Goal: Information Seeking & Learning: Learn about a topic

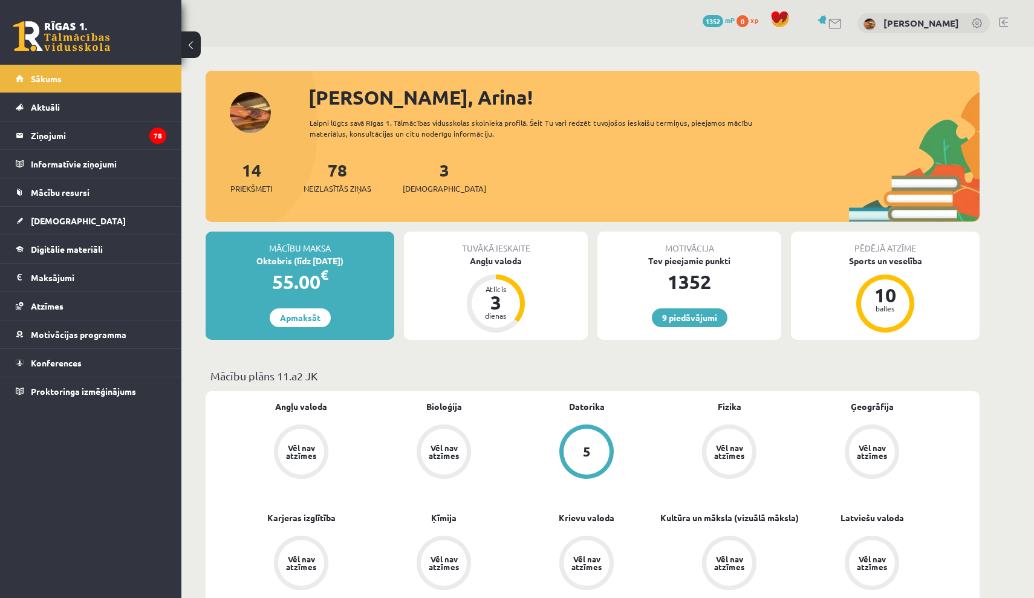
click at [426, 180] on div "3 Ieskaites" at bounding box center [444, 175] width 83 height 37
click at [426, 186] on span "[DEMOGRAPHIC_DATA]" at bounding box center [444, 189] width 83 height 12
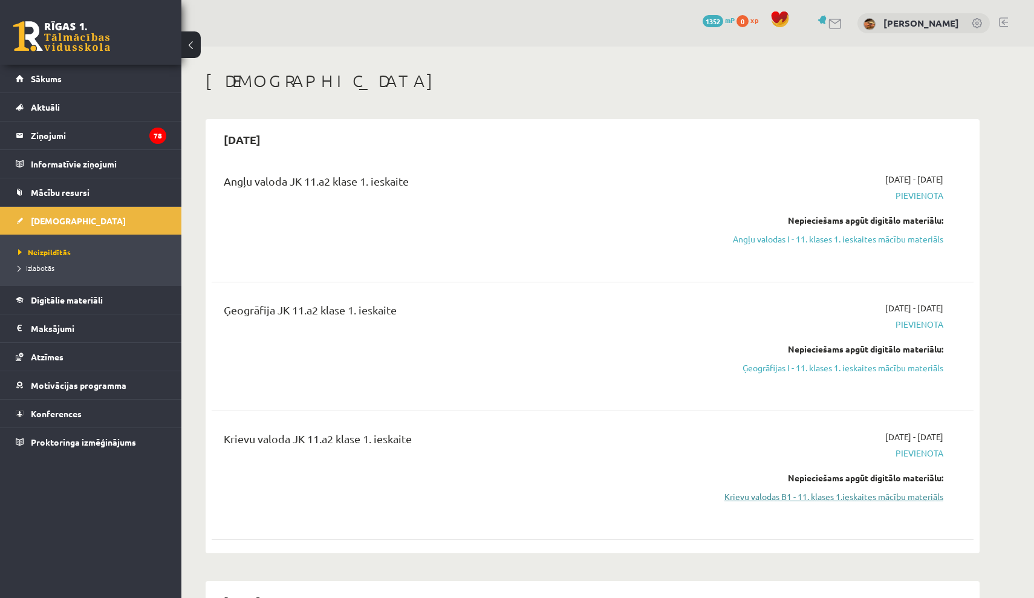
click at [864, 499] on link "Krievu valodas B1 - 11. klases 1.ieskaites mācību materiāls" at bounding box center [829, 496] width 228 height 13
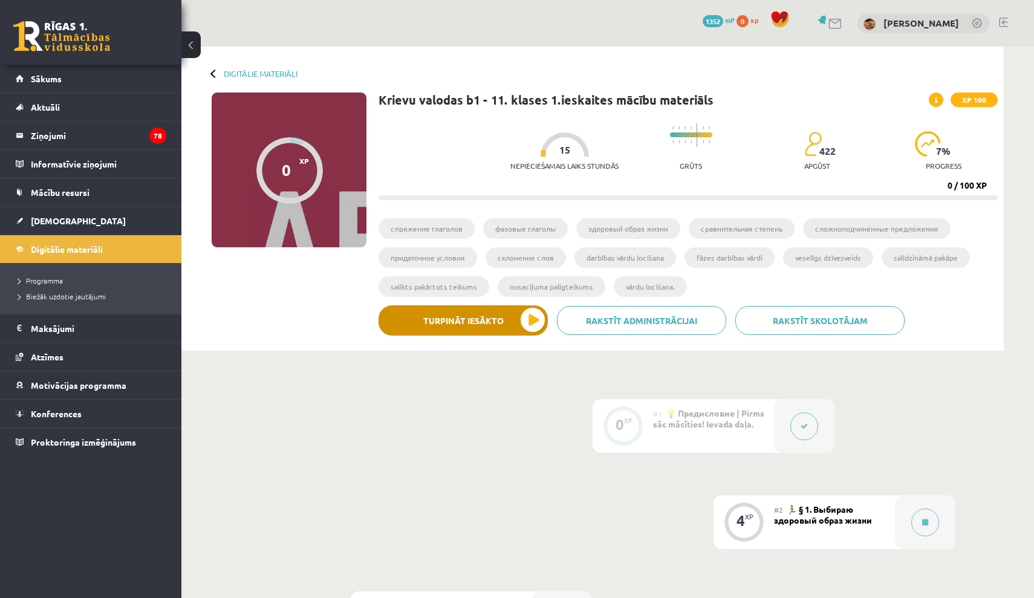
click at [536, 323] on button "Turpināt iesākto" at bounding box center [462, 320] width 169 height 30
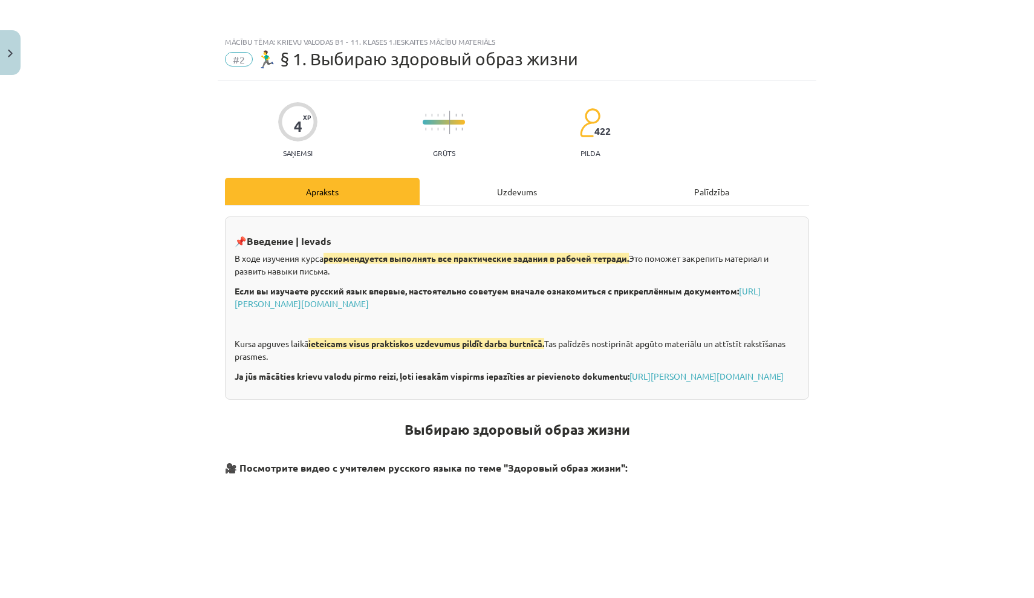
click at [540, 188] on div "Uzdevums" at bounding box center [517, 191] width 195 height 27
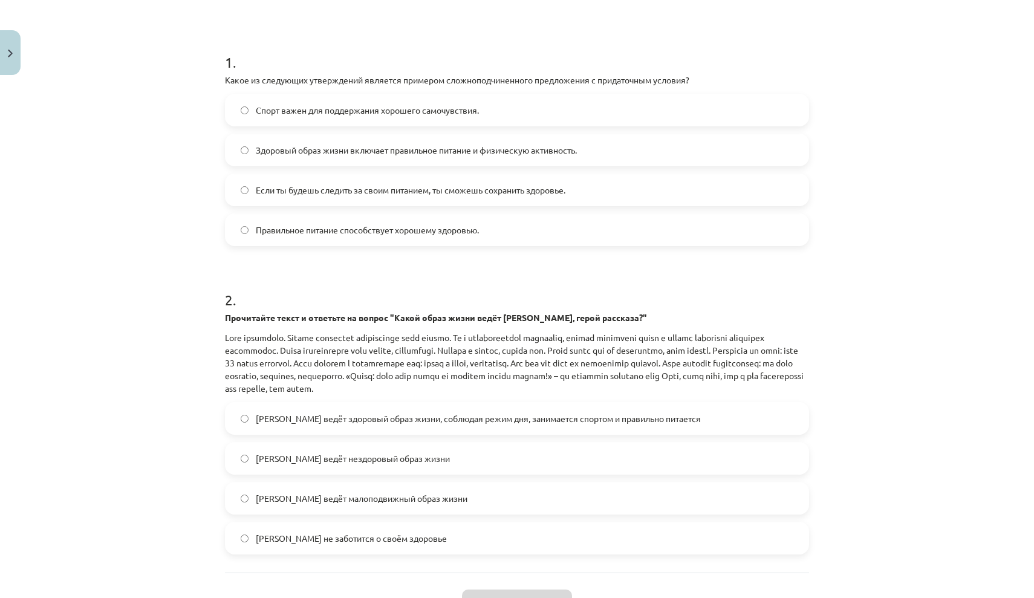
scroll to position [207, 0]
click at [540, 188] on span "Если ты будешь следить за своим питанием, ты сможешь сохранить здоровье." at bounding box center [411, 191] width 310 height 13
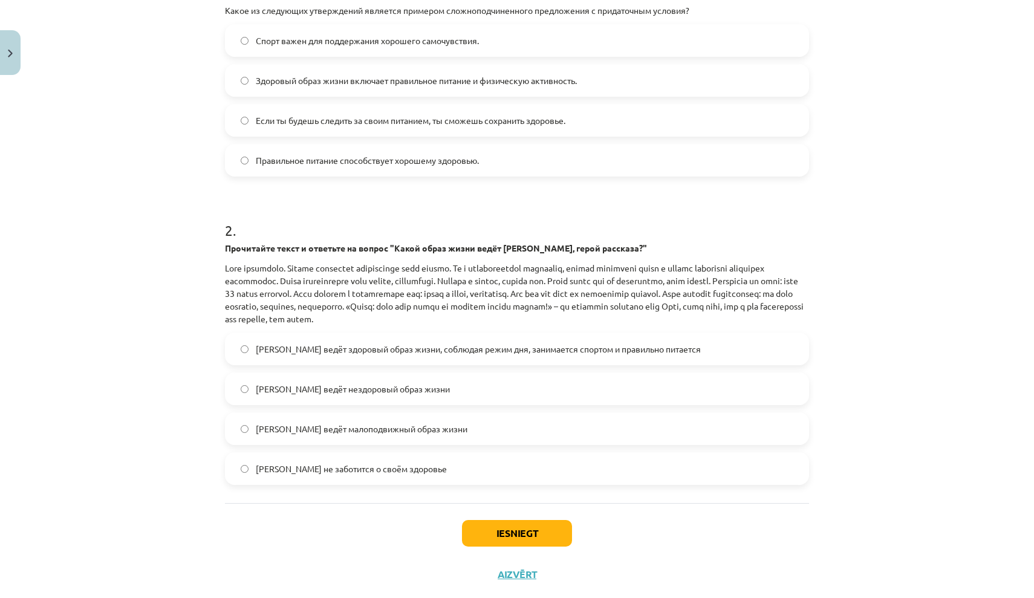
scroll to position [294, 0]
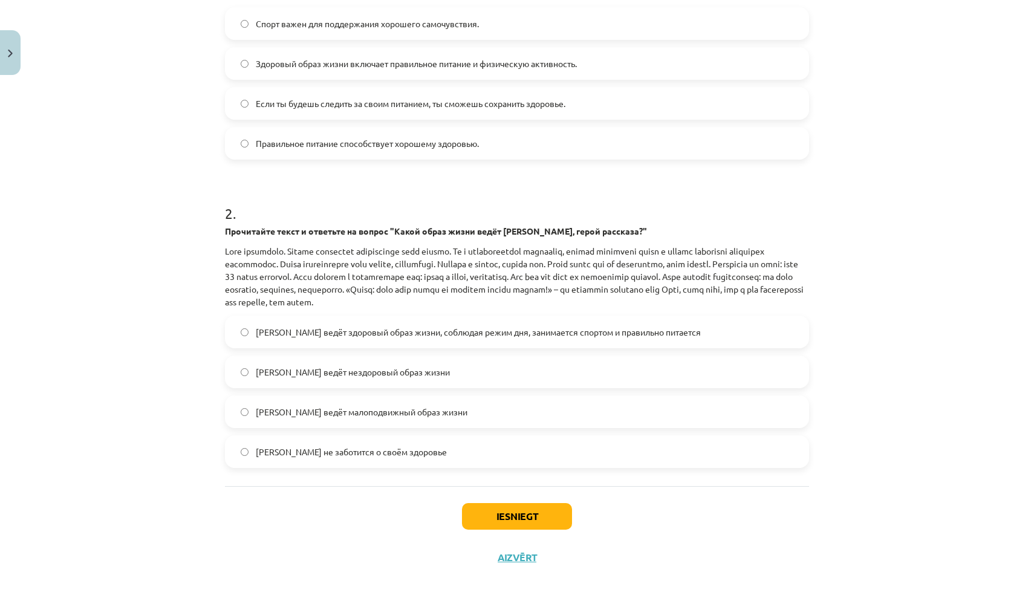
click at [662, 334] on span "[PERSON_NAME] ведёт здоровый образ жизни, соблюдая режим дня, занимается спорто…" at bounding box center [478, 332] width 445 height 13
click at [536, 516] on button "Iesniegt" at bounding box center [517, 516] width 110 height 27
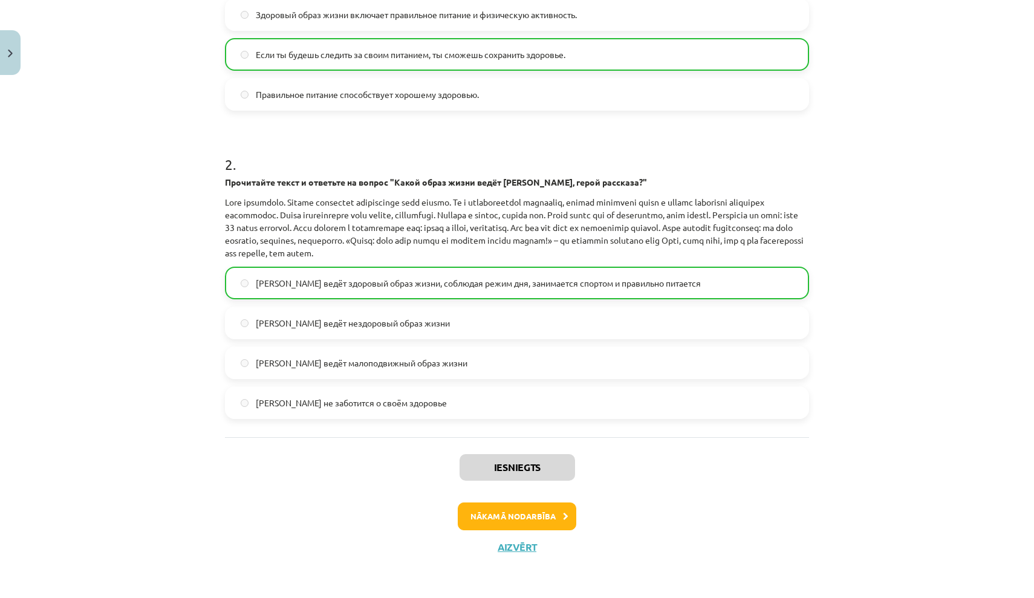
click at [500, 511] on button "Nākamā nodarbība" at bounding box center [517, 516] width 118 height 28
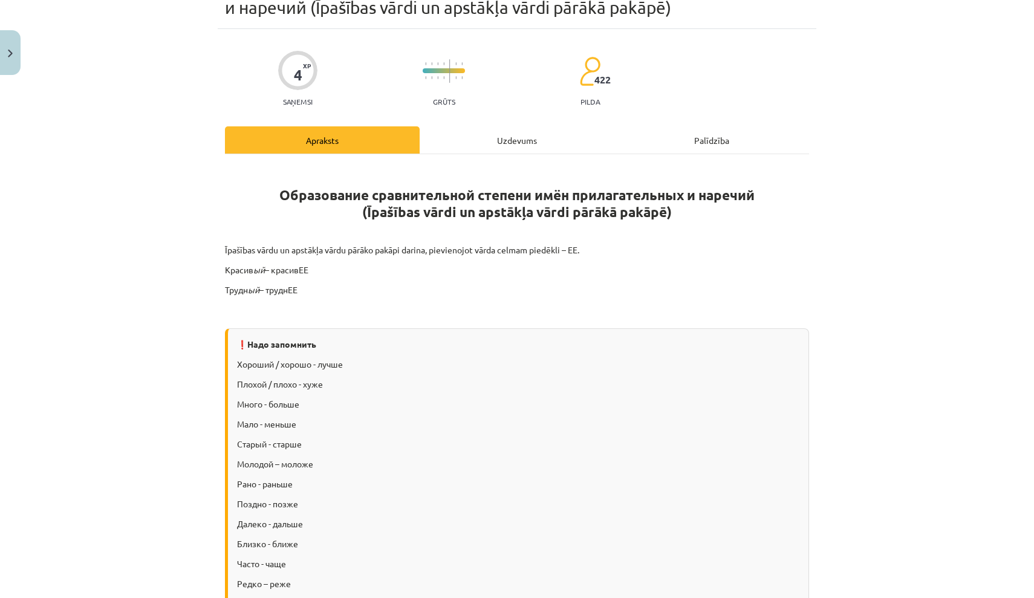
scroll to position [30, 0]
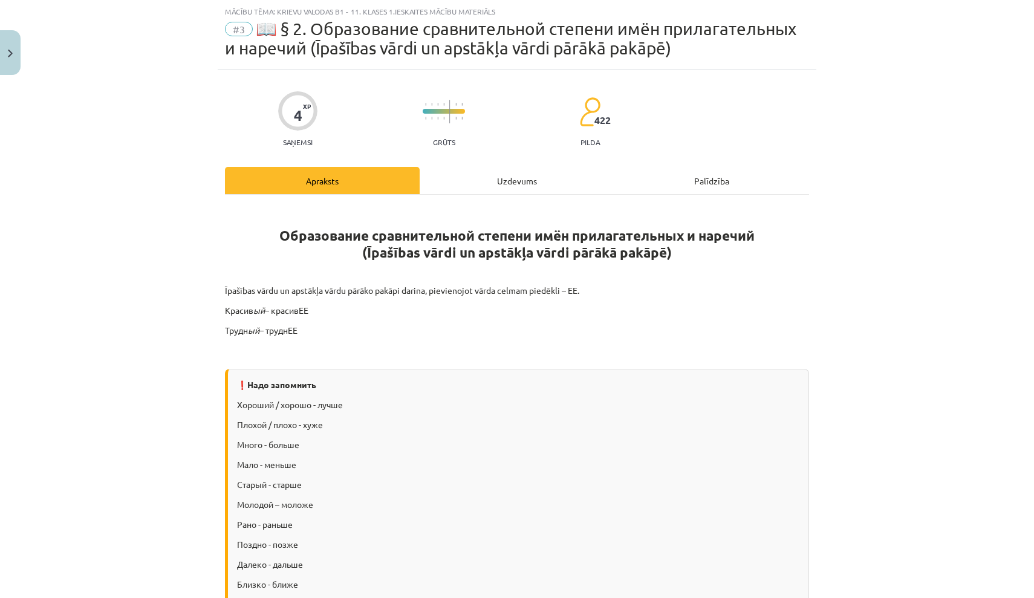
click at [506, 172] on div "Uzdevums" at bounding box center [517, 180] width 195 height 27
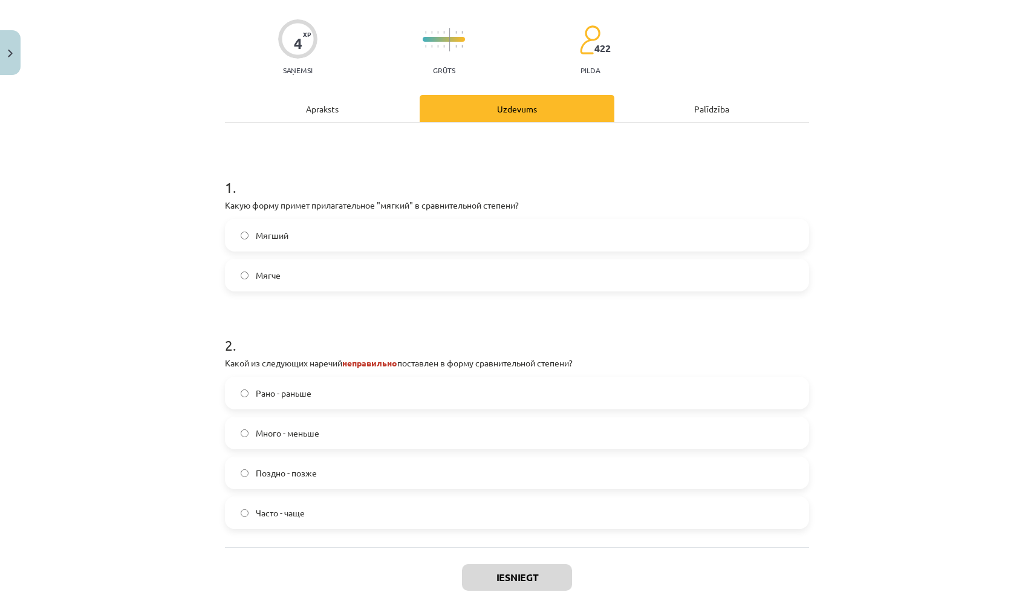
scroll to position [108, 0]
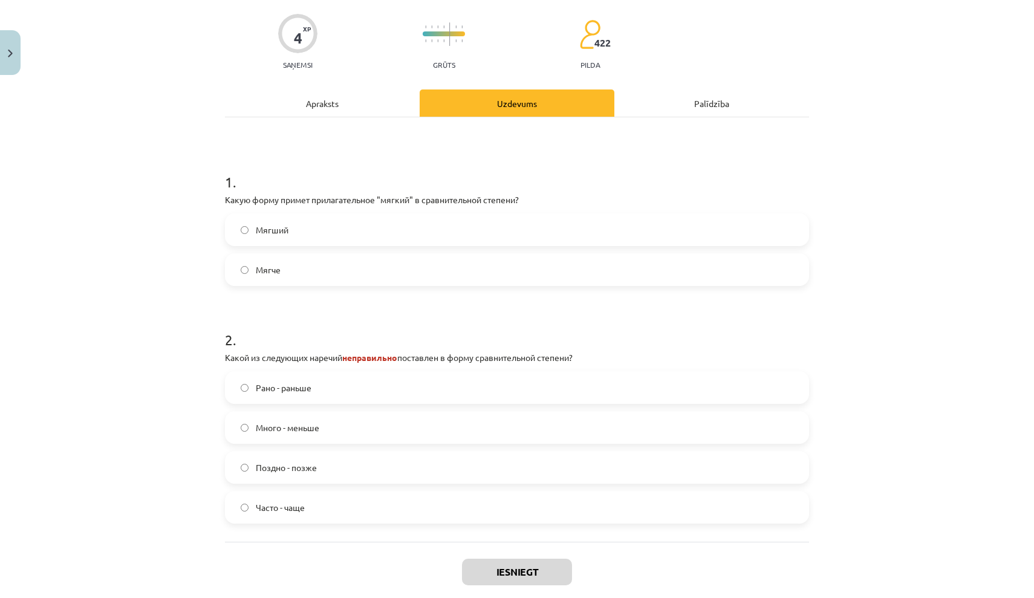
click at [378, 265] on label "Мягче" at bounding box center [517, 269] width 582 height 30
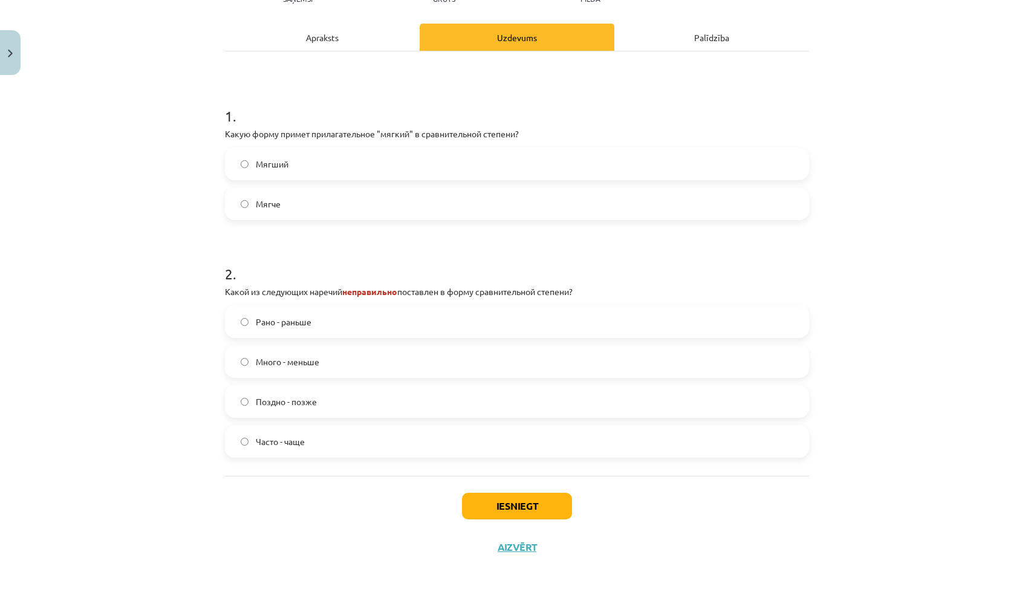
scroll to position [175, 0]
click at [418, 347] on label "Много - меньше" at bounding box center [517, 361] width 582 height 30
click at [495, 504] on button "Iesniegt" at bounding box center [517, 506] width 110 height 27
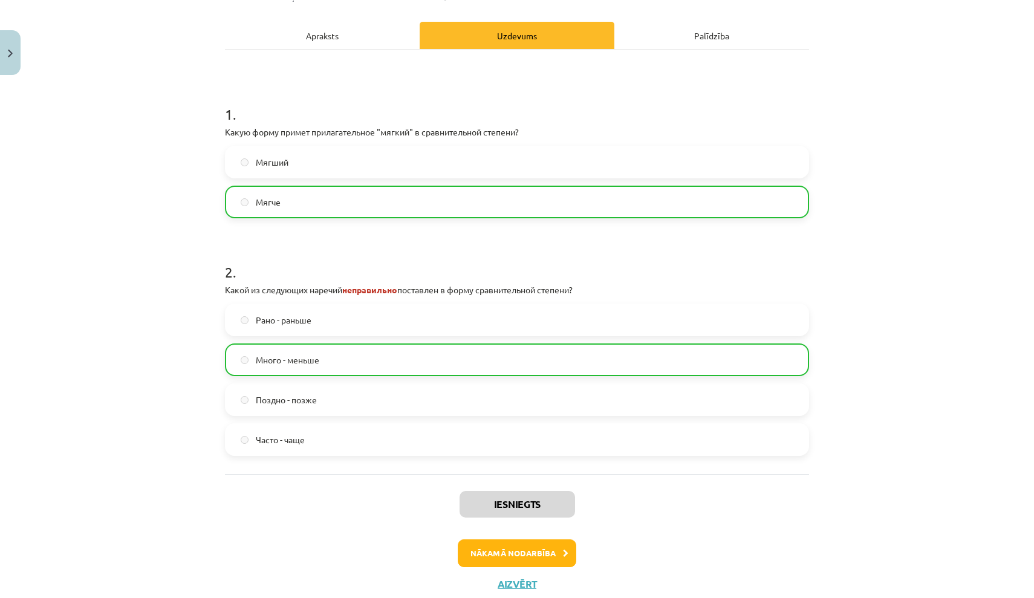
click at [504, 546] on button "Nākamā nodarbība" at bounding box center [517, 553] width 118 height 28
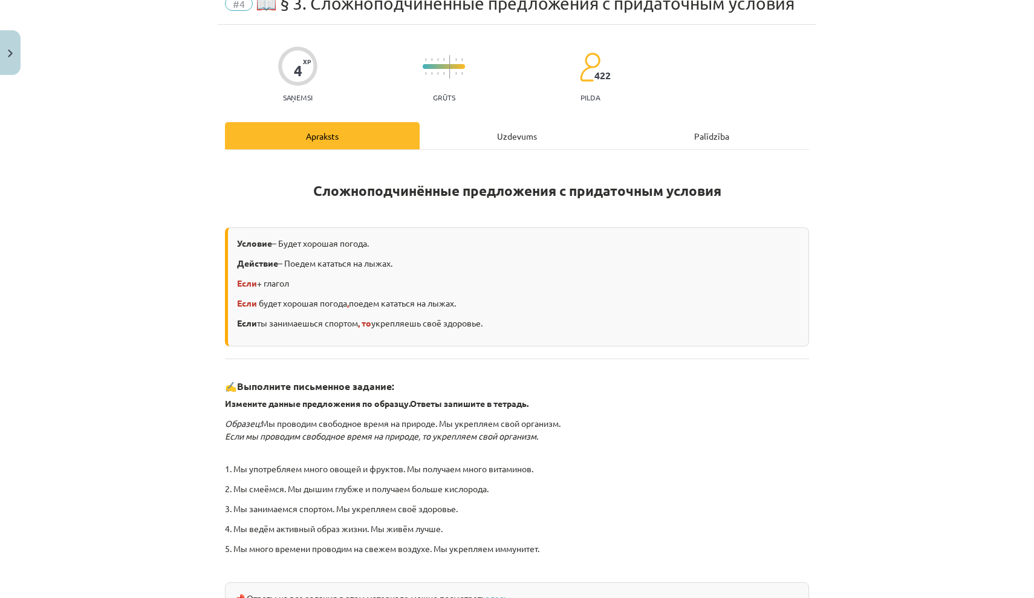
scroll to position [30, 0]
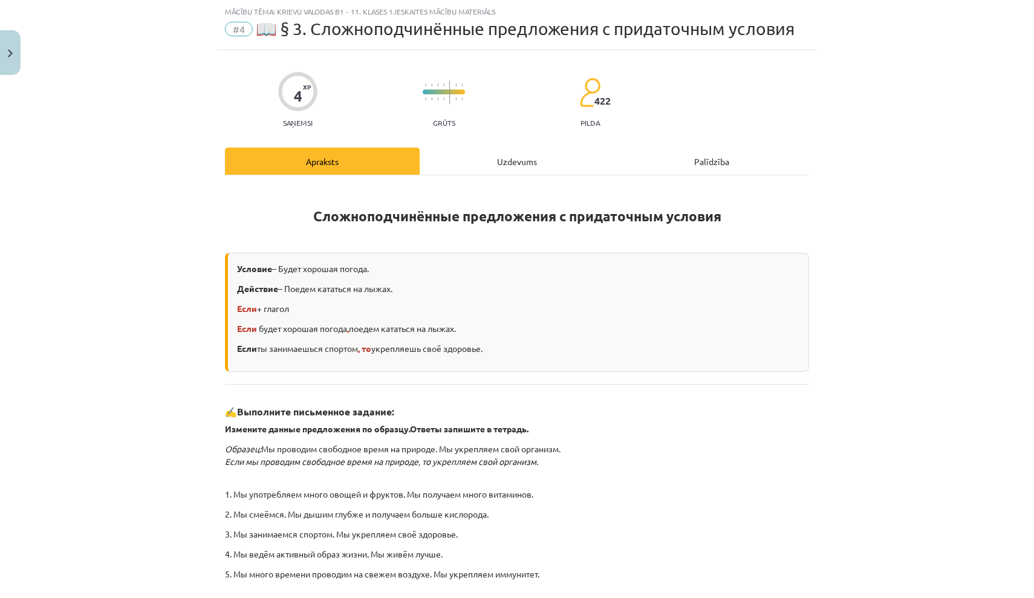
click at [478, 155] on div "Uzdevums" at bounding box center [517, 160] width 195 height 27
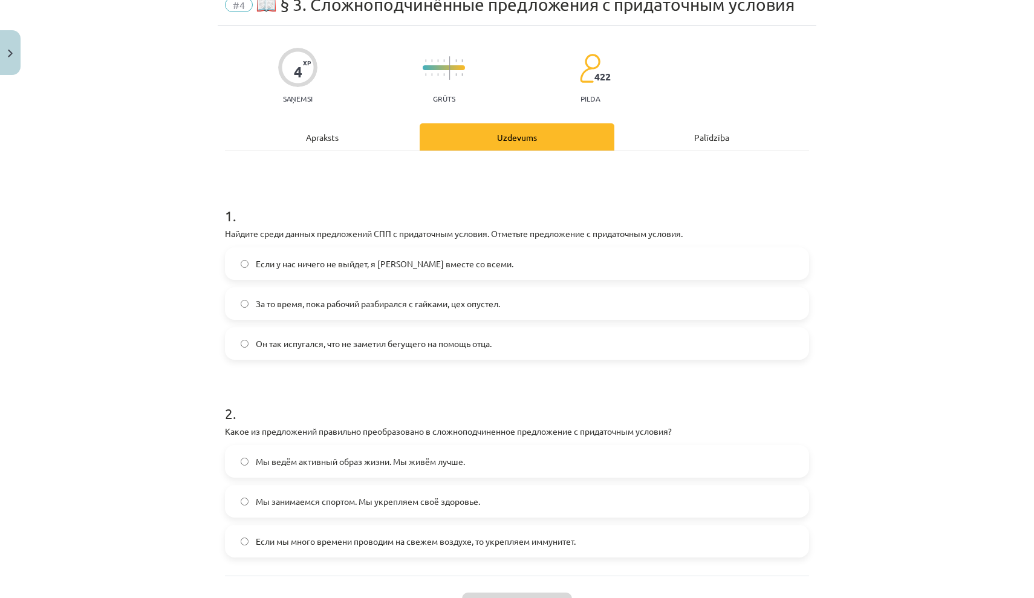
scroll to position [59, 0]
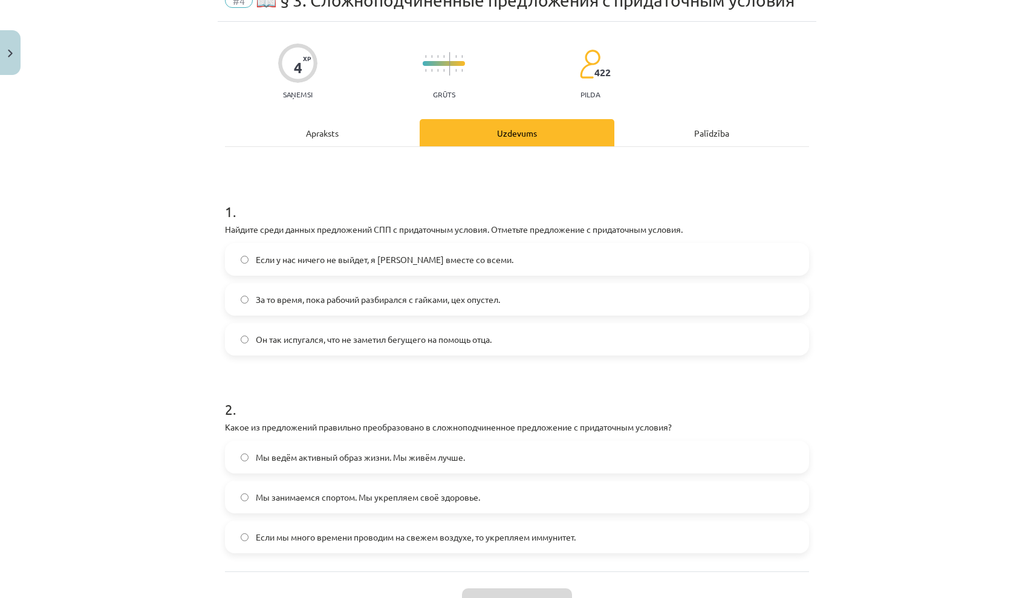
click at [564, 257] on label "Если у нас ничего не выйдет, я [PERSON_NAME] вместе со всеми." at bounding box center [517, 259] width 582 height 30
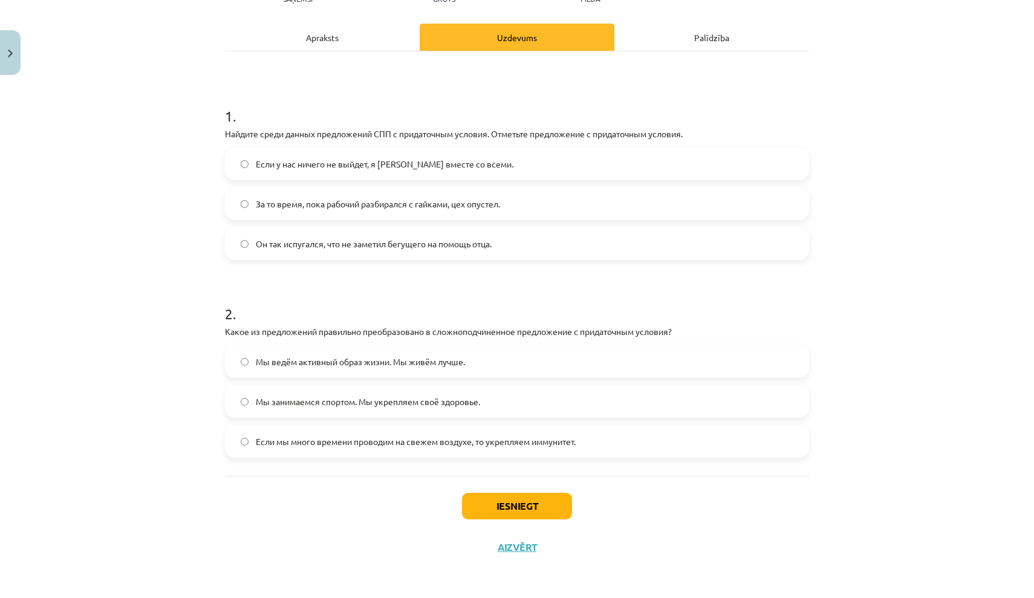
scroll to position [156, 0]
click at [492, 449] on label "Если мы много времени проводим на свежем воздухе, то укрепляем иммунитет." at bounding box center [517, 441] width 582 height 30
click at [510, 494] on button "Iesniegt" at bounding box center [517, 506] width 110 height 27
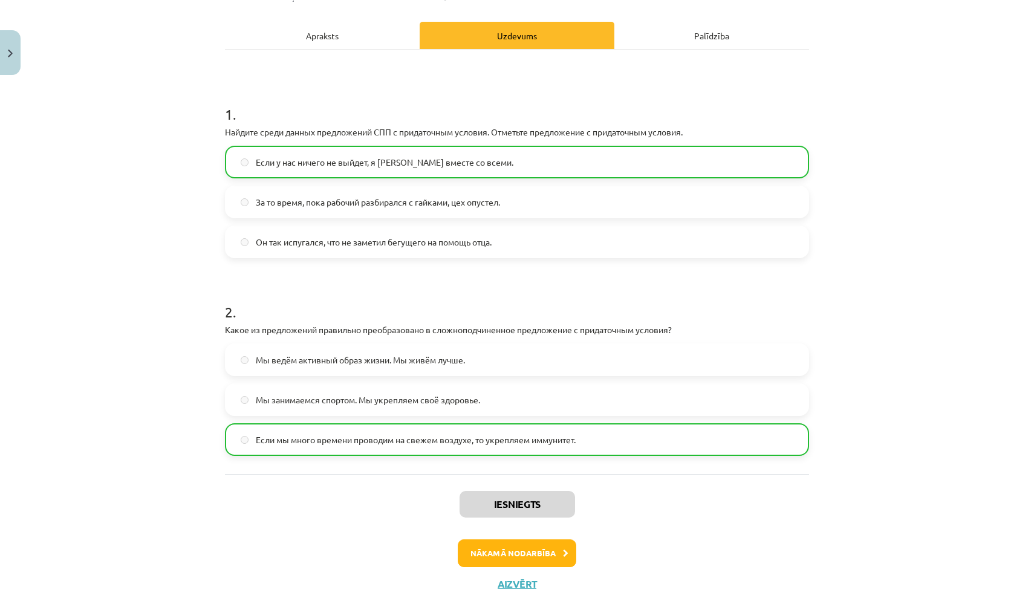
click at [526, 560] on button "Nākamā nodarbība" at bounding box center [517, 553] width 118 height 28
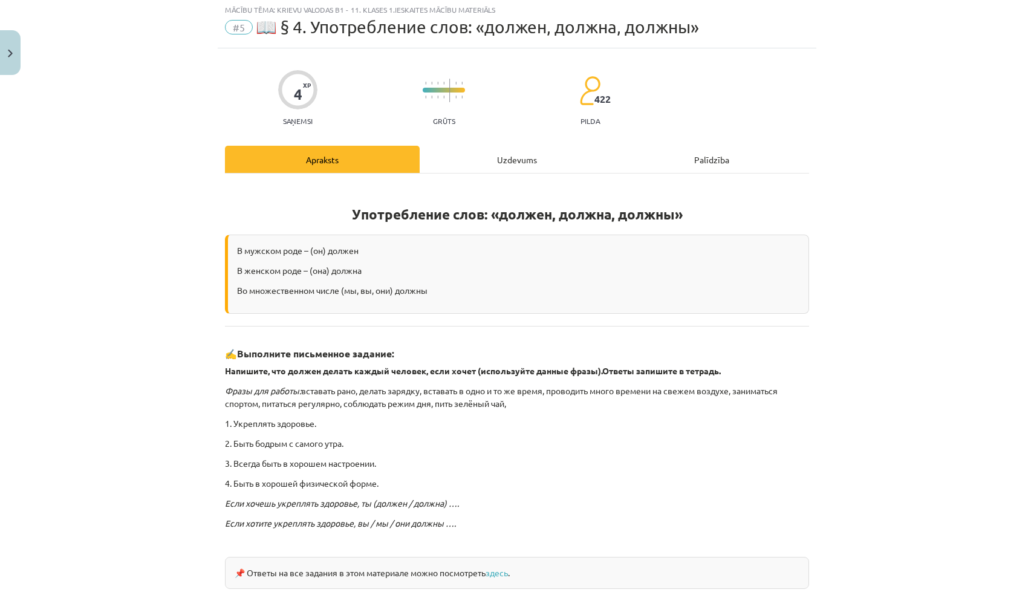
scroll to position [30, 0]
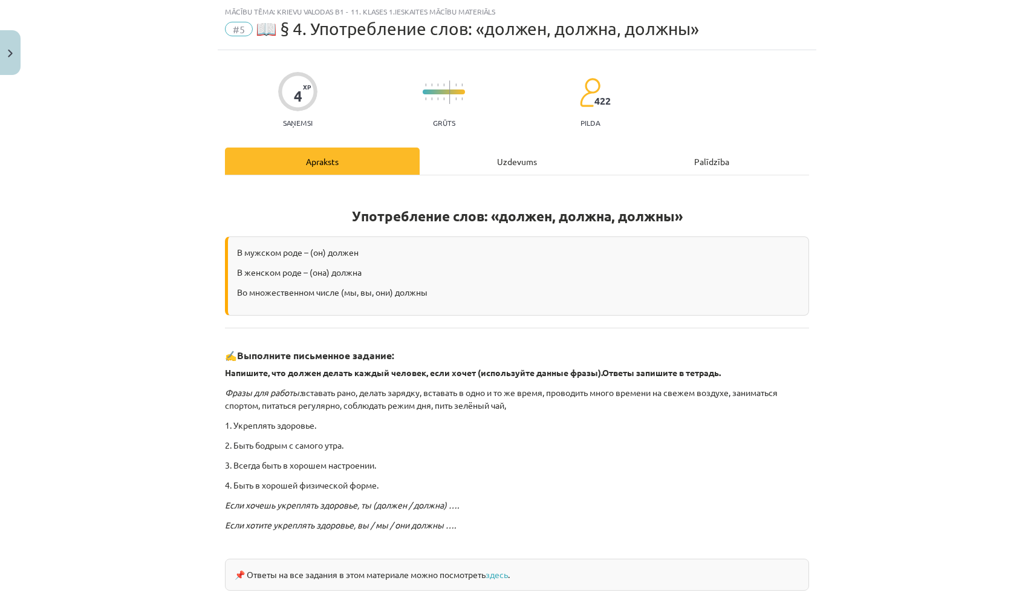
click at [502, 160] on div "Uzdevums" at bounding box center [517, 160] width 195 height 27
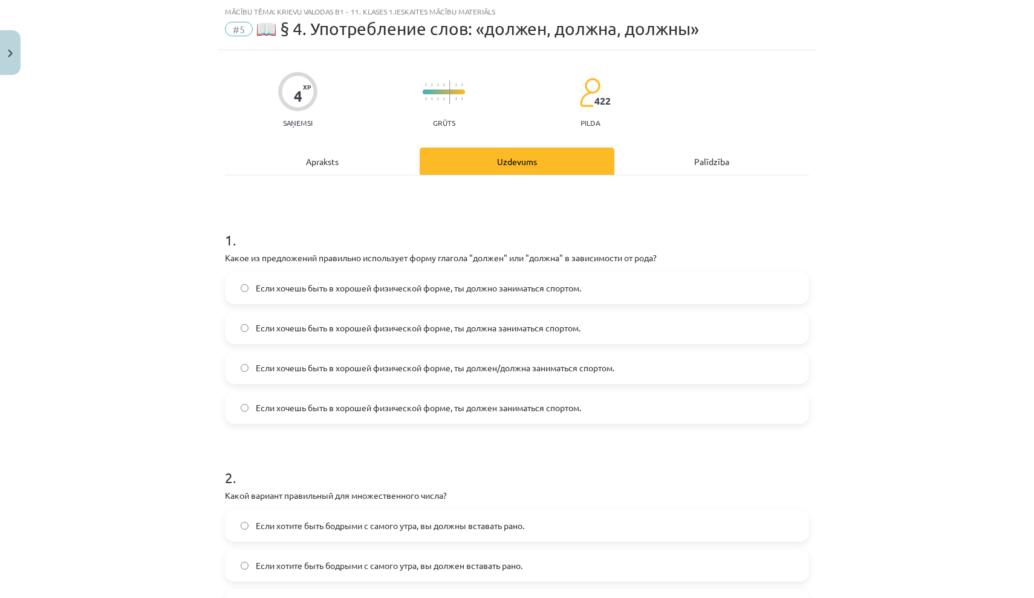
click at [573, 367] on span "Если хочешь быть в хорошей физической форме, ты должен/должна заниматься спорто…" at bounding box center [435, 367] width 358 height 13
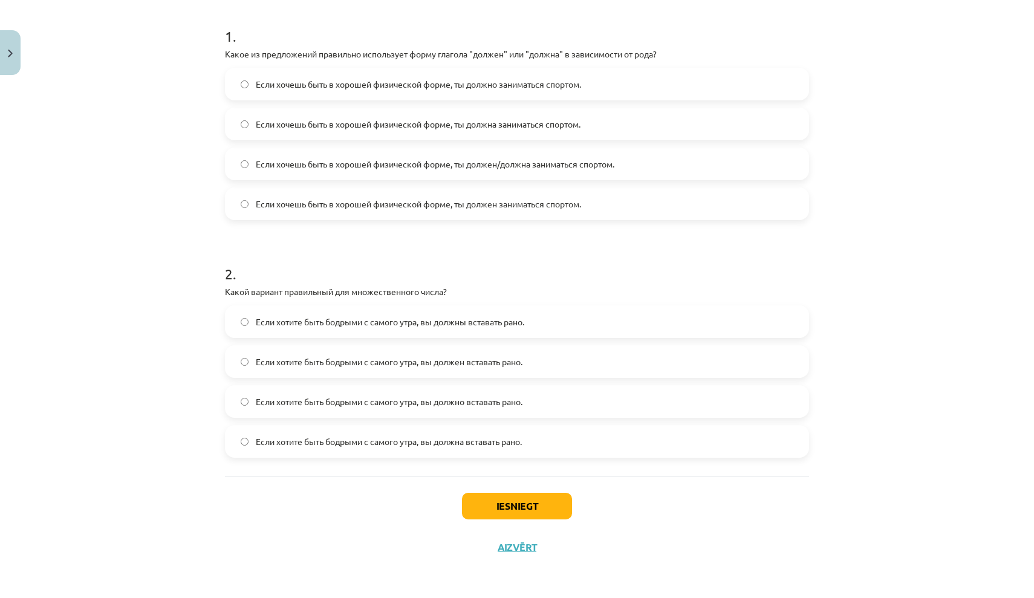
scroll to position [236, 0]
click at [541, 317] on label "Если хотите быть бодрыми с самого утра, вы должны вставать рано." at bounding box center [517, 321] width 582 height 30
click at [492, 504] on button "Iesniegt" at bounding box center [517, 506] width 110 height 27
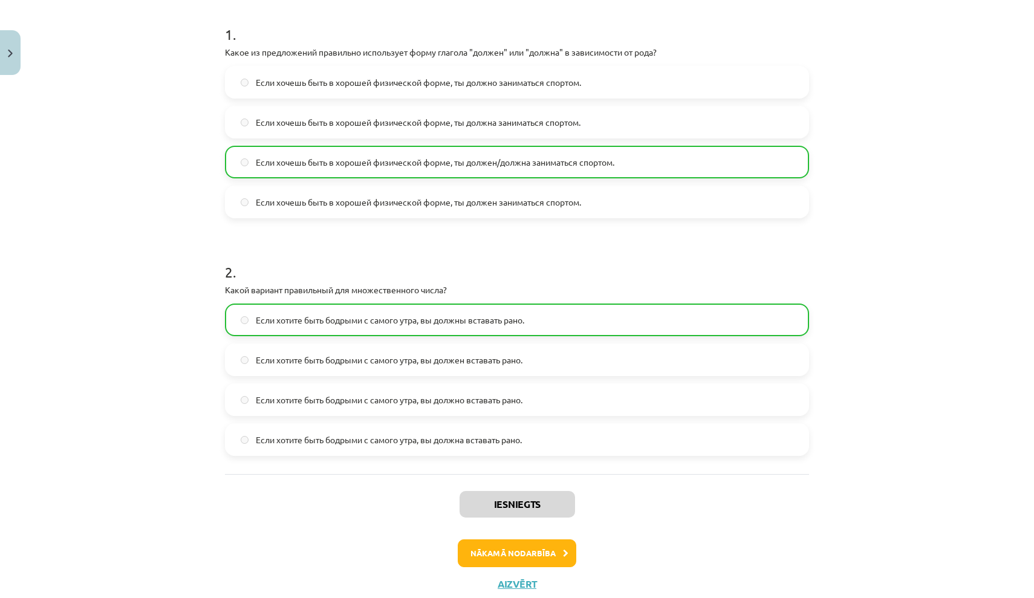
click at [496, 545] on button "Nākamā nodarbība" at bounding box center [517, 553] width 118 height 28
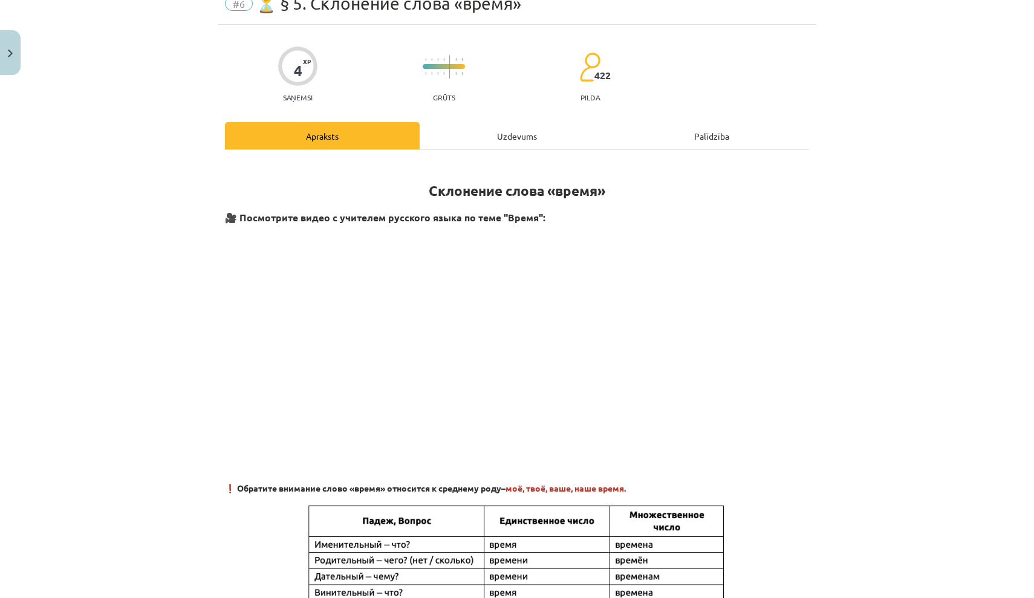
scroll to position [30, 0]
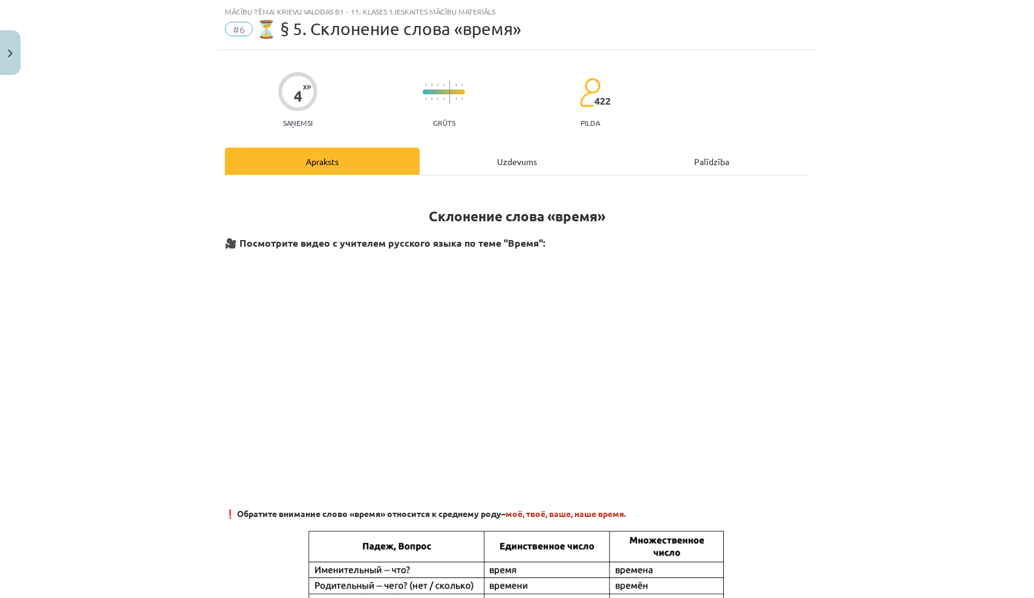
click at [530, 157] on div "Uzdevums" at bounding box center [517, 160] width 195 height 27
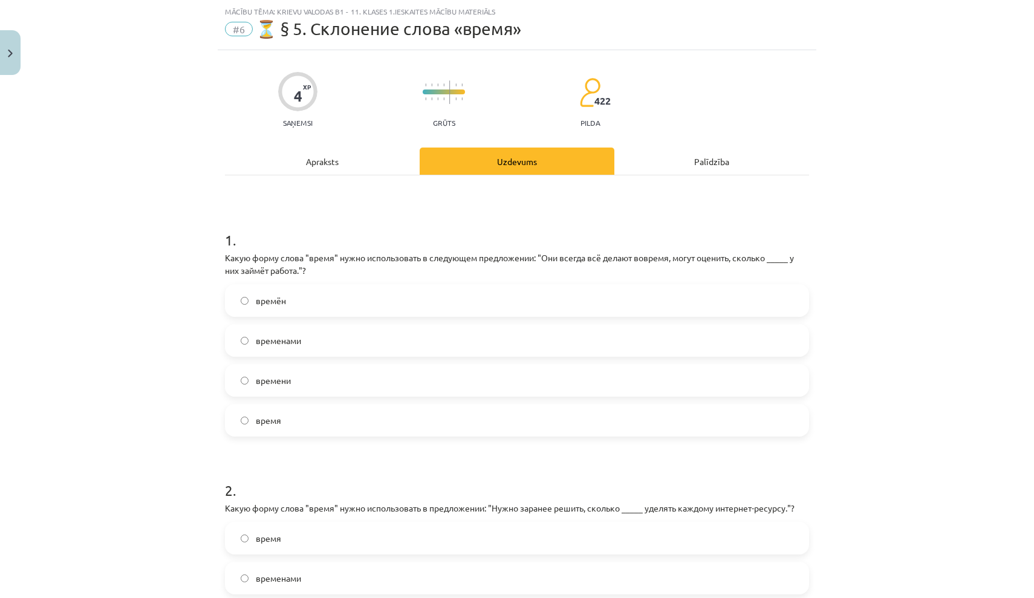
click at [329, 371] on label "времени" at bounding box center [517, 380] width 582 height 30
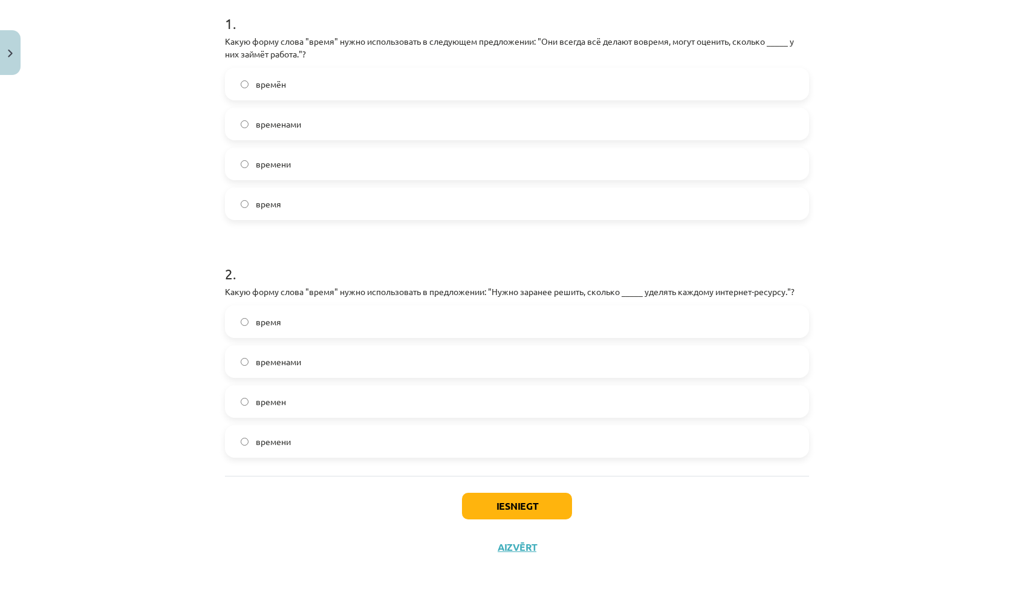
scroll to position [248, 0]
click at [389, 432] on label "времени" at bounding box center [517, 441] width 582 height 30
click at [525, 504] on button "Iesniegt" at bounding box center [517, 506] width 110 height 27
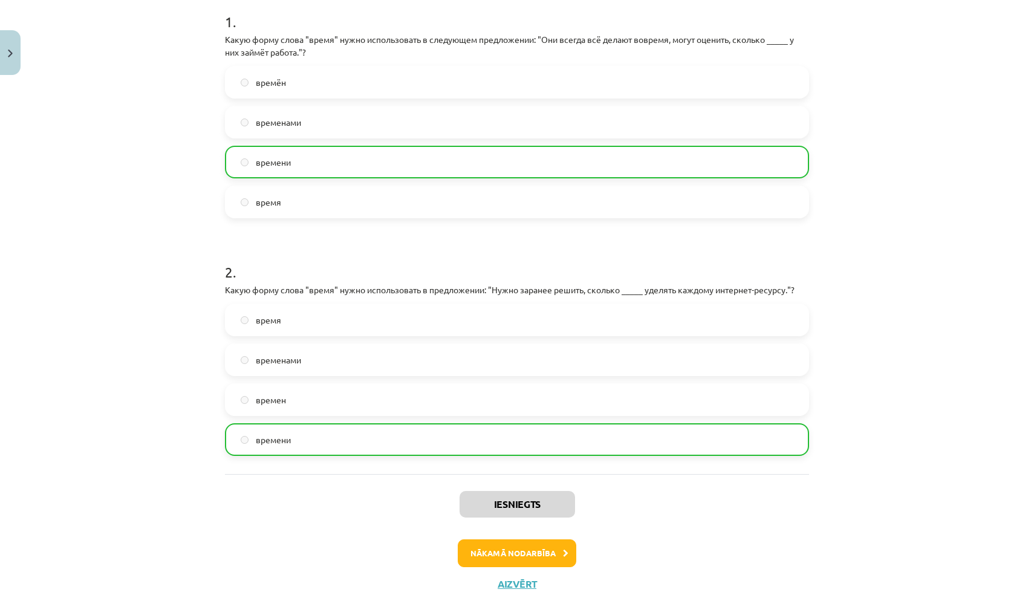
click at [525, 546] on button "Nākamā nodarbība" at bounding box center [517, 553] width 118 height 28
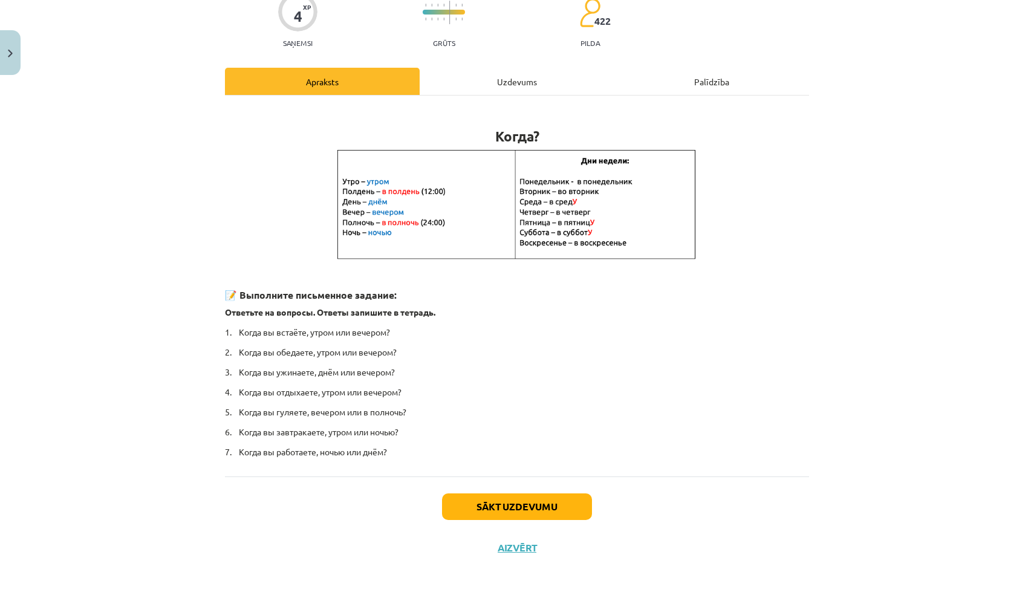
click at [496, 89] on div "Uzdevums" at bounding box center [517, 81] width 195 height 27
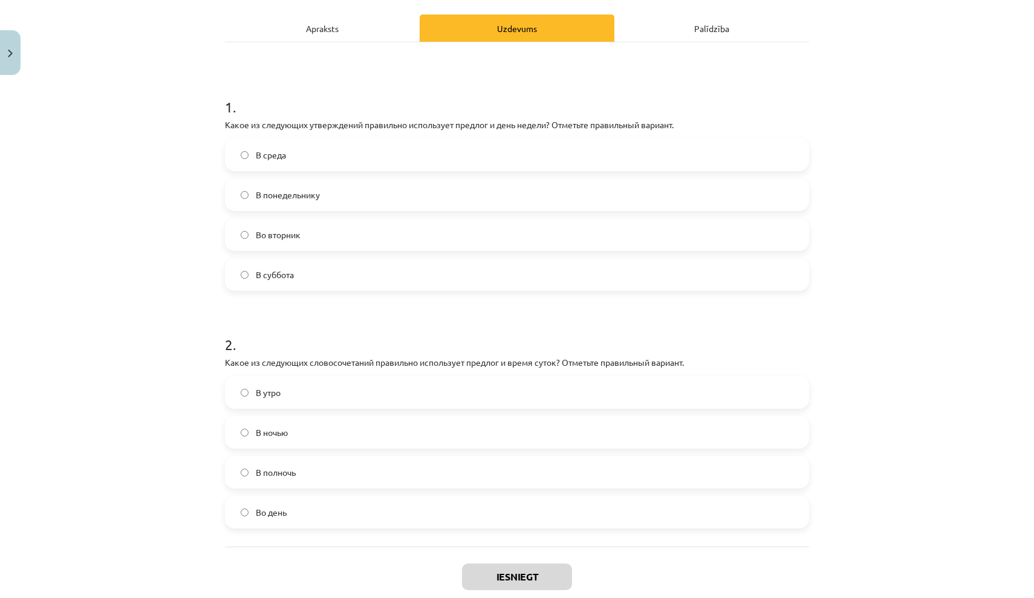
scroll to position [165, 0]
click at [313, 237] on label "Во вторник" at bounding box center [517, 233] width 582 height 30
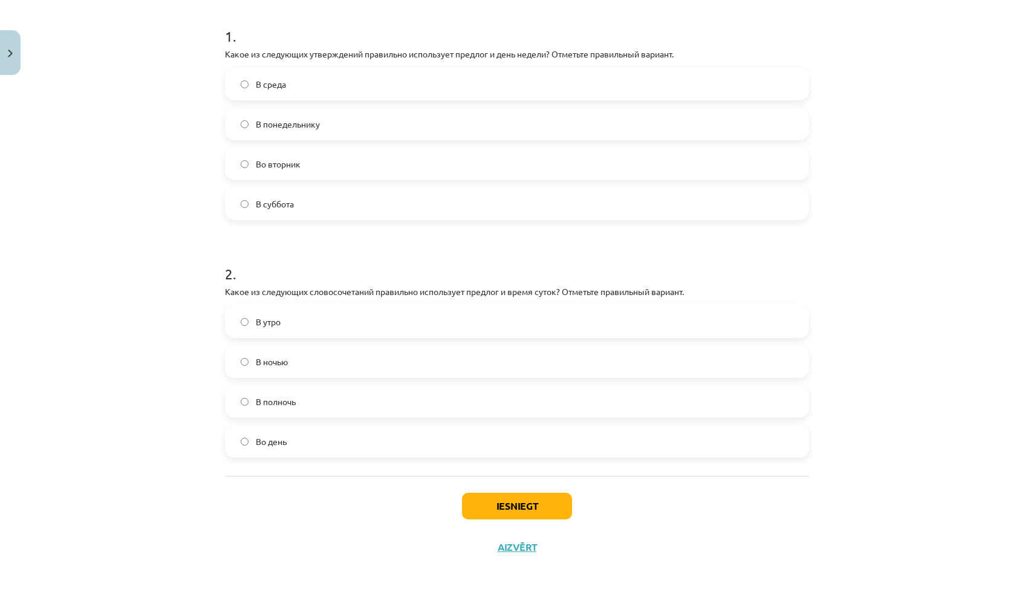
scroll to position [236, 0]
click at [319, 404] on label "В полночь" at bounding box center [517, 401] width 582 height 30
click at [494, 509] on button "Iesniegt" at bounding box center [517, 506] width 110 height 27
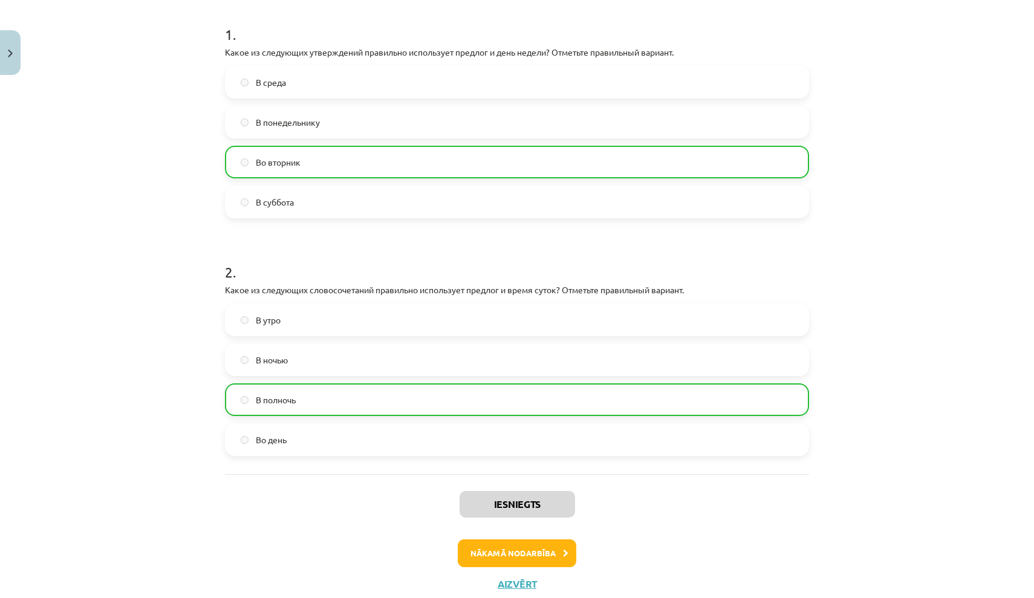
click at [508, 563] on button "Nākamā nodarbība" at bounding box center [517, 553] width 118 height 28
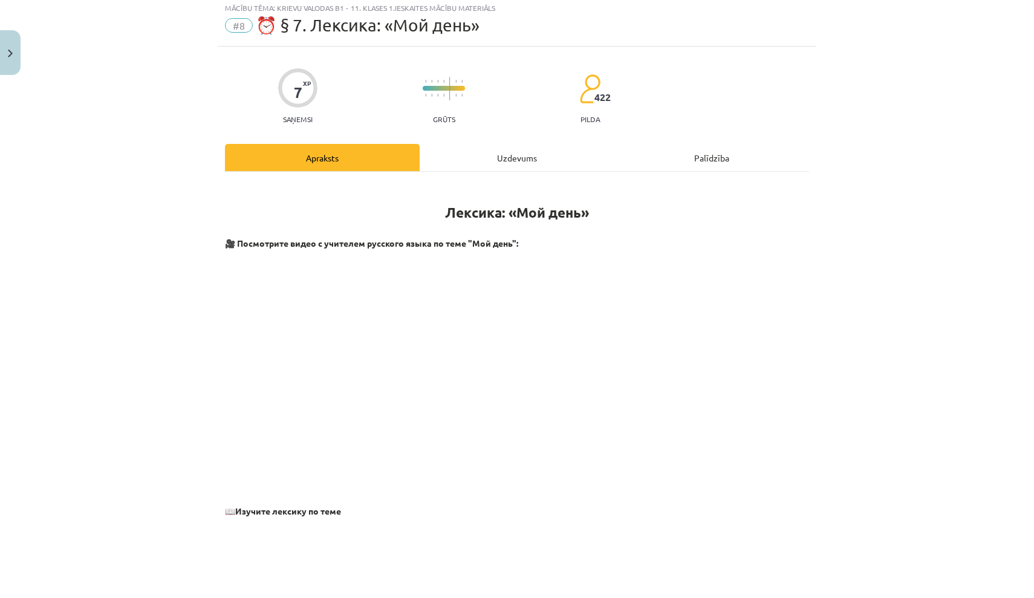
scroll to position [30, 0]
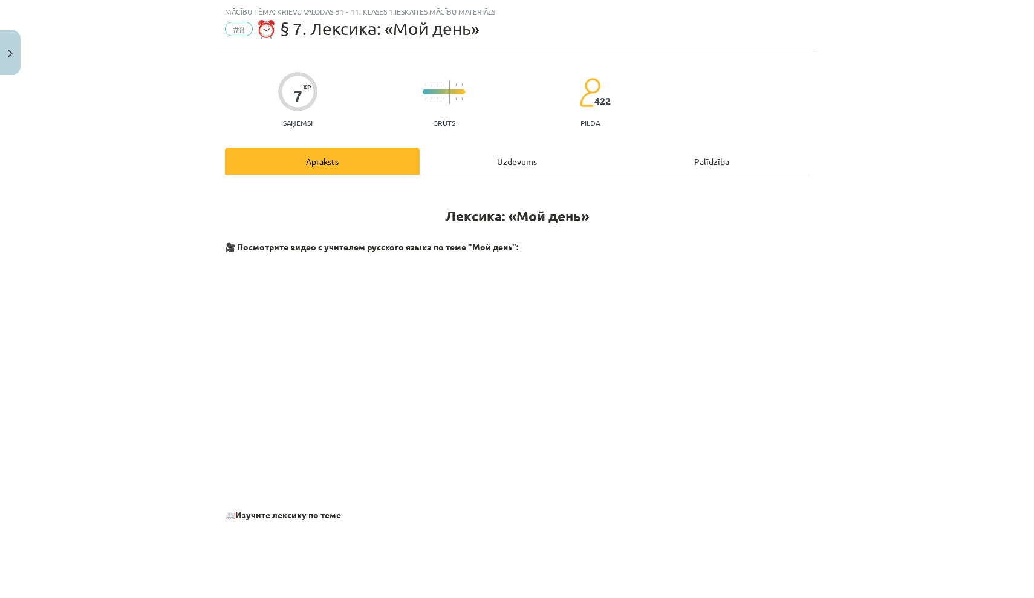
click at [496, 166] on div "Uzdevums" at bounding box center [517, 160] width 195 height 27
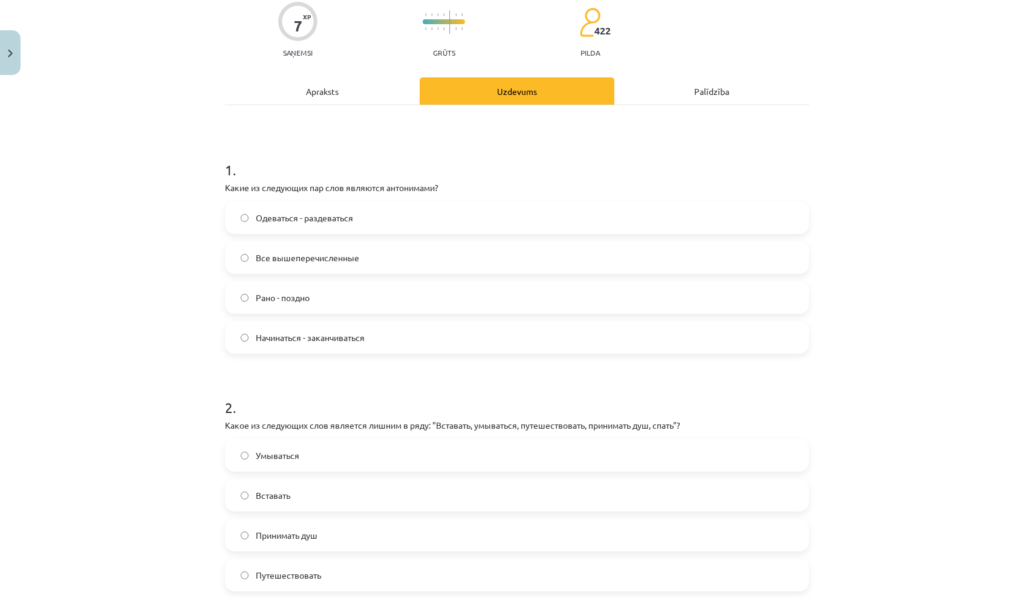
scroll to position [101, 0]
click at [404, 257] on label "Все вышеперечисленные" at bounding box center [517, 257] width 582 height 30
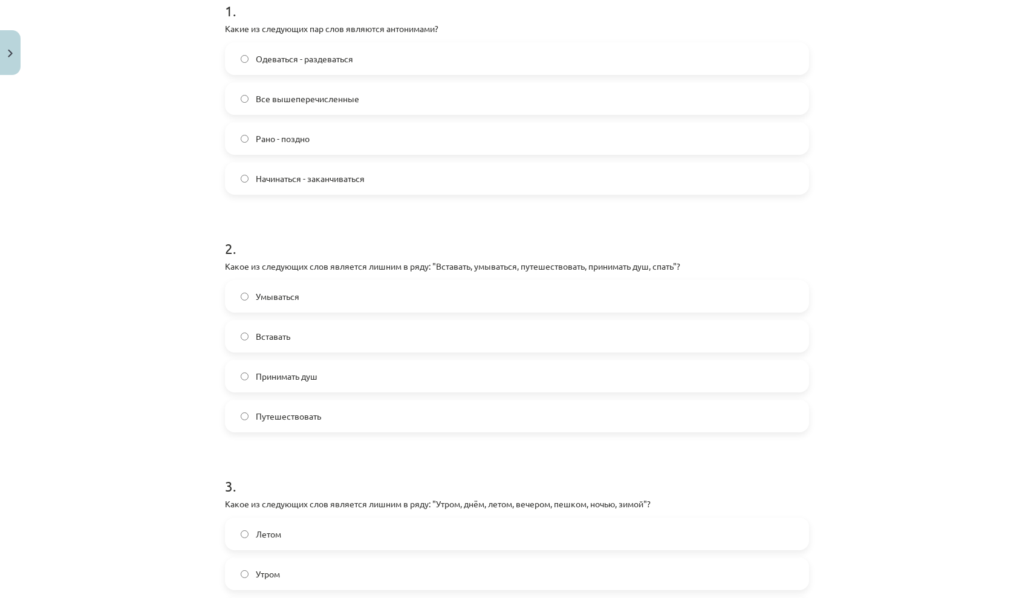
scroll to position [260, 0]
click at [371, 407] on label "Путешествовать" at bounding box center [517, 415] width 582 height 30
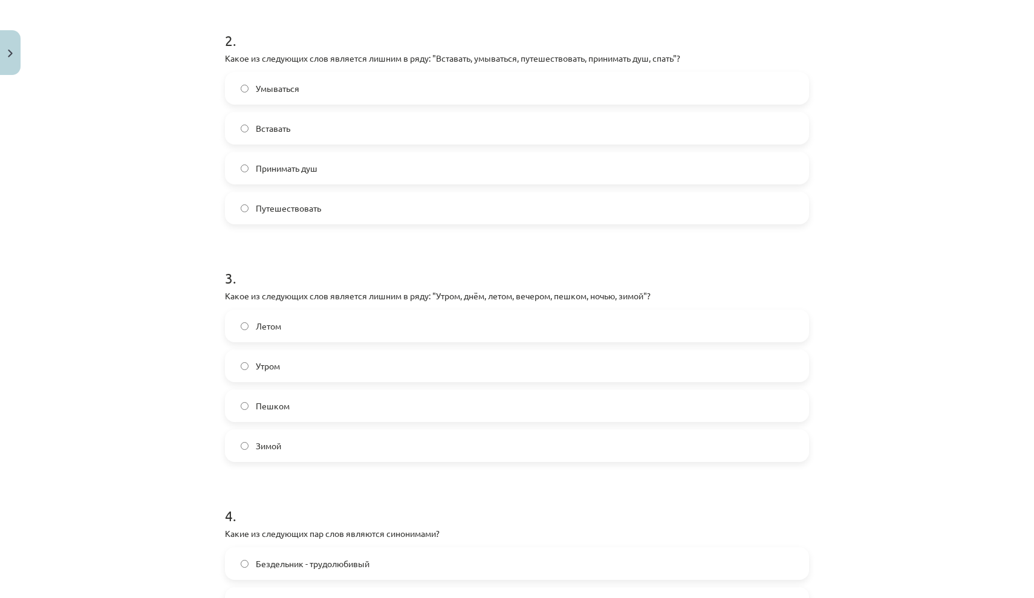
scroll to position [469, 0]
click at [367, 405] on label "Пешком" at bounding box center [517, 404] width 582 height 30
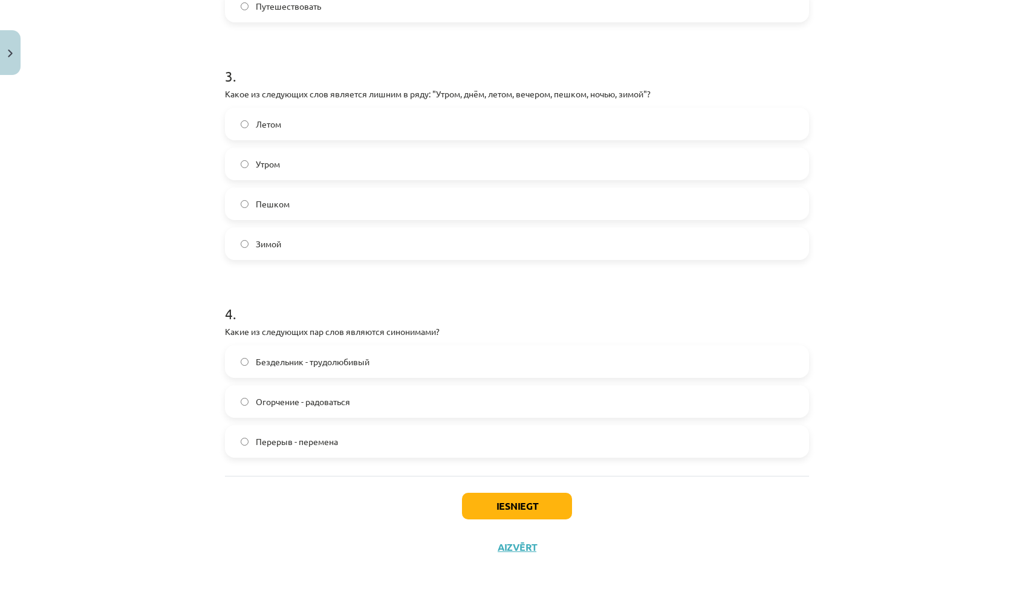
scroll to position [671, 0]
click at [386, 446] on label "Перерыв - перемена" at bounding box center [517, 441] width 582 height 30
click at [508, 508] on button "Iesniegt" at bounding box center [517, 506] width 110 height 27
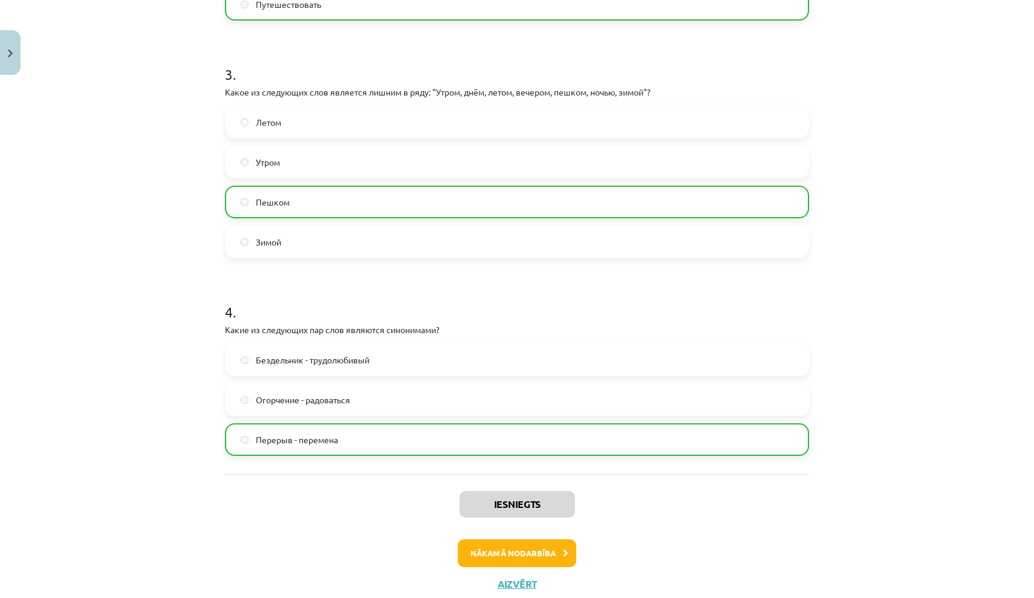
click at [517, 553] on button "Nākamā nodarbība" at bounding box center [517, 553] width 118 height 28
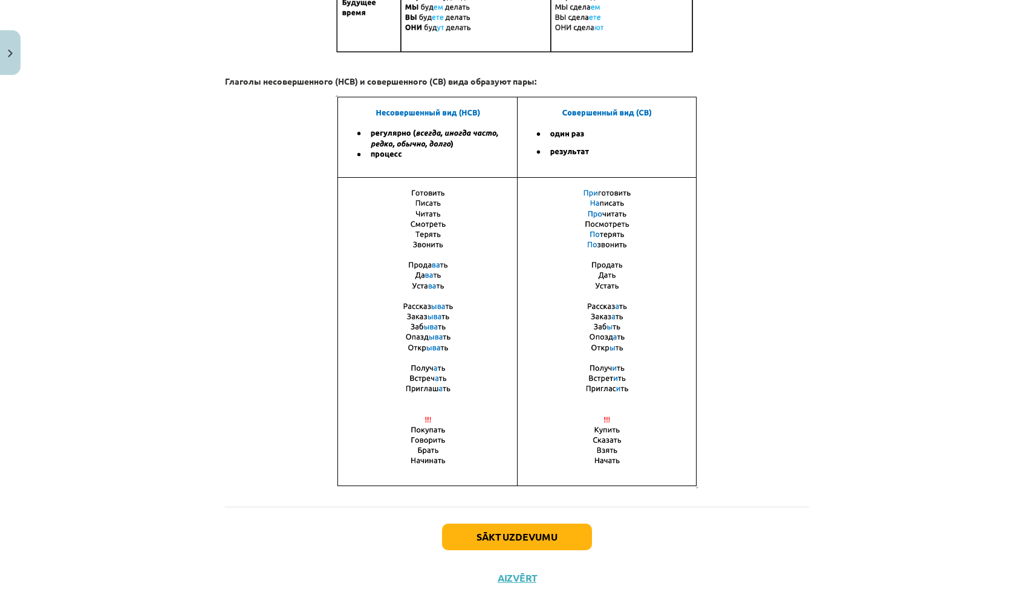
scroll to position [30, 0]
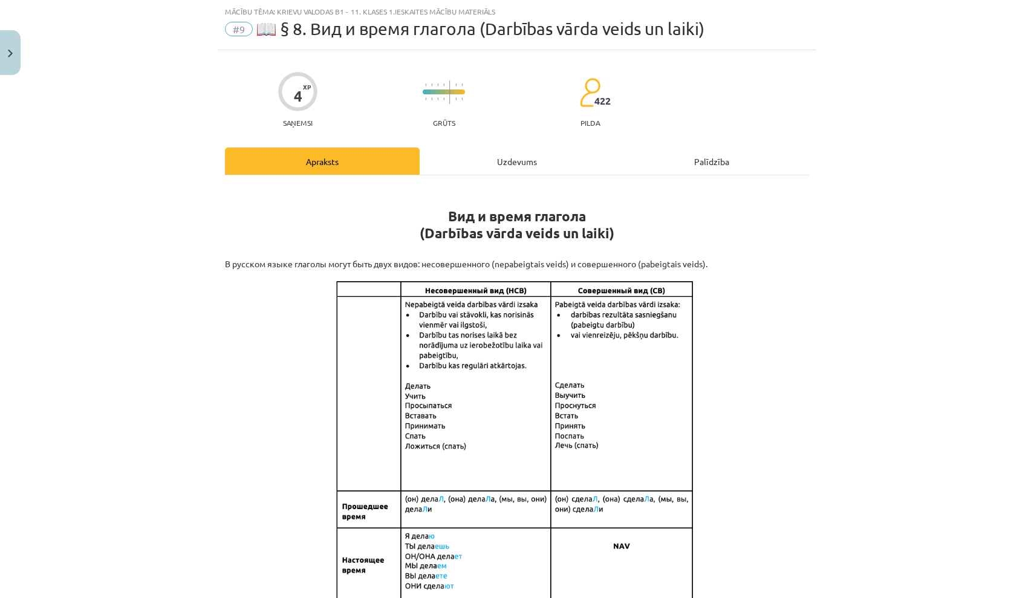
click at [527, 163] on div "Uzdevums" at bounding box center [517, 160] width 195 height 27
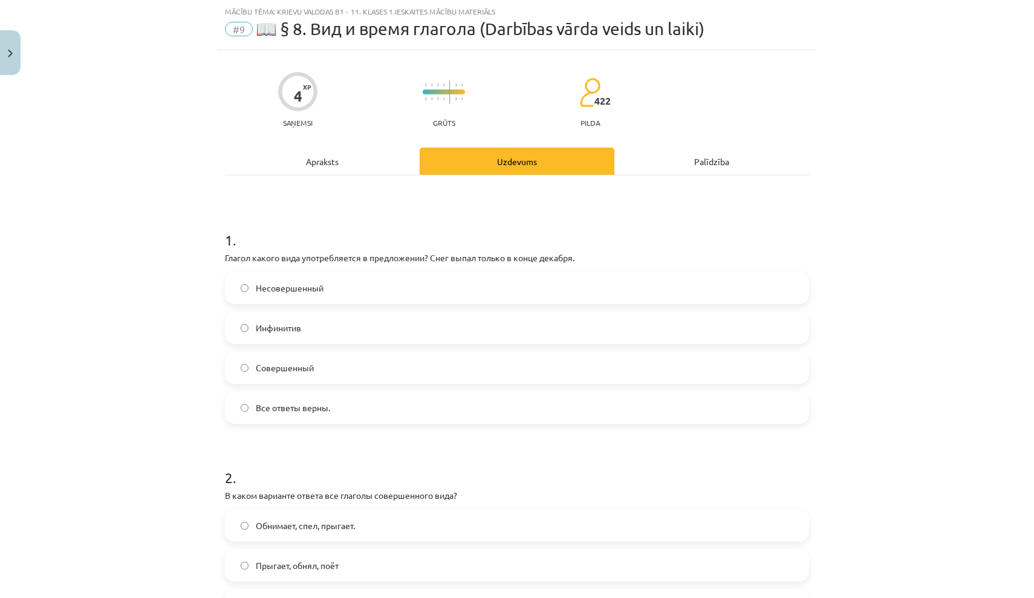
click at [351, 160] on div "Apraksts" at bounding box center [322, 160] width 195 height 27
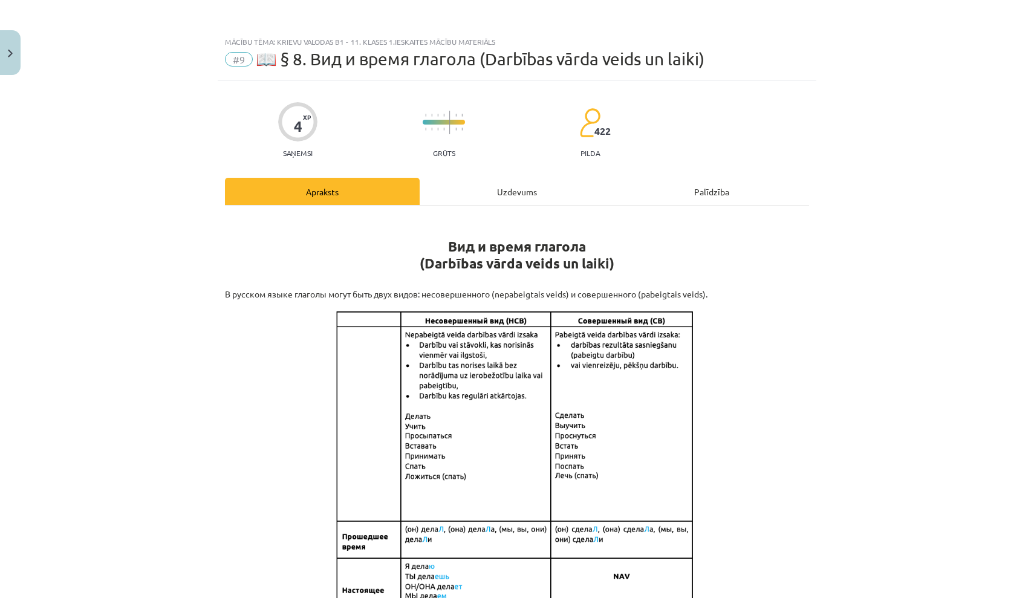
scroll to position [0, 0]
click at [503, 188] on div "Uzdevums" at bounding box center [517, 191] width 195 height 27
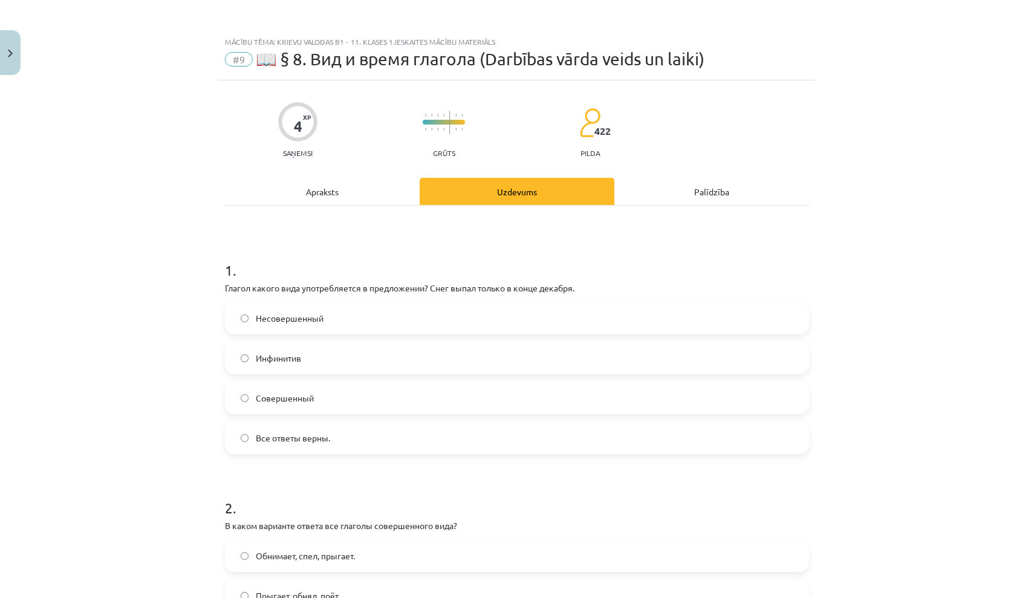
scroll to position [30, 0]
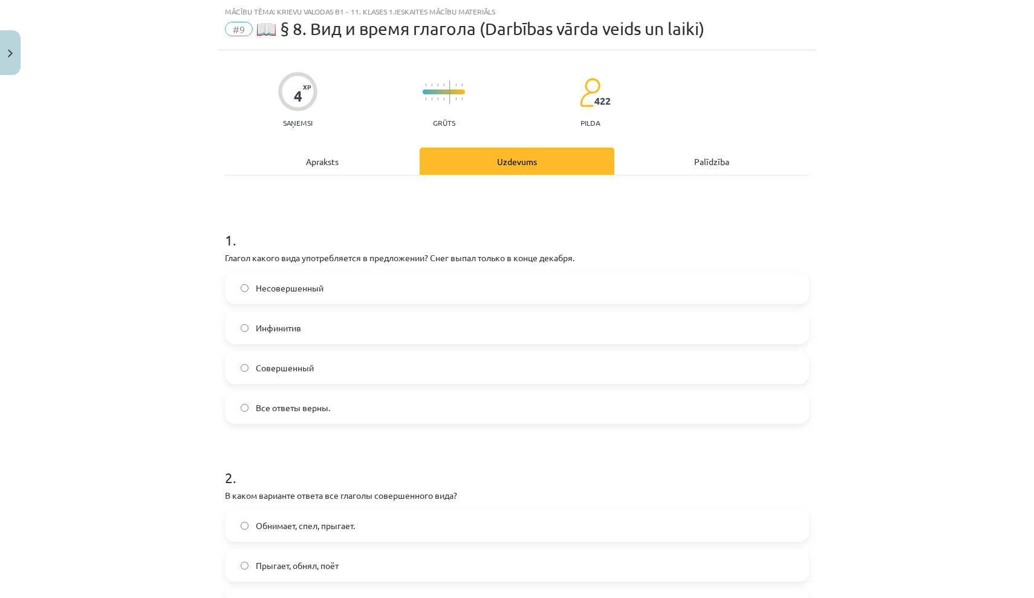
click at [349, 155] on div "Apraksts" at bounding box center [322, 160] width 195 height 27
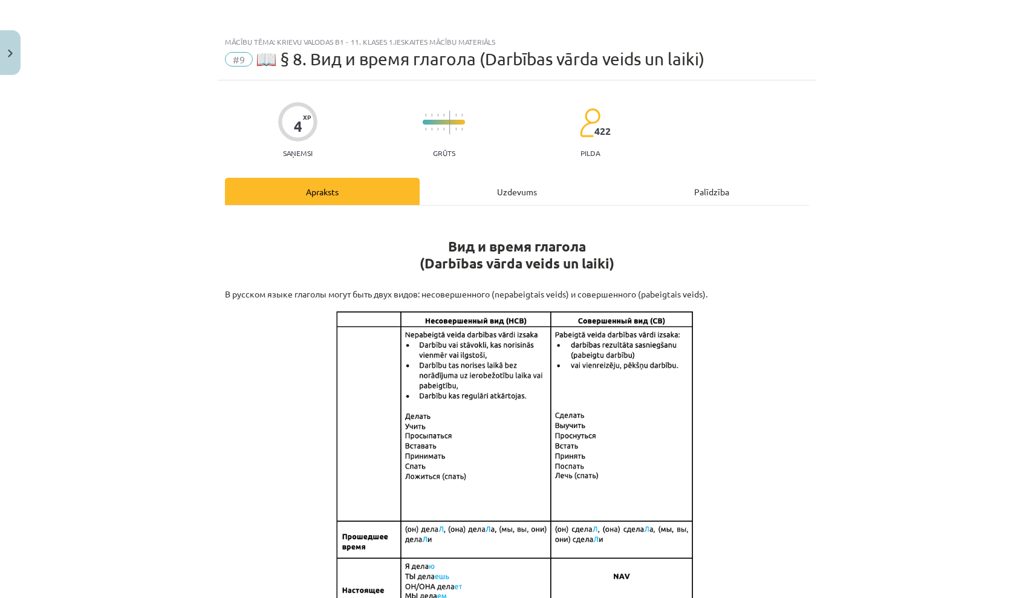
scroll to position [0, 0]
click at [546, 195] on div "Uzdevums" at bounding box center [517, 191] width 195 height 27
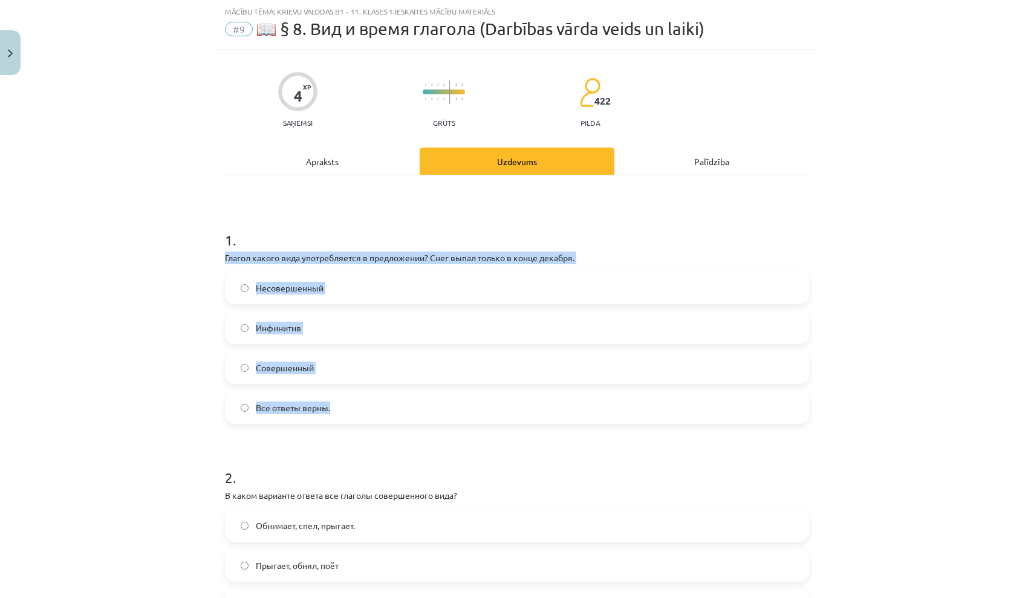
drag, startPoint x: 225, startPoint y: 256, endPoint x: 383, endPoint y: 419, distance: 226.6
click at [383, 419] on div "1 . Глагол какого вида употребляется в предложении? Снег выпал только в конце д…" at bounding box center [517, 316] width 584 height 213
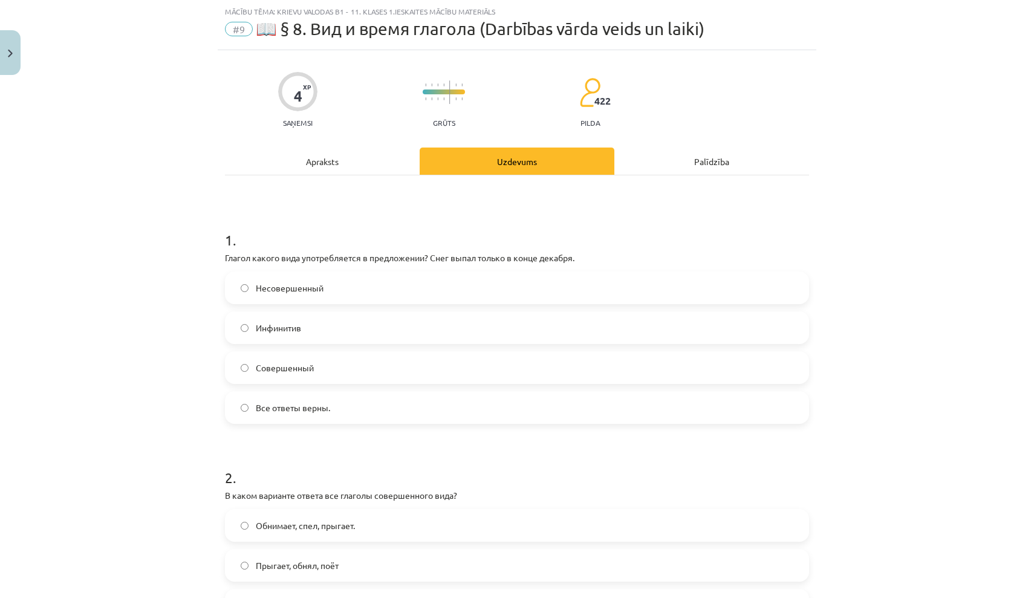
click at [514, 467] on h1 "2 ." at bounding box center [517, 466] width 584 height 37
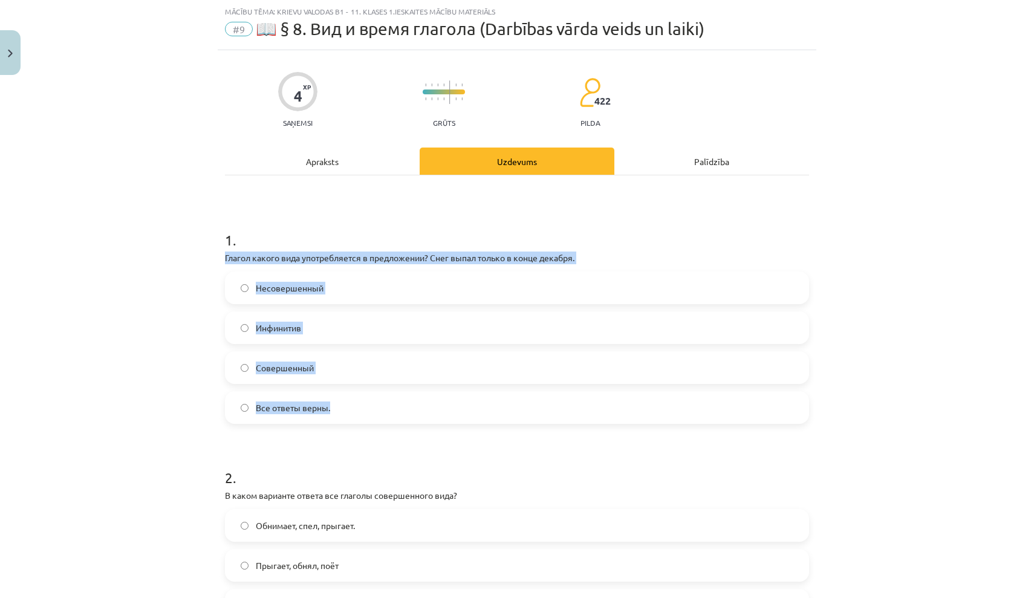
drag, startPoint x: 222, startPoint y: 256, endPoint x: 401, endPoint y: 421, distance: 243.0
copy div "Глагол какого вида употребляется в предложении? Снег выпал только в конце декаб…"
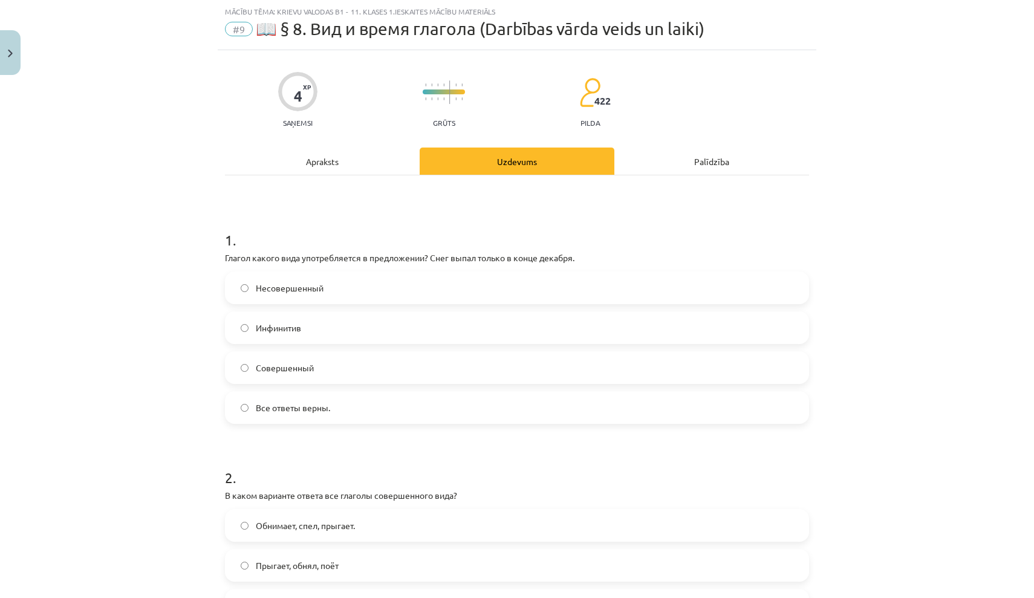
click at [340, 375] on label "Совершенный" at bounding box center [517, 367] width 582 height 30
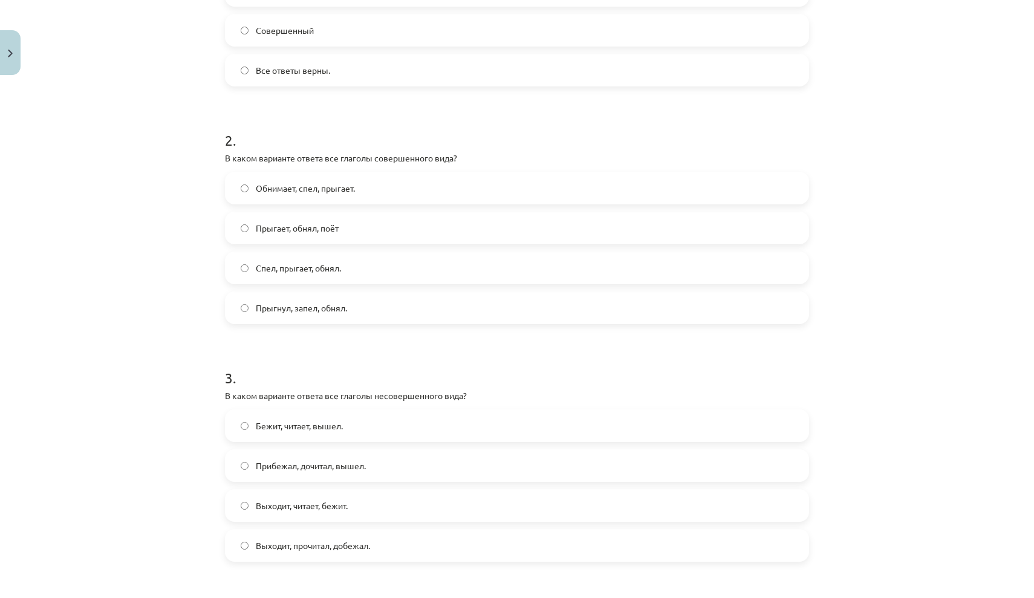
scroll to position [365, 0]
click at [297, 316] on span "Прыгнул, запел, обнял." at bounding box center [301, 311] width 91 height 13
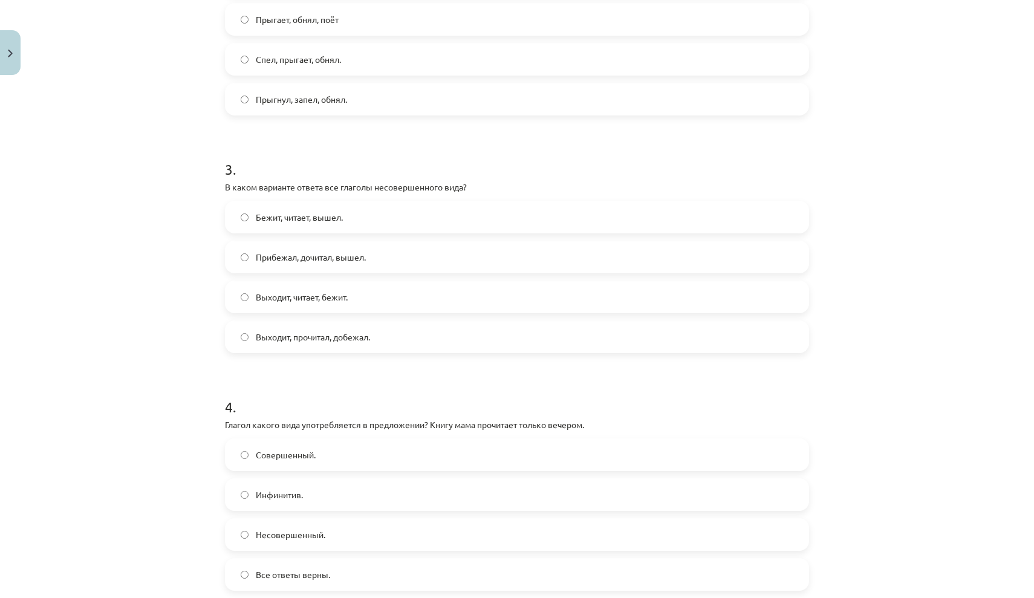
scroll to position [580, 0]
click at [403, 256] on label "Прибежал, дочитал, вышел." at bounding box center [517, 253] width 582 height 30
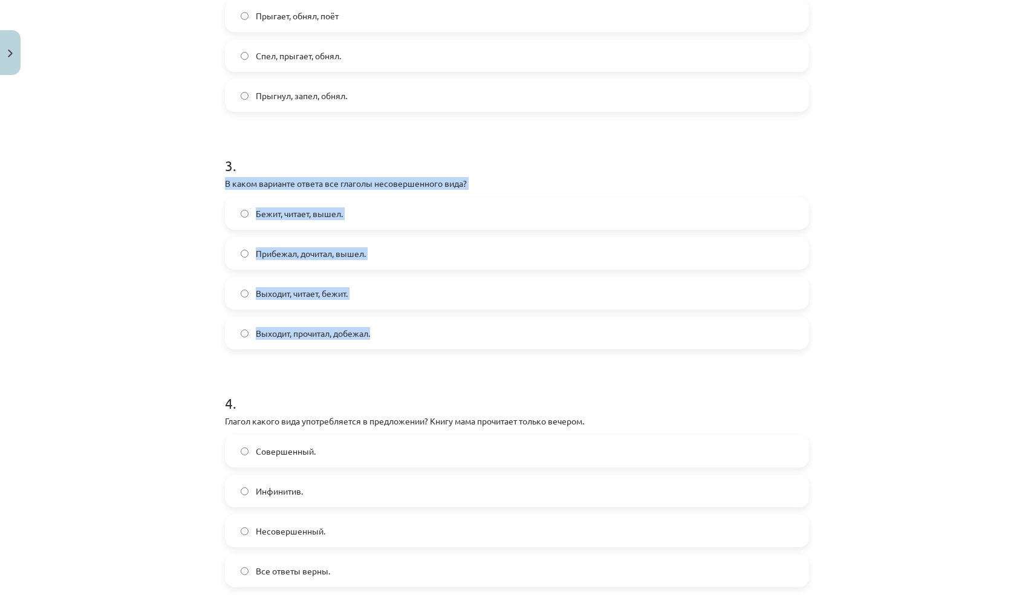
drag, startPoint x: 222, startPoint y: 181, endPoint x: 427, endPoint y: 329, distance: 252.8
click at [427, 329] on div "4 XP Saņemsi Grūts 422 pilda Apraksts Uzdevums Palīdzība 1 . Глагол какого вида…" at bounding box center [517, 99] width 598 height 1196
copy div "В каком варианте ответа все глаголы несовершенного вида? Бежит, читает, вышел. …"
click at [425, 289] on label "Выходит, читает, бежит." at bounding box center [517, 293] width 582 height 30
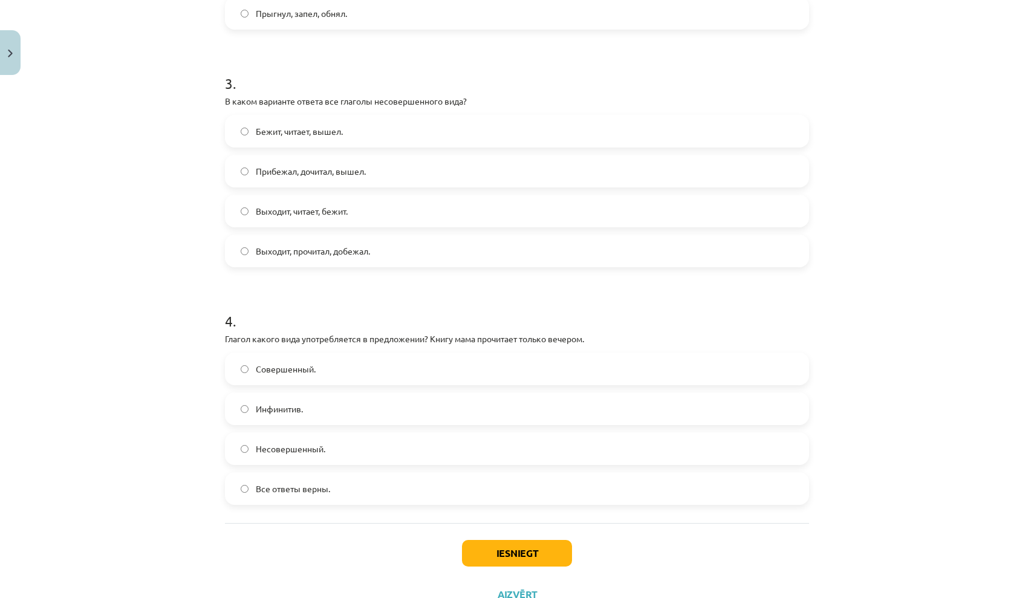
scroll to position [663, 0]
click at [409, 453] on label "Несовершенный." at bounding box center [517, 448] width 582 height 30
click at [511, 548] on button "Iesniegt" at bounding box center [517, 552] width 110 height 27
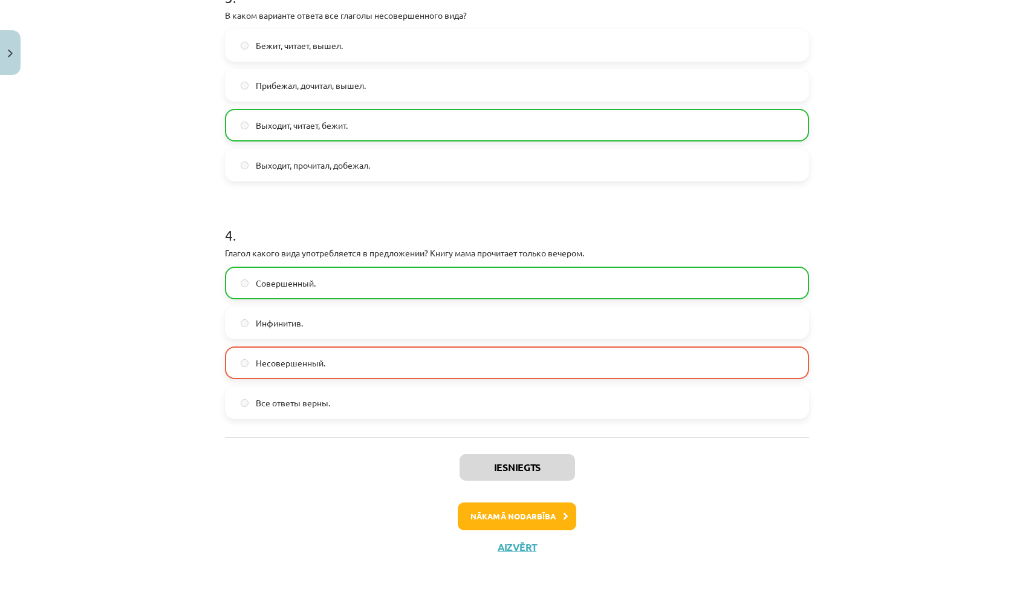
scroll to position [749, 0]
click at [501, 507] on button "Nākamā nodarbība" at bounding box center [517, 516] width 118 height 28
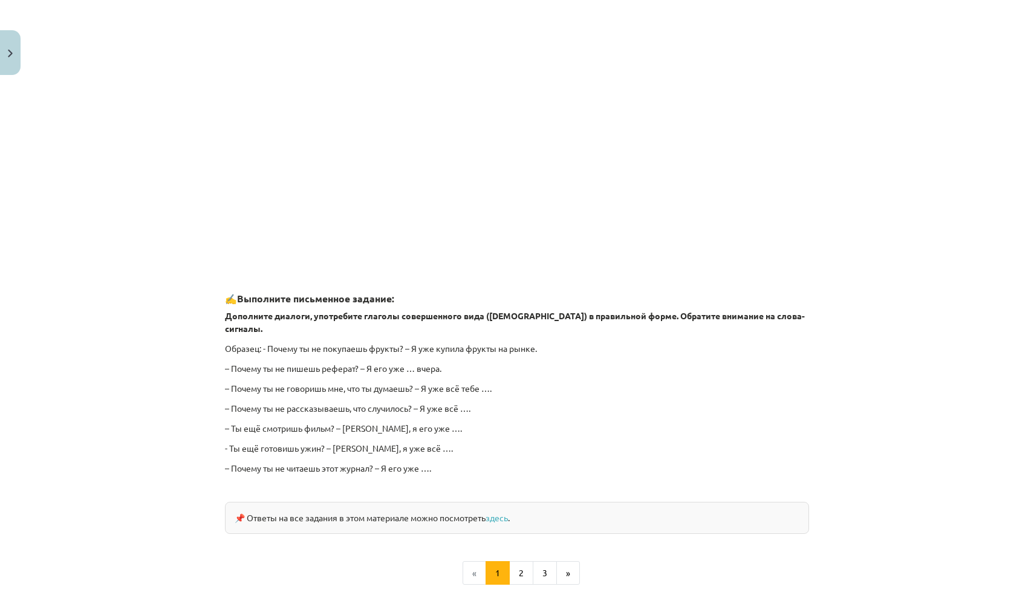
scroll to position [30, 0]
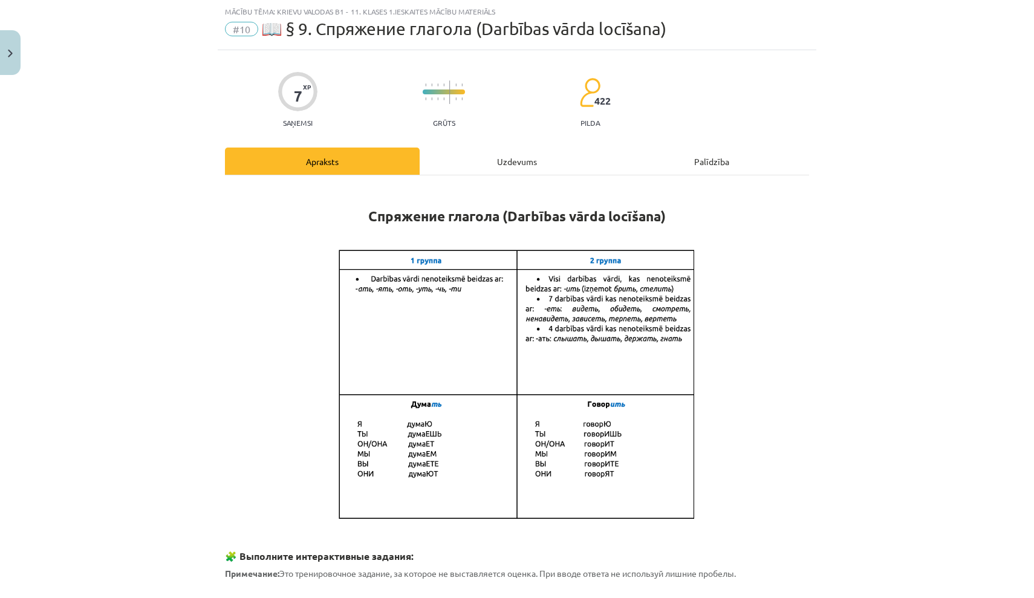
click at [519, 162] on div "Uzdevums" at bounding box center [517, 160] width 195 height 27
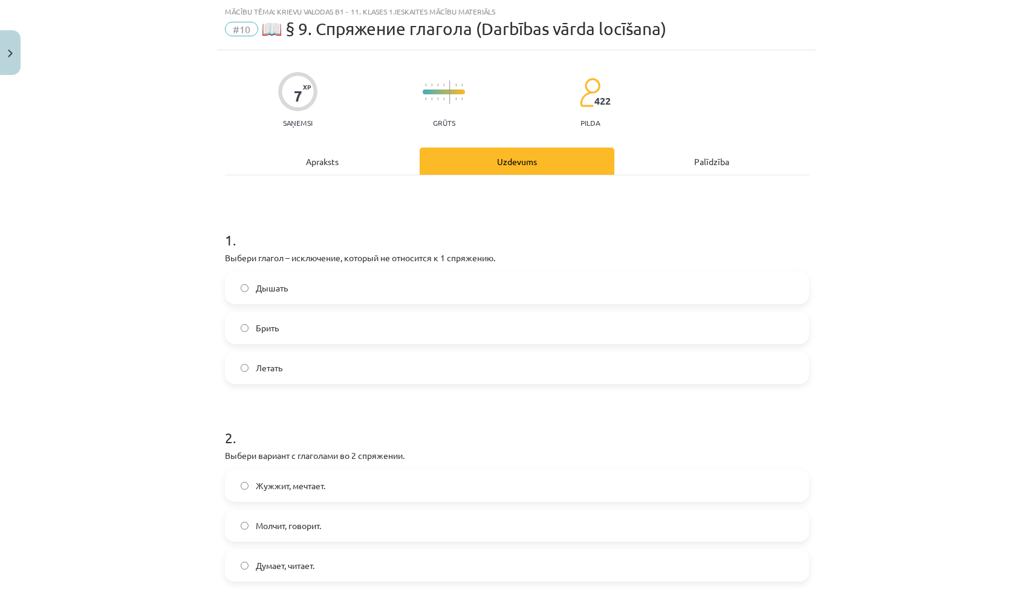
click at [360, 154] on div "Apraksts" at bounding box center [322, 160] width 195 height 27
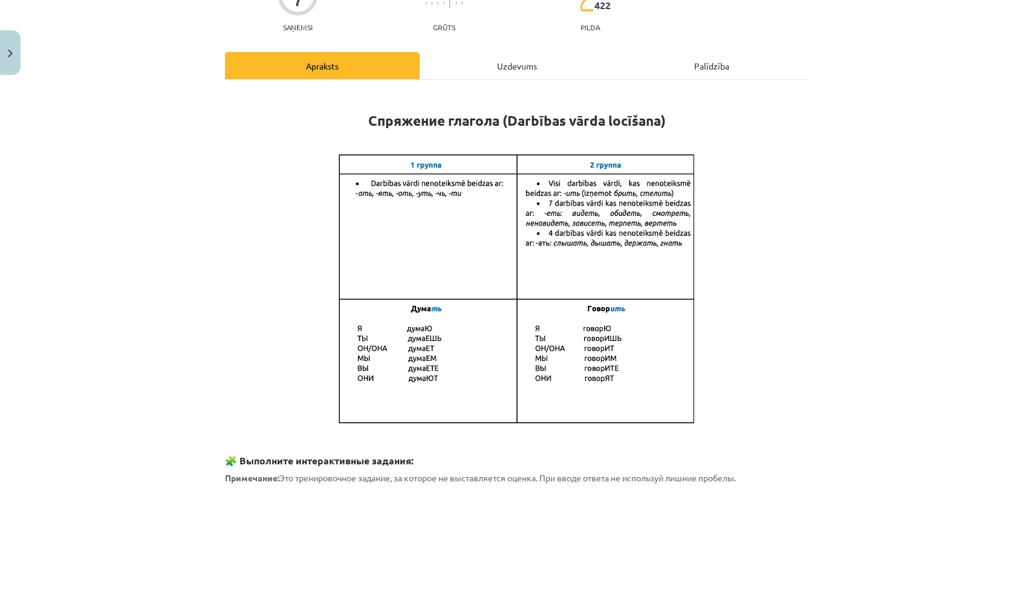
scroll to position [128, 0]
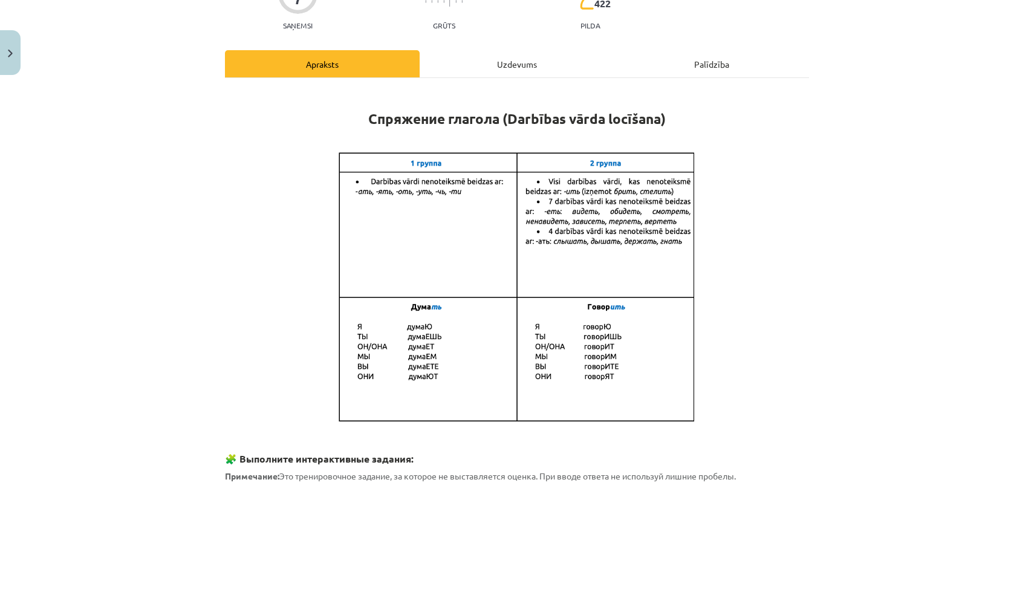
click at [519, 72] on div "Uzdevums" at bounding box center [517, 63] width 195 height 27
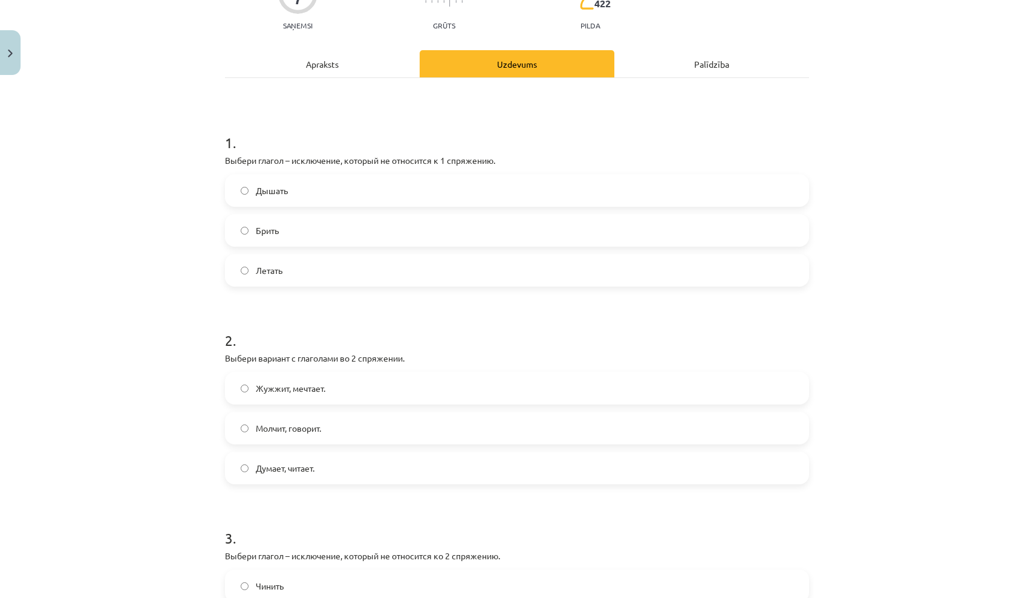
scroll to position [30, 0]
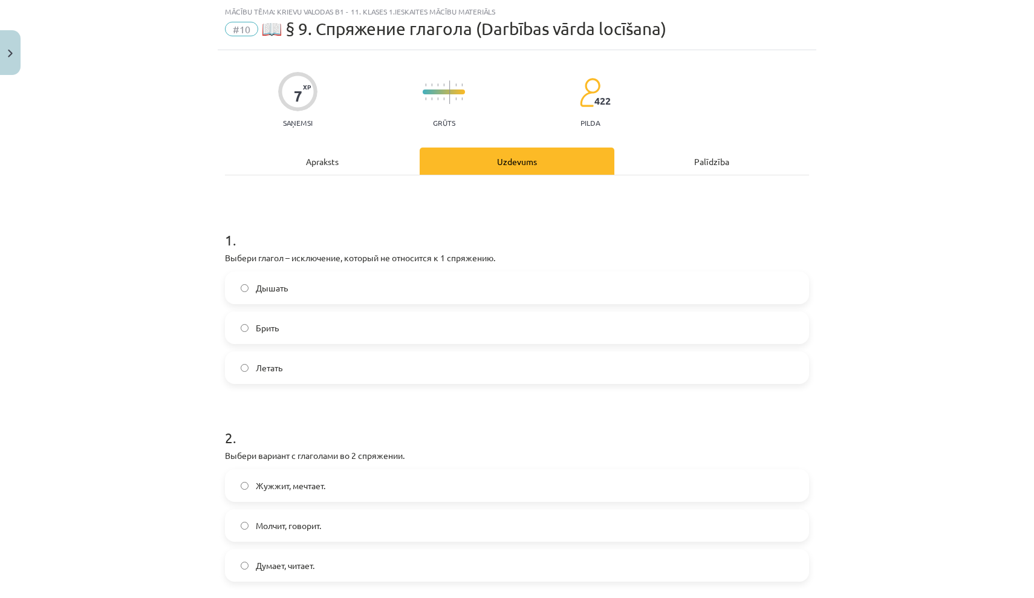
click at [338, 151] on div "Apraksts" at bounding box center [322, 160] width 195 height 27
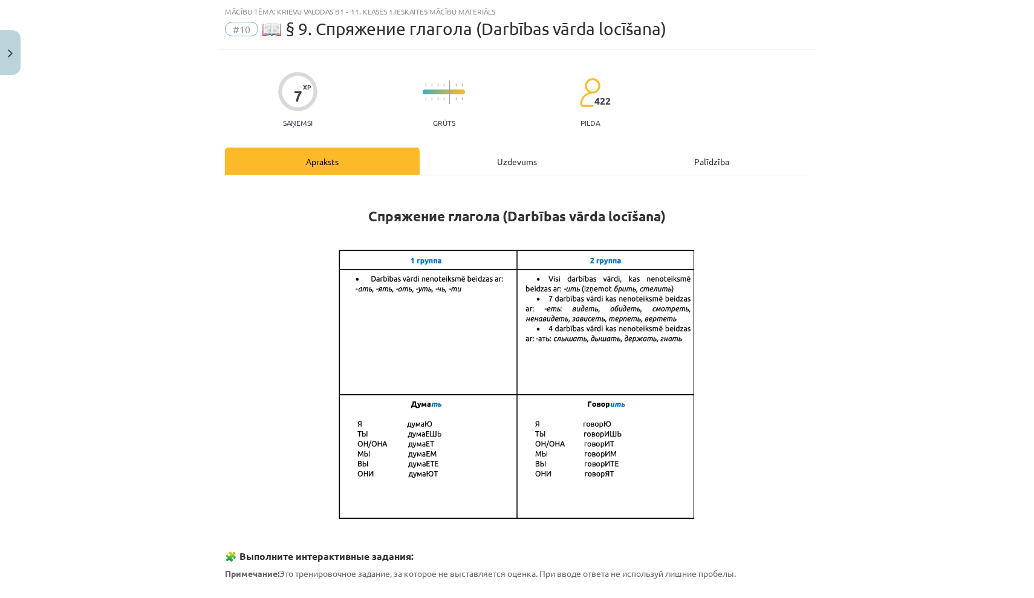
click at [529, 158] on div "Uzdevums" at bounding box center [517, 160] width 195 height 27
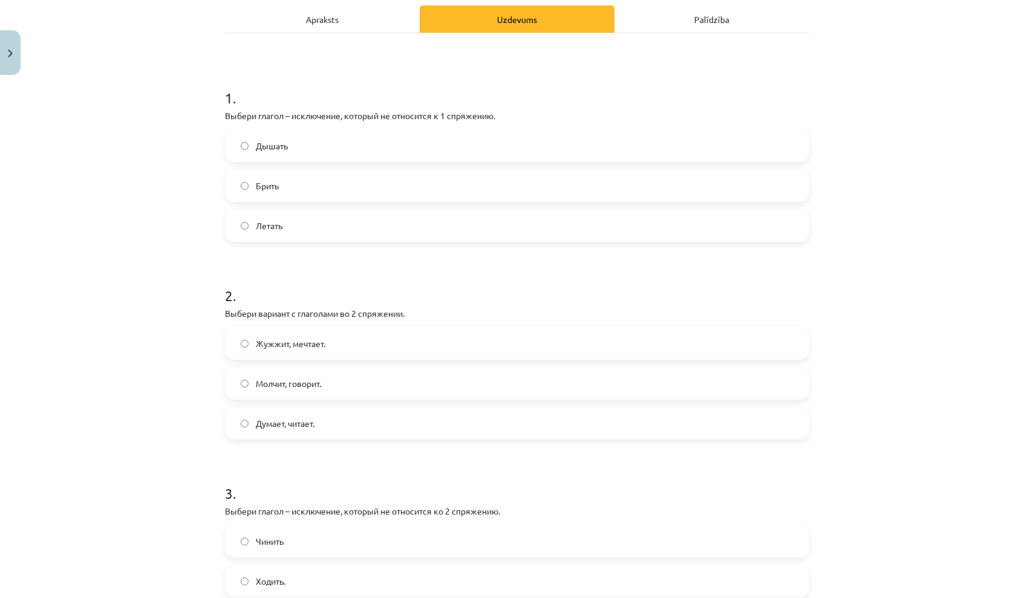
scroll to position [179, 0]
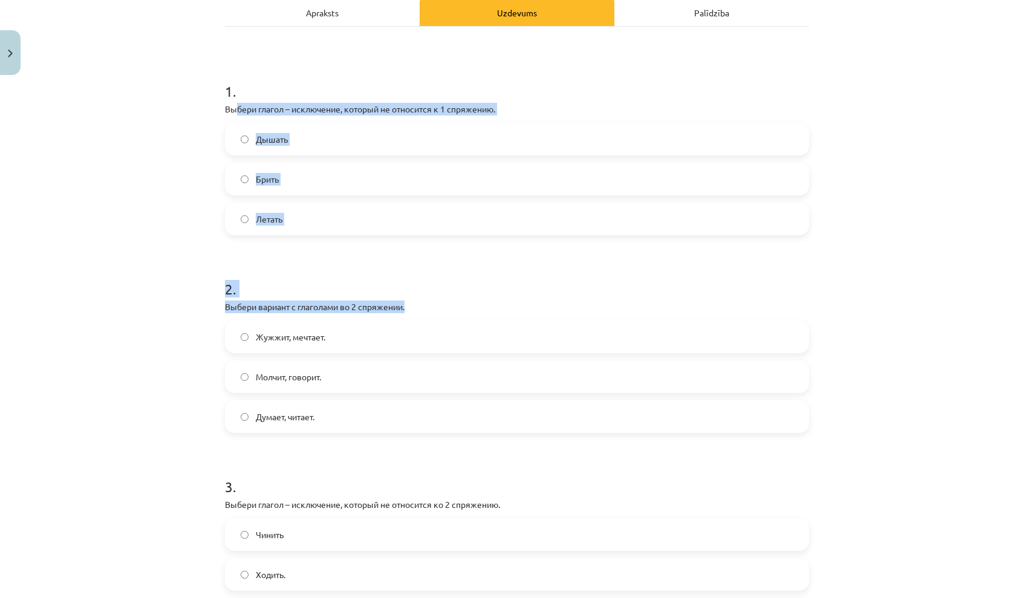
drag, startPoint x: 238, startPoint y: 108, endPoint x: 404, endPoint y: 293, distance: 249.2
click at [527, 336] on form "1 . Выбери глагол – исключение, который не относится к 1 спряжению. Дышать Брит…" at bounding box center [517, 445] width 584 height 767
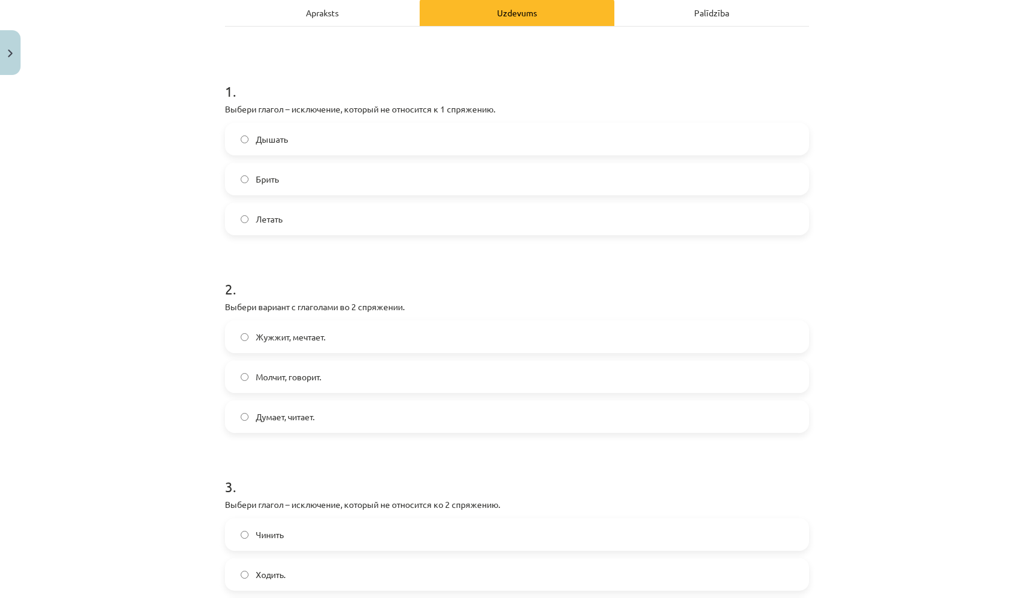
click at [201, 222] on div "Mācību tēma: Krievu valodas b1 - 11. klases 1.ieskaites mācību materiāls #10 📖 …" at bounding box center [517, 299] width 1034 height 598
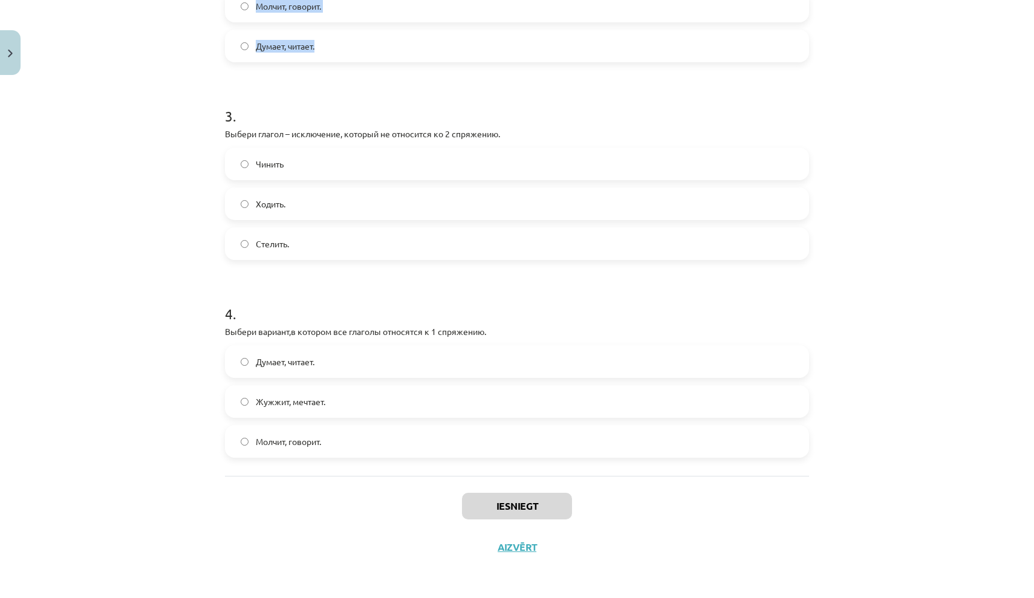
scroll to position [52, 0]
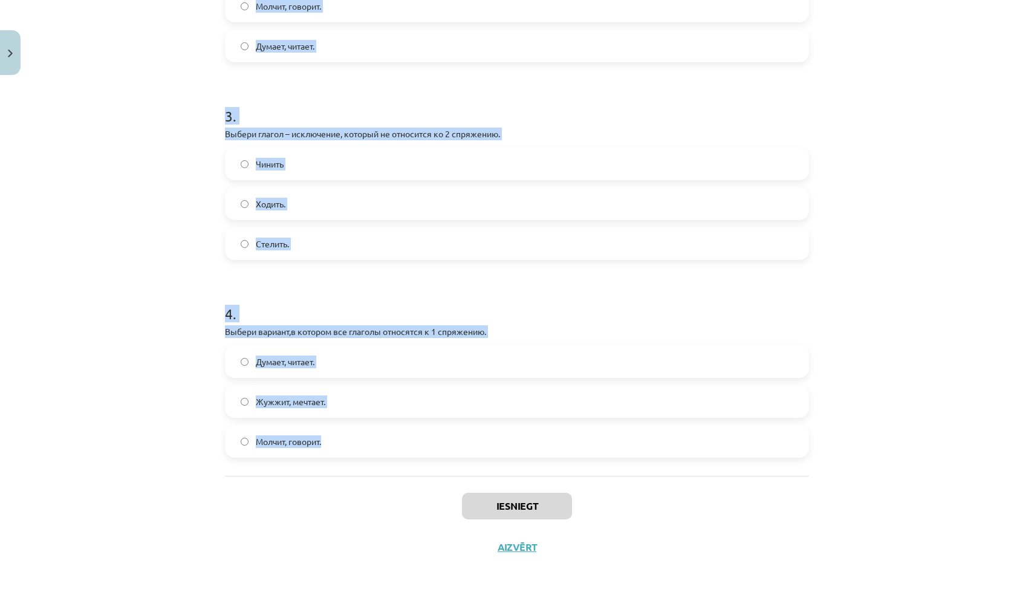
drag, startPoint x: 221, startPoint y: 108, endPoint x: 473, endPoint y: 450, distance: 425.8
click at [473, 450] on div "7 XP Saņemsi Grūts 422 pilda Apraksts Uzdevums Palīdzība 1 . Выбери глагол – ис…" at bounding box center [517, 49] width 598 height 1037
copy form "Выбери глагол – исключение, который не относится к 1 спряжению. Дышать Брить Ле…"
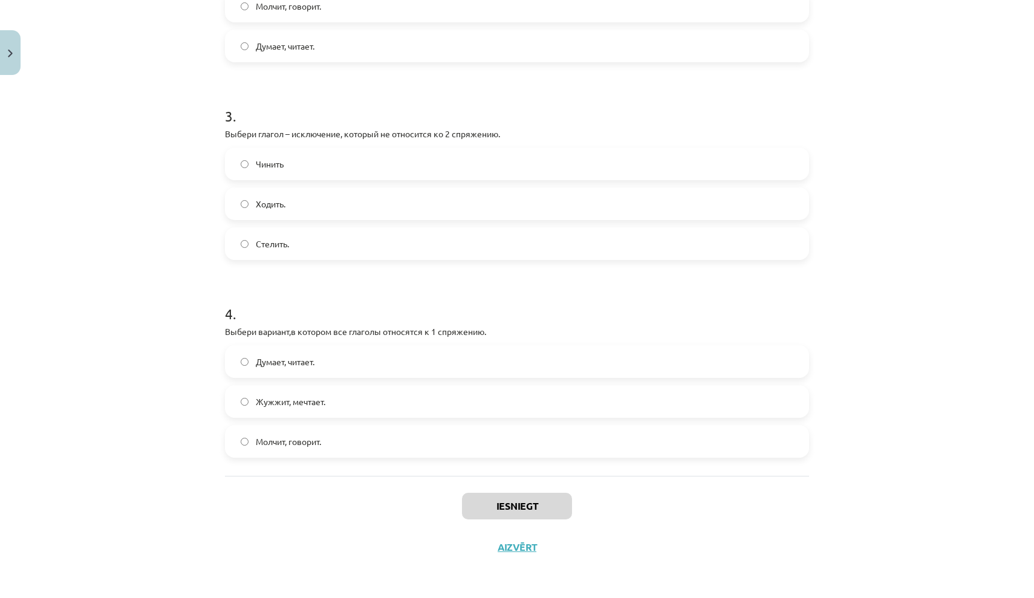
click at [822, 150] on div "Mācību tēma: Krievu valodas b1 - 11. klases 1.ieskaites mācību materiāls #10 📖 …" at bounding box center [517, 299] width 1034 height 598
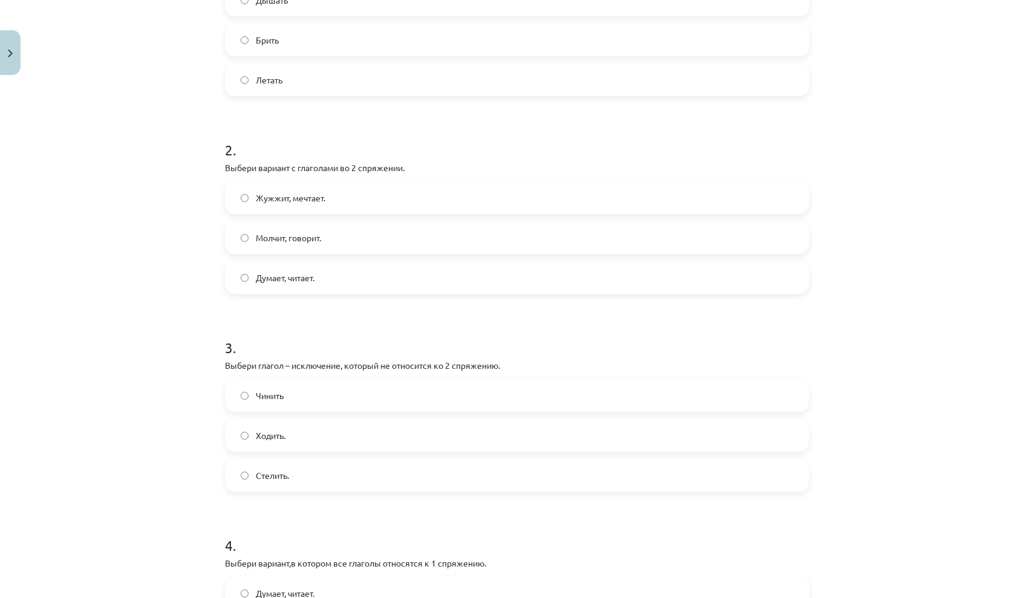
scroll to position [297, 0]
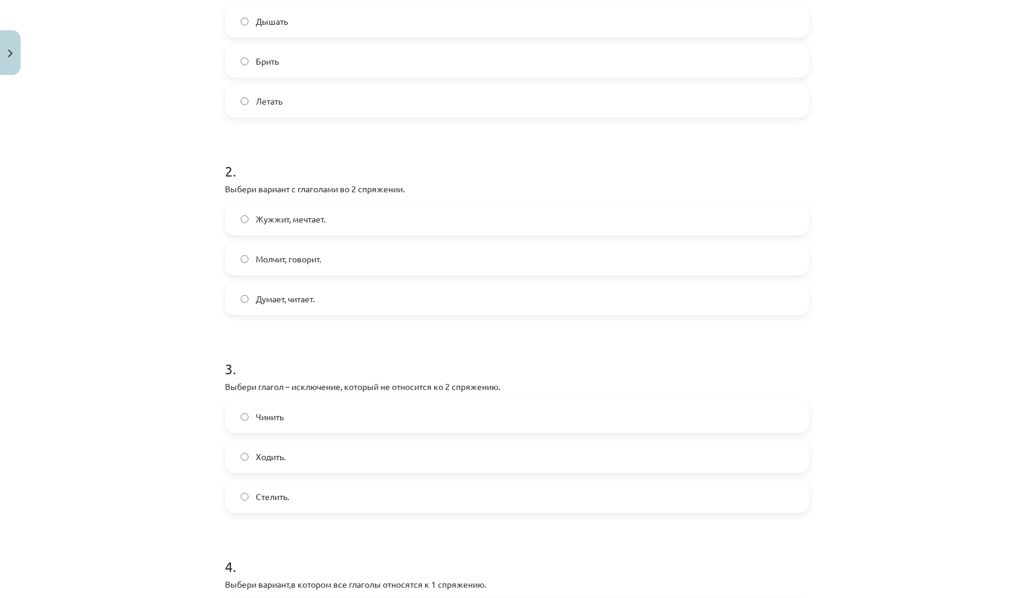
click at [304, 22] on label "Дышать" at bounding box center [517, 21] width 582 height 30
click at [431, 258] on label "Молчит, говорит." at bounding box center [517, 259] width 582 height 30
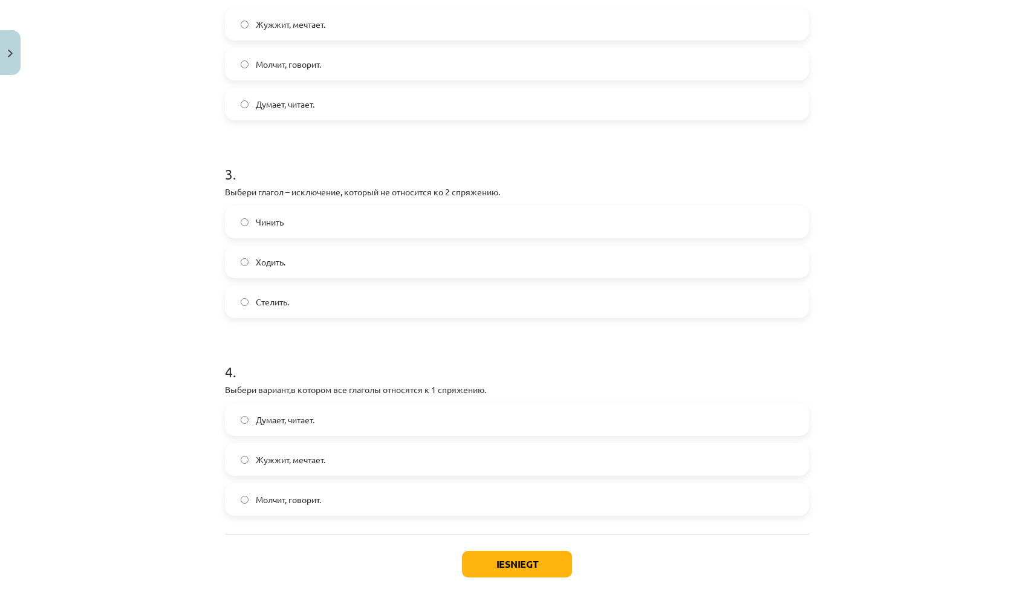
scroll to position [528, 0]
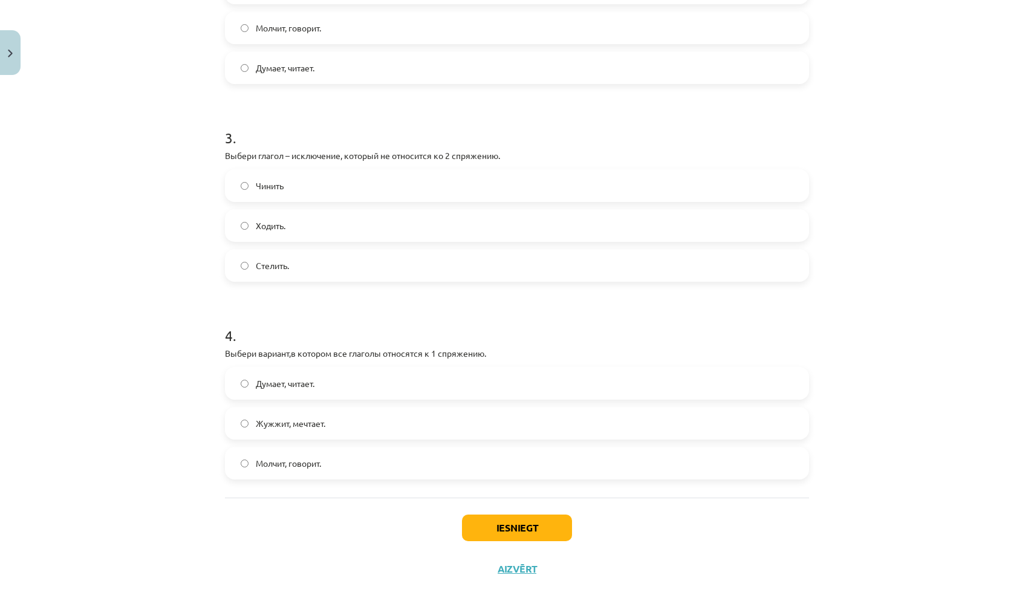
click at [390, 261] on label "Стелить." at bounding box center [517, 265] width 582 height 30
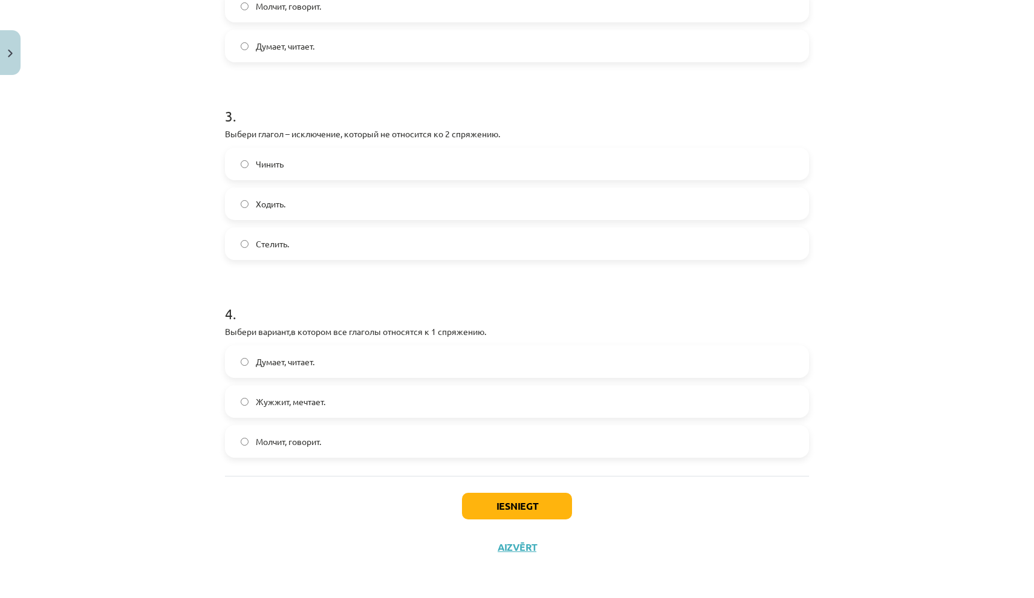
scroll to position [551, 0]
click at [419, 357] on label "Думает, читает." at bounding box center [517, 361] width 582 height 30
click at [518, 513] on button "Iesniegt" at bounding box center [517, 506] width 110 height 27
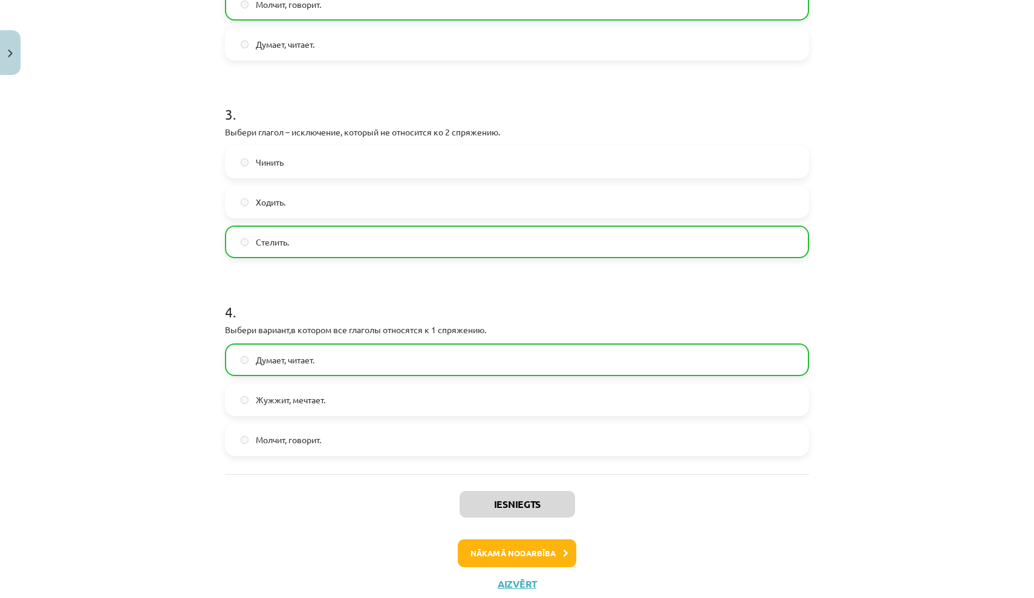
click at [524, 547] on button "Nākamā nodarbība" at bounding box center [517, 553] width 118 height 28
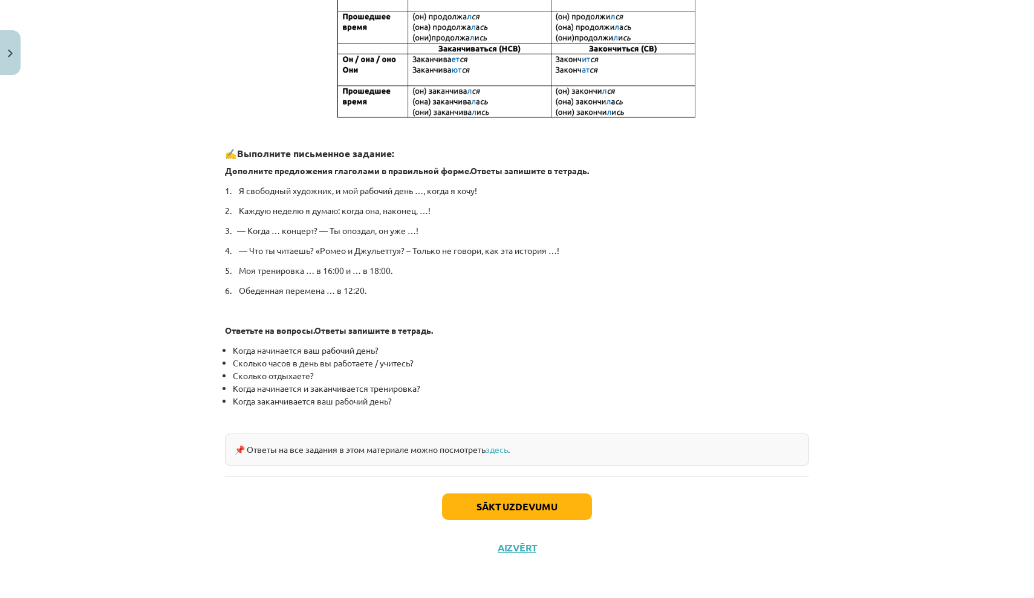
click at [544, 505] on button "Sākt uzdevumu" at bounding box center [517, 506] width 150 height 27
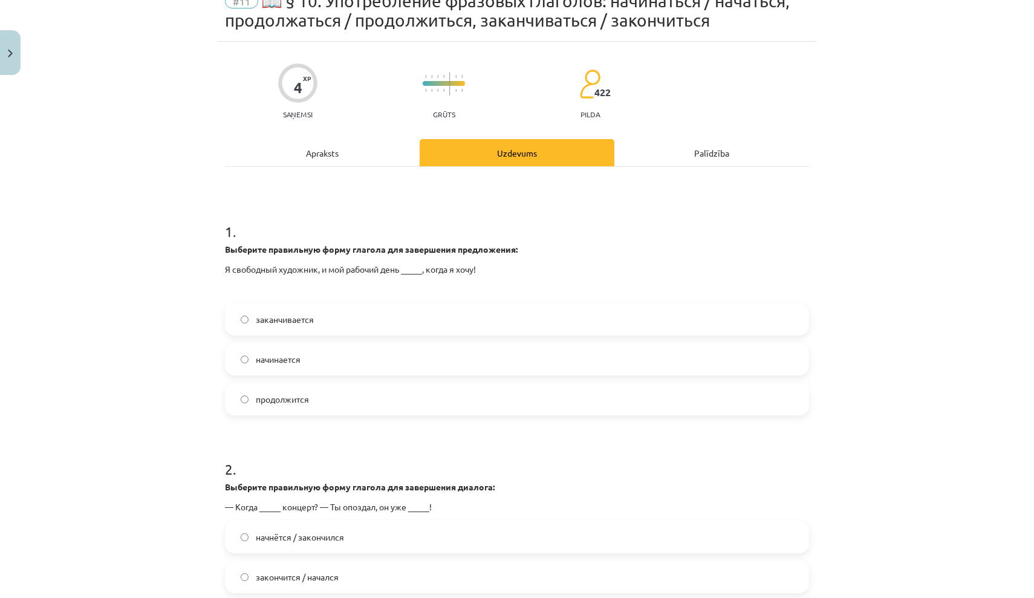
scroll to position [87, 0]
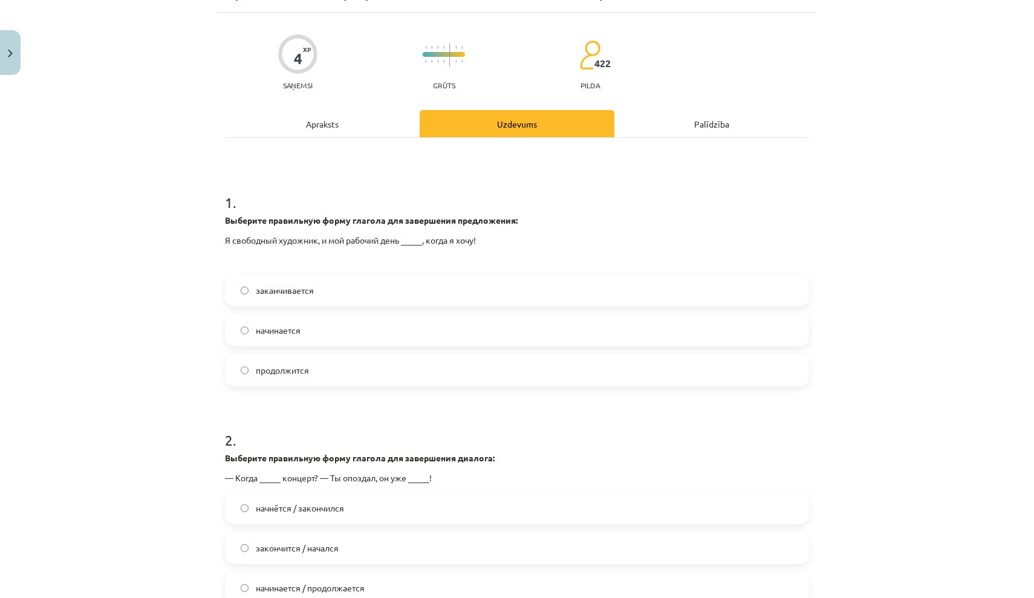
click at [331, 333] on label "начинается" at bounding box center [517, 330] width 582 height 30
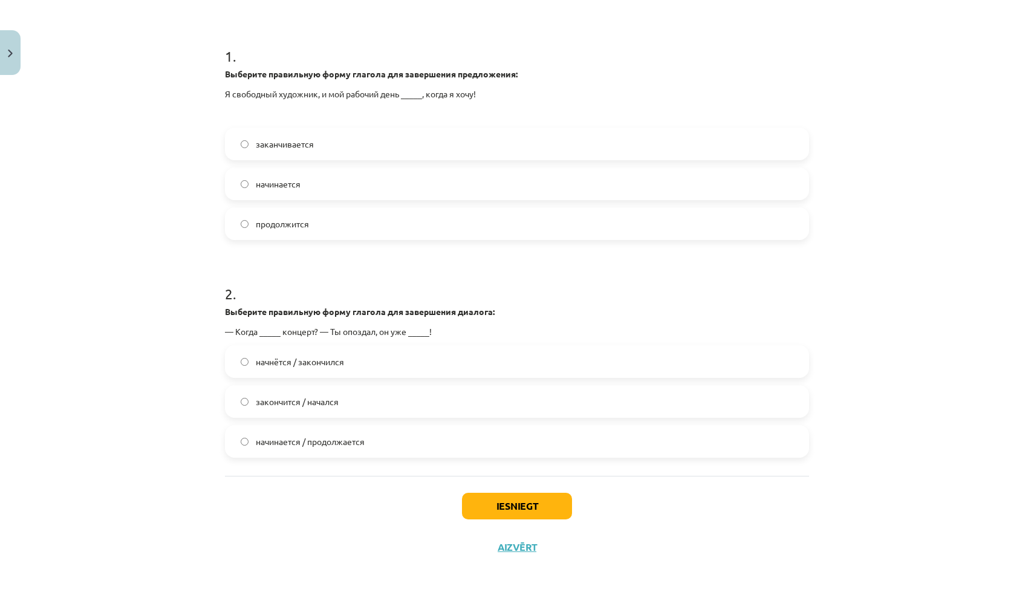
scroll to position [235, 0]
click at [382, 395] on label "закончится / начался" at bounding box center [517, 401] width 582 height 30
click at [505, 501] on button "Iesniegt" at bounding box center [517, 506] width 110 height 27
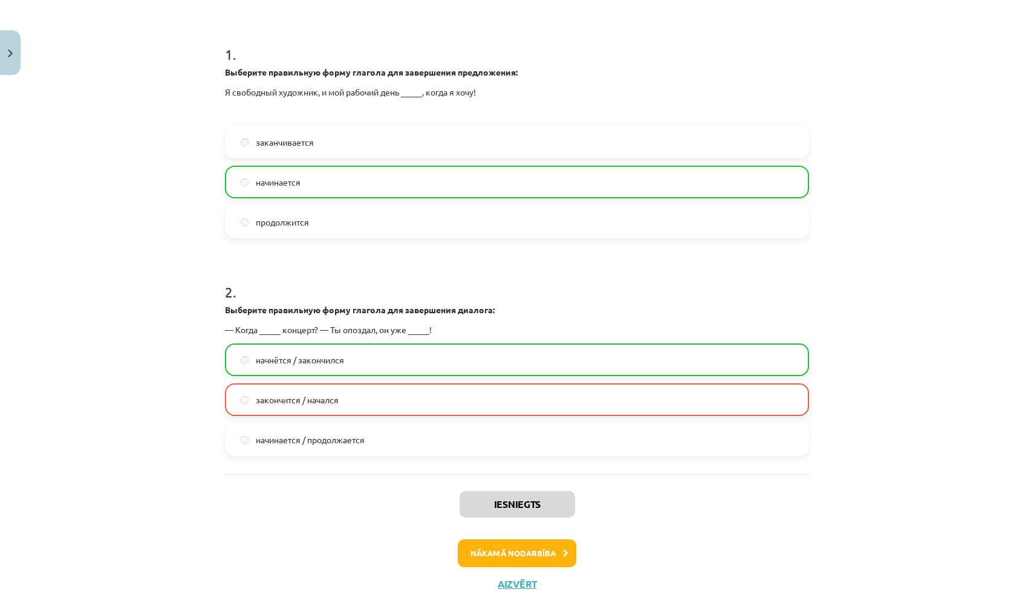
click at [542, 550] on button "Nākamā nodarbība" at bounding box center [517, 553] width 118 height 28
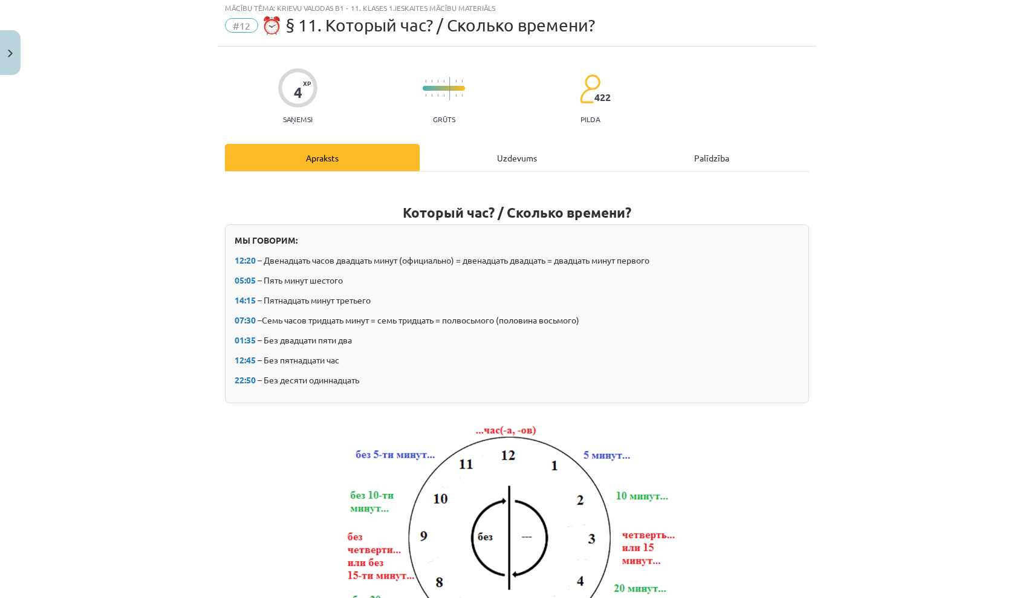
scroll to position [30, 0]
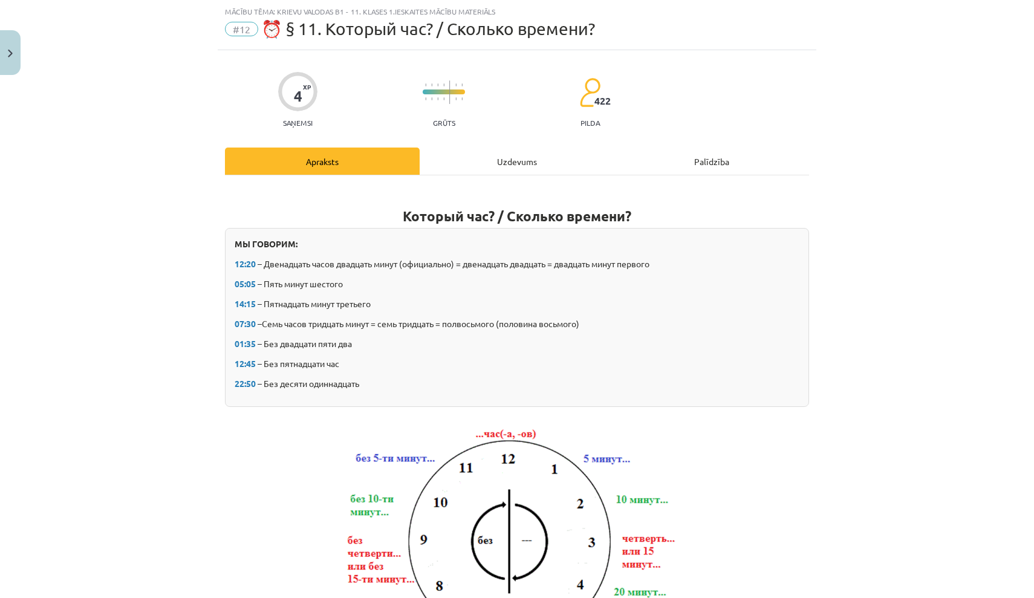
click at [516, 167] on div "Uzdevums" at bounding box center [517, 160] width 195 height 27
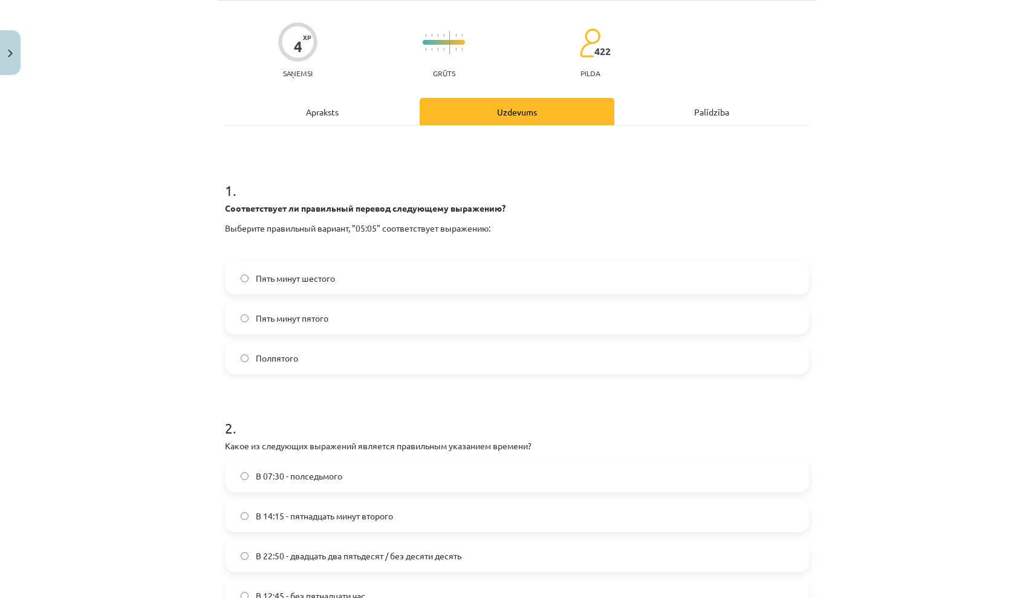
scroll to position [85, 0]
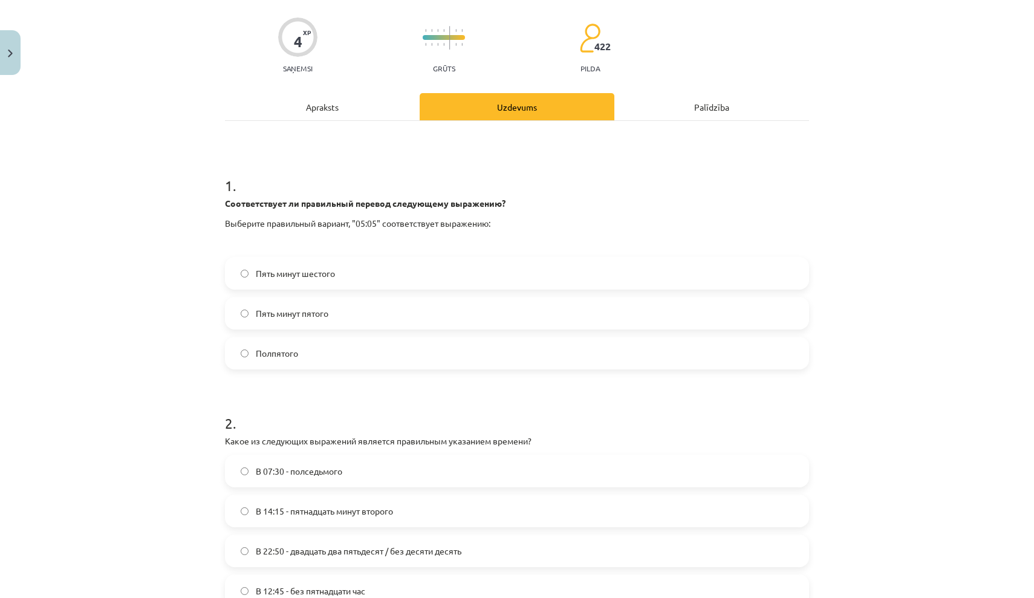
click at [475, 264] on label "Пять минут шестого" at bounding box center [517, 273] width 582 height 30
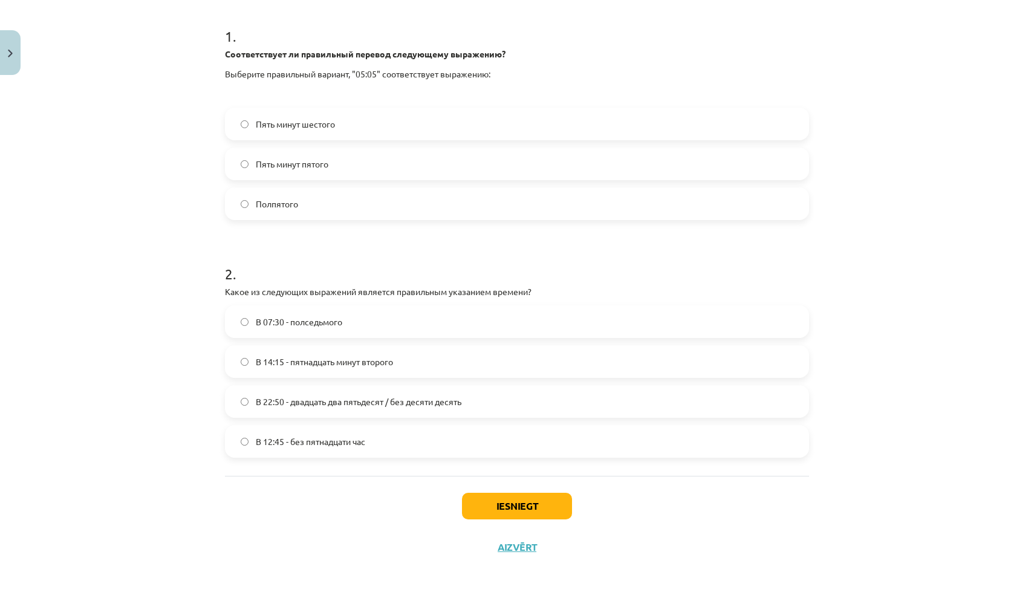
scroll to position [236, 0]
click at [485, 330] on label "В 07:30 - полседьмого" at bounding box center [517, 321] width 582 height 30
click at [500, 494] on button "Iesniegt" at bounding box center [517, 506] width 110 height 27
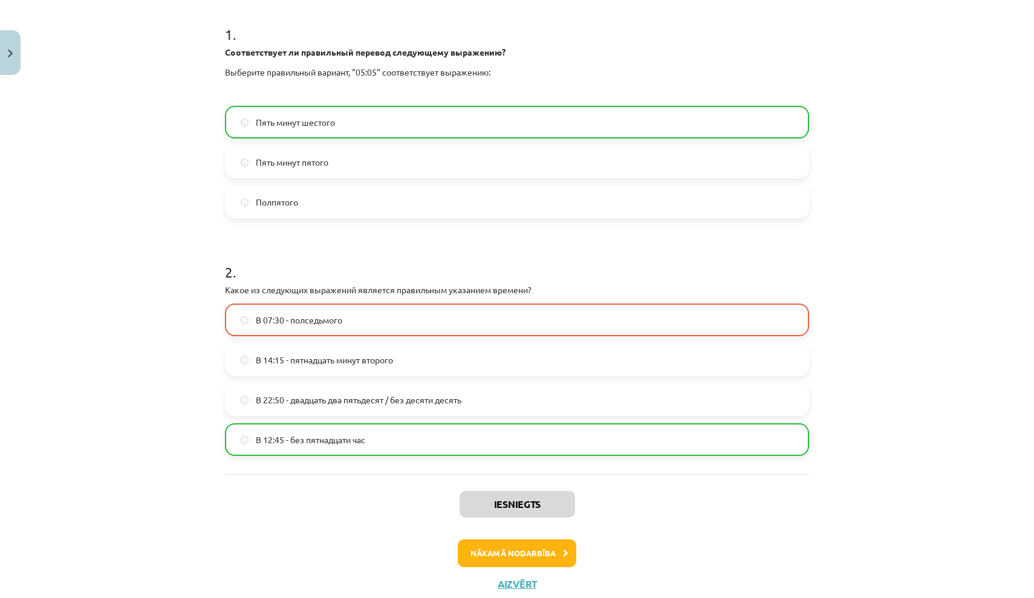
click at [503, 553] on button "Nākamā nodarbība" at bounding box center [517, 553] width 118 height 28
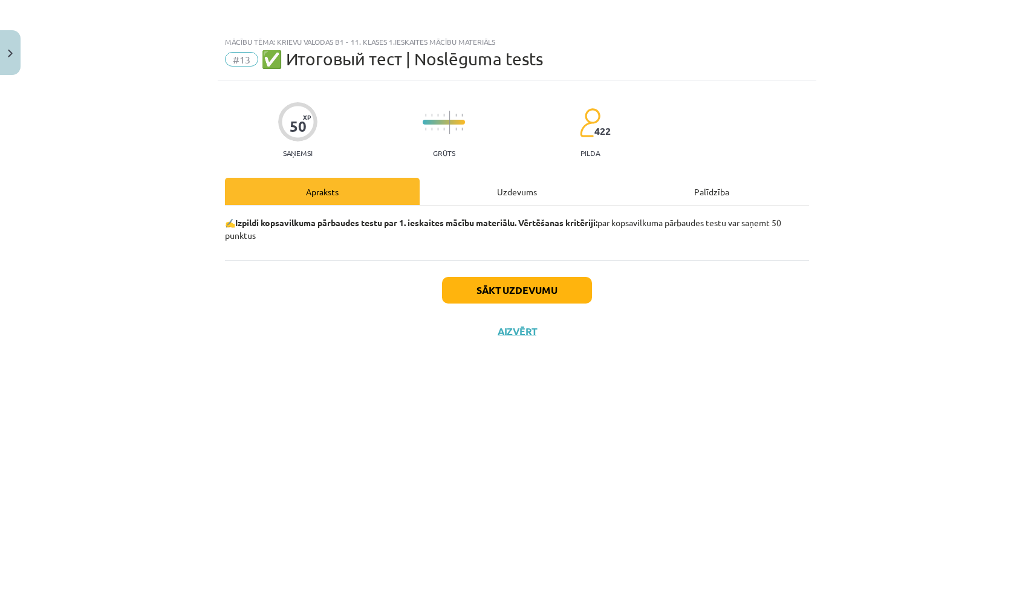
scroll to position [0, 0]
click at [539, 184] on div "Uzdevums" at bounding box center [517, 191] width 195 height 27
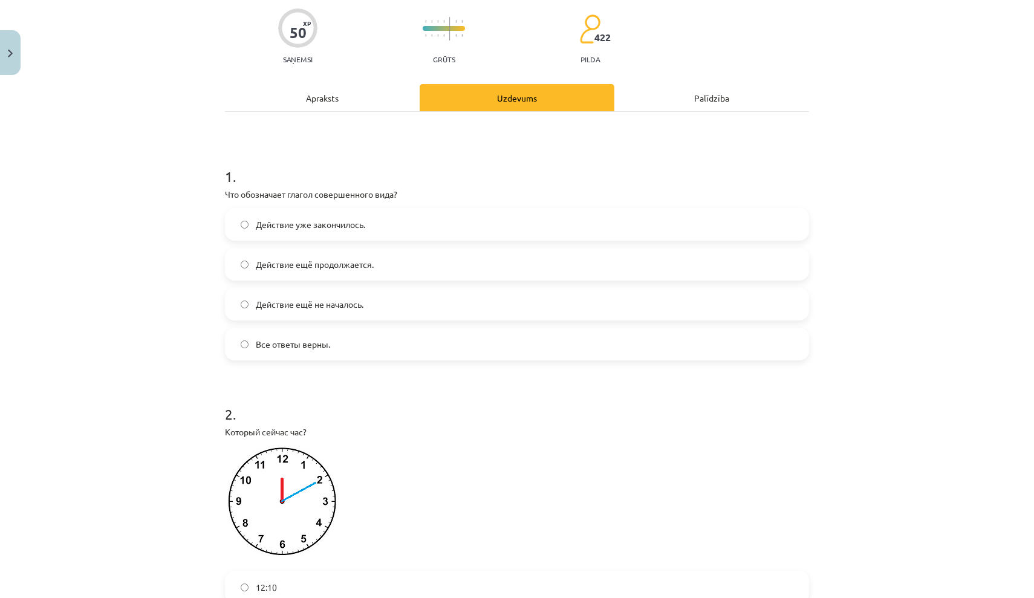
scroll to position [106, 0]
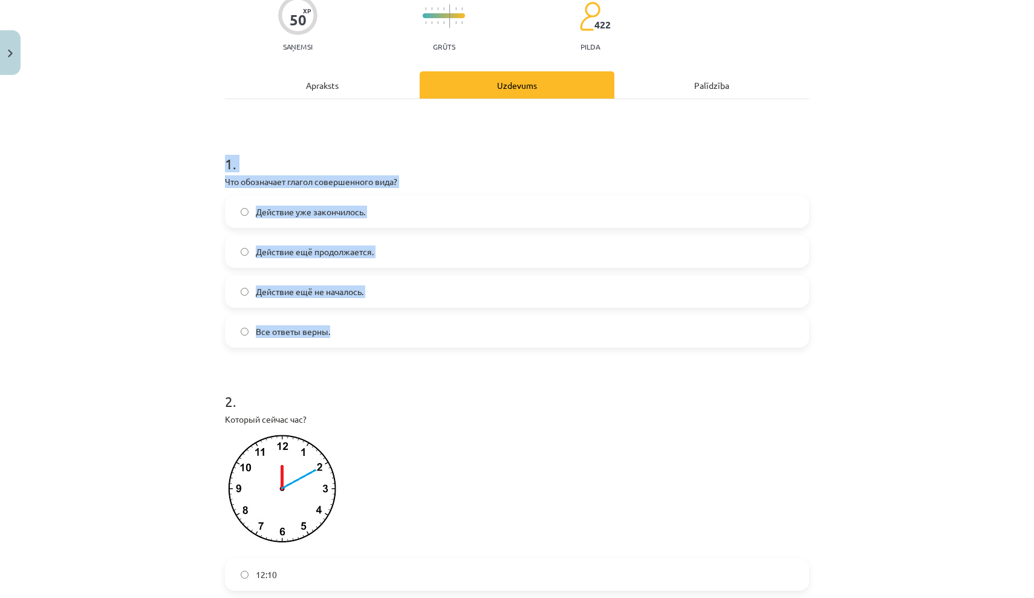
drag, startPoint x: 226, startPoint y: 158, endPoint x: 414, endPoint y: 340, distance: 261.2
click at [414, 340] on div "1 . Что обозначает глагол совершенного вида? Действие уже закончилось. Действие…" at bounding box center [517, 240] width 584 height 213
copy div "1 . Что обозначает глагол совершенного вида? Действие уже закончилось. Действие…"
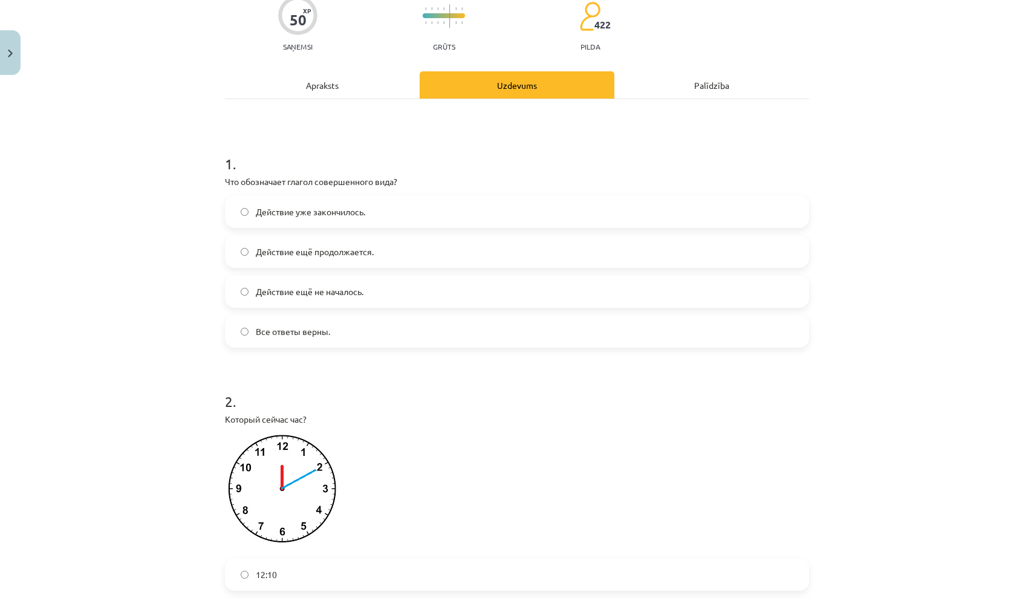
click at [184, 228] on div "Mācību tēma: Krievu valodas b1 - 11. klases 1.ieskaites mācību materiāls #13 ✅ …" at bounding box center [517, 299] width 1034 height 598
click at [357, 209] on span "Действие уже закончилось." at bounding box center [310, 212] width 109 height 13
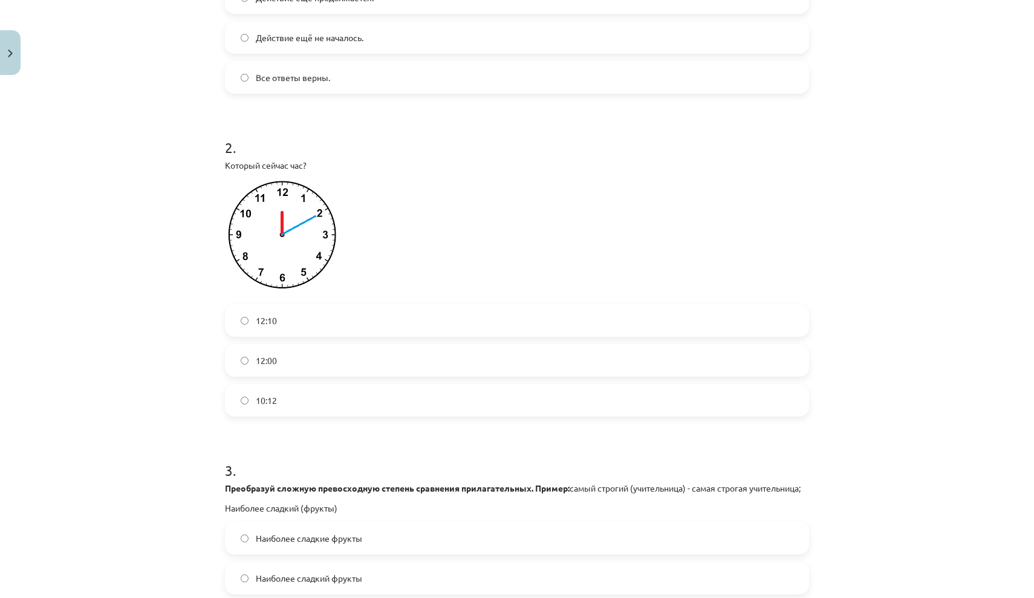
scroll to position [361, 0]
click at [361, 317] on label "12:10" at bounding box center [517, 320] width 582 height 30
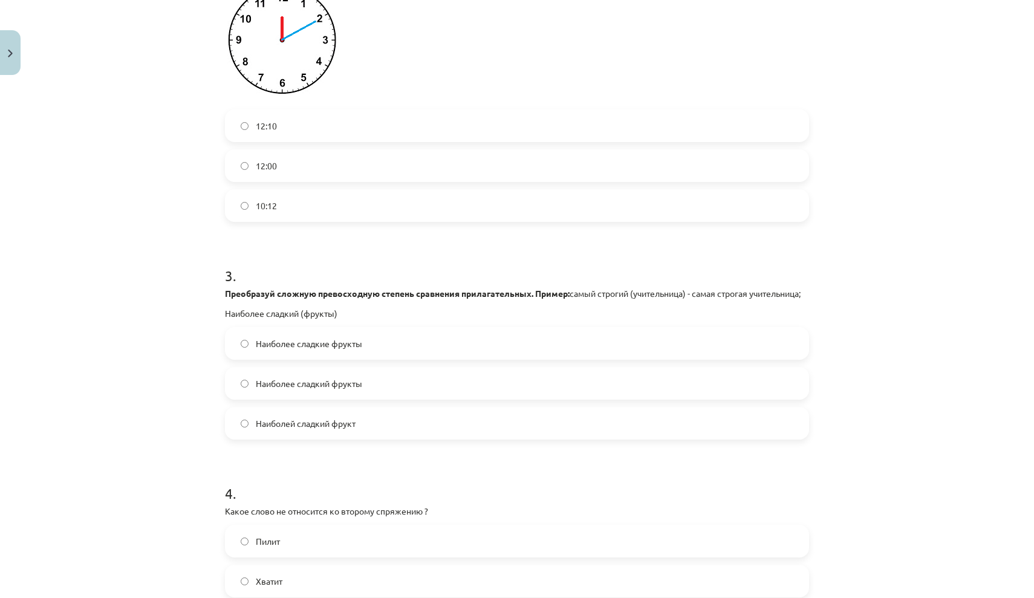
scroll to position [556, 0]
click at [375, 357] on label "Наиболее сладкие фрукты" at bounding box center [517, 342] width 582 height 30
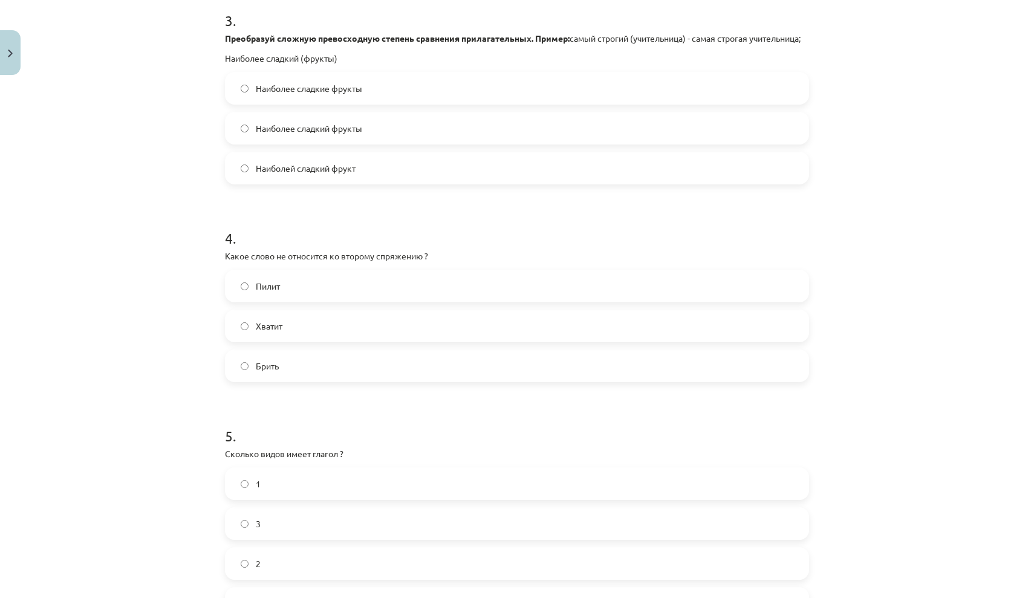
scroll to position [811, 0]
drag, startPoint x: 222, startPoint y: 265, endPoint x: 378, endPoint y: 394, distance: 202.6
copy div "Какое слово не относится ко второму спряжению ? Пилит Хватит Брить"
click at [483, 380] on label "Брить" at bounding box center [517, 364] width 582 height 30
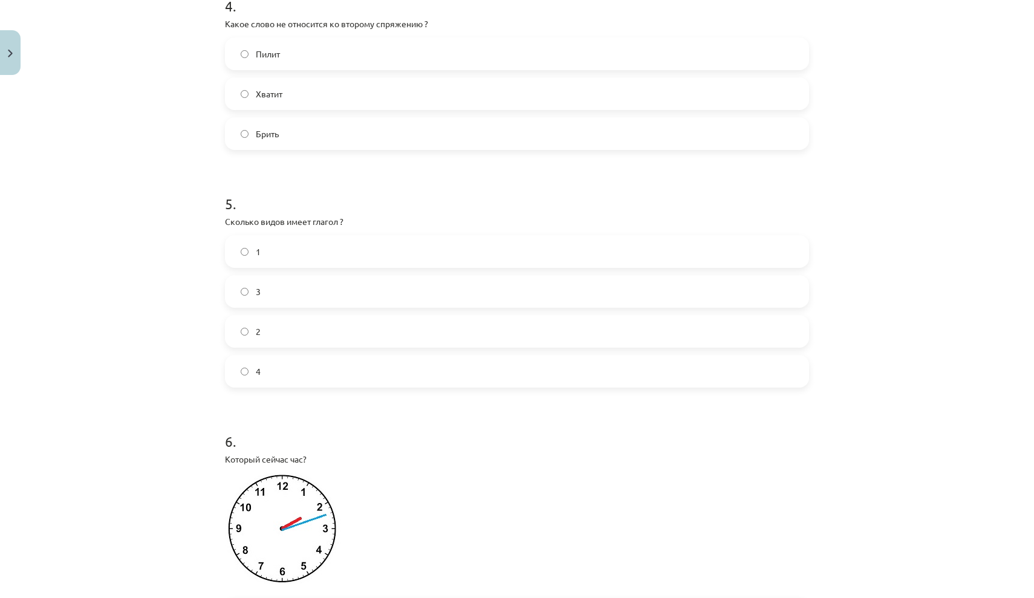
scroll to position [1043, 0]
drag, startPoint x: 227, startPoint y: 234, endPoint x: 411, endPoint y: 412, distance: 256.1
click at [411, 412] on form "1 . Что обозначает глагол совершенного вида? Действие уже закончилось. Действие…" at bounding box center [517, 428] width 584 height 2462
copy div "Сколько видов имеет глагол ? 1 3 2 4"
click at [311, 345] on label "2" at bounding box center [517, 330] width 582 height 30
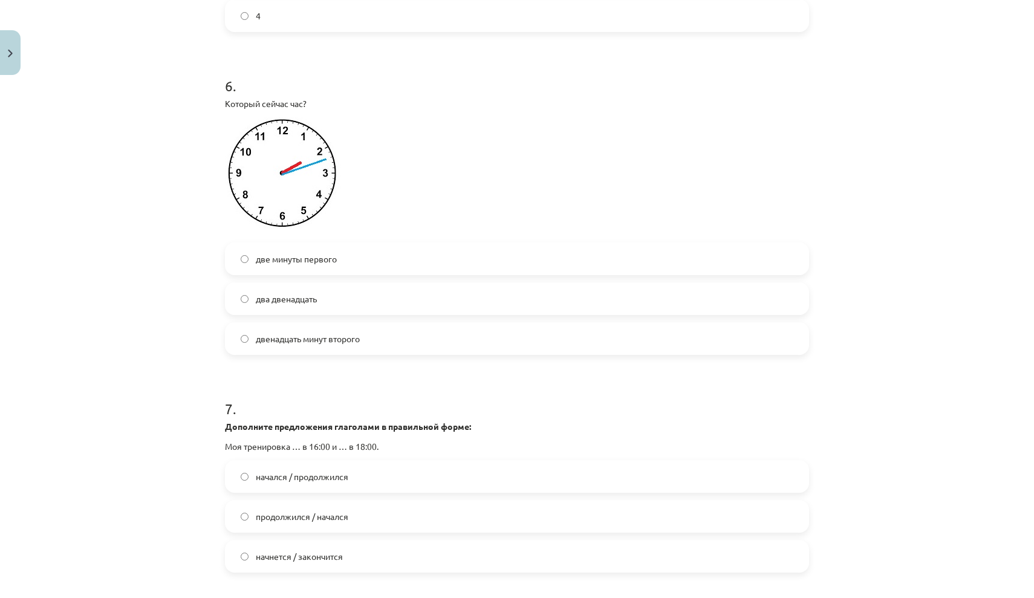
scroll to position [1406, 0]
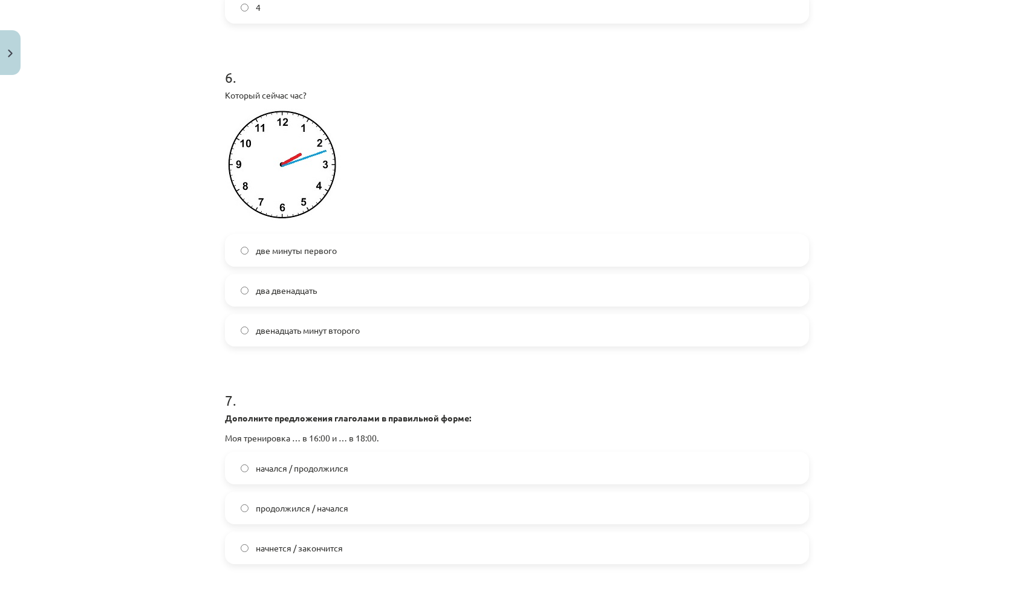
click at [411, 305] on label "два двенадцать" at bounding box center [517, 290] width 582 height 30
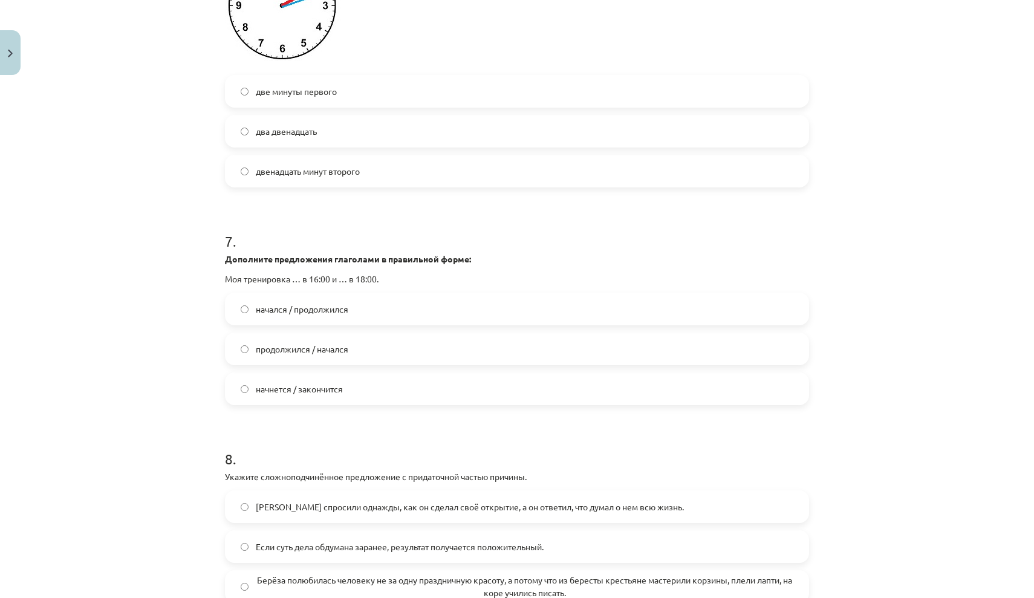
scroll to position [1566, 0]
click at [355, 403] on label "начнется / закончится" at bounding box center [517, 388] width 582 height 30
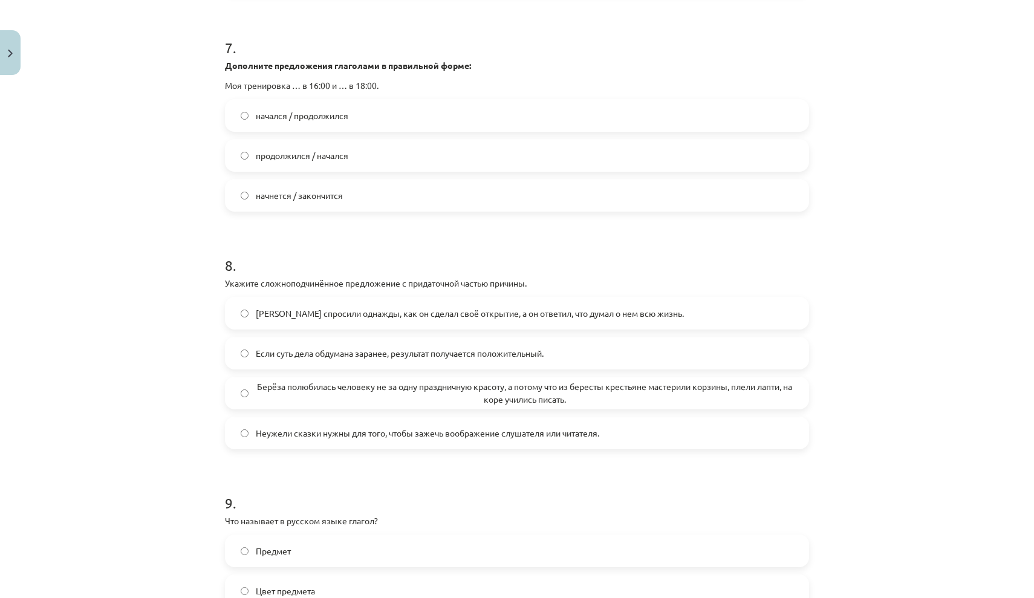
scroll to position [1760, 0]
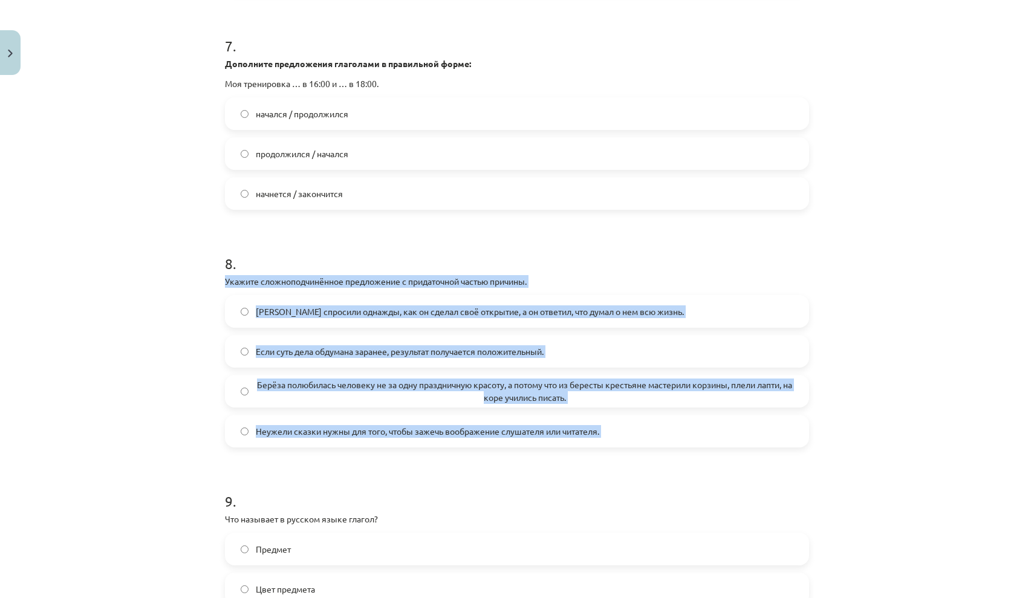
drag, startPoint x: 220, startPoint y: 285, endPoint x: 460, endPoint y: 491, distance: 316.8
copy div "Укажите сложноподчинённое предложение с придаточной частью причины. [PERSON_NAM…"
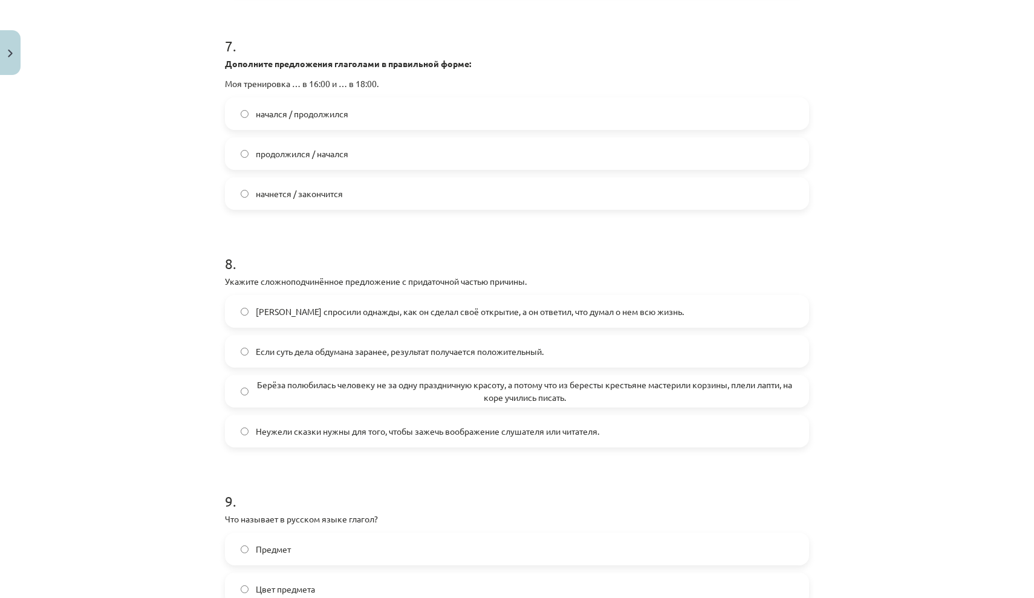
click at [898, 346] on div "Mācību tēma: Krievu valodas b1 - 11. klases 1.ieskaites mācību materiāls #13 ✅ …" at bounding box center [517, 299] width 1034 height 598
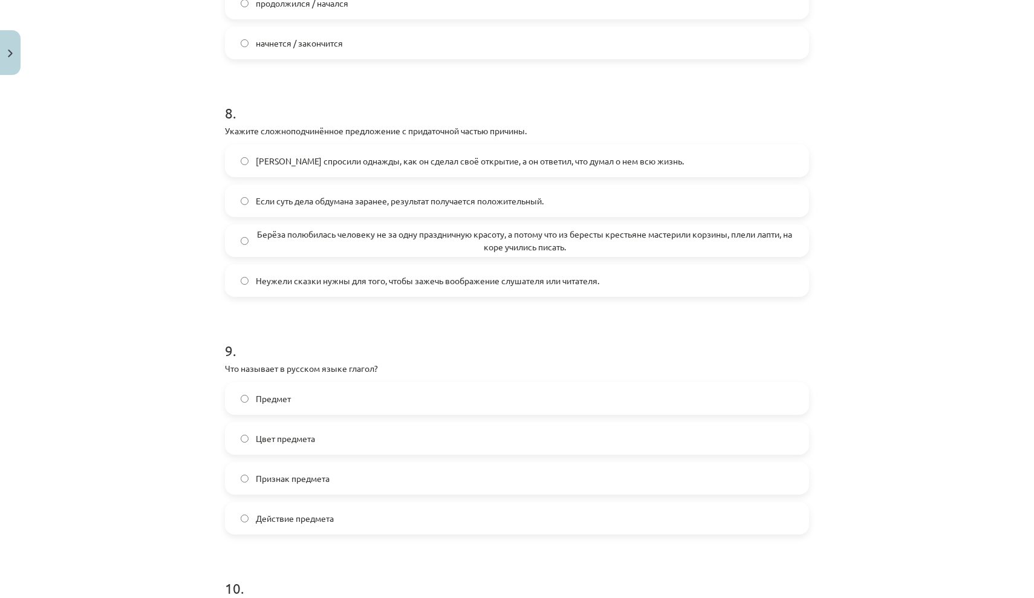
scroll to position [1927, 0]
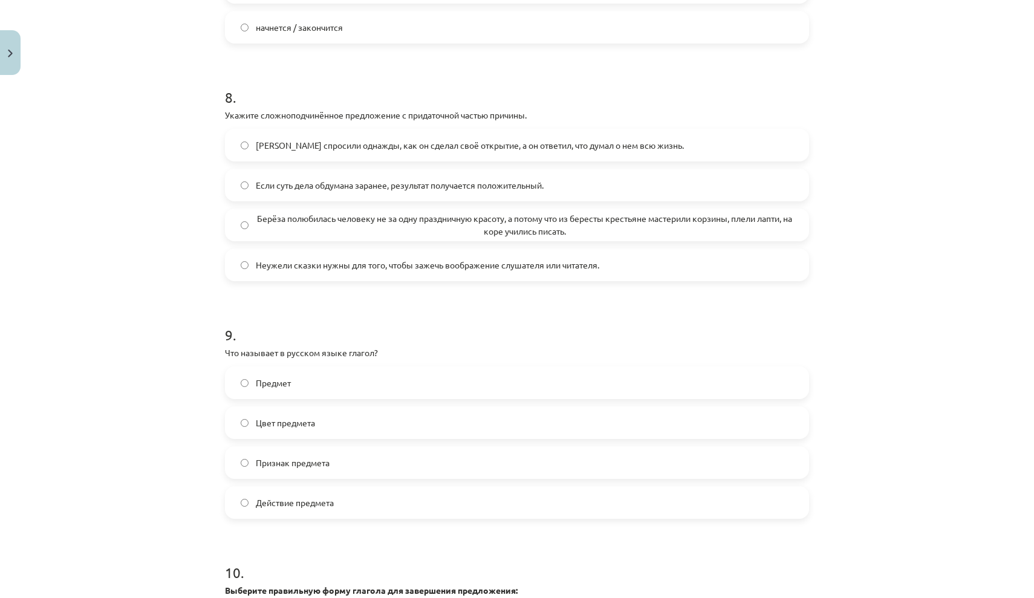
click at [380, 517] on label "Действие предмета" at bounding box center [517, 502] width 582 height 30
click at [536, 238] on span "Берёза полюбилась человеку не за одну праздничную красоту, а потому что из бере…" at bounding box center [524, 224] width 537 height 25
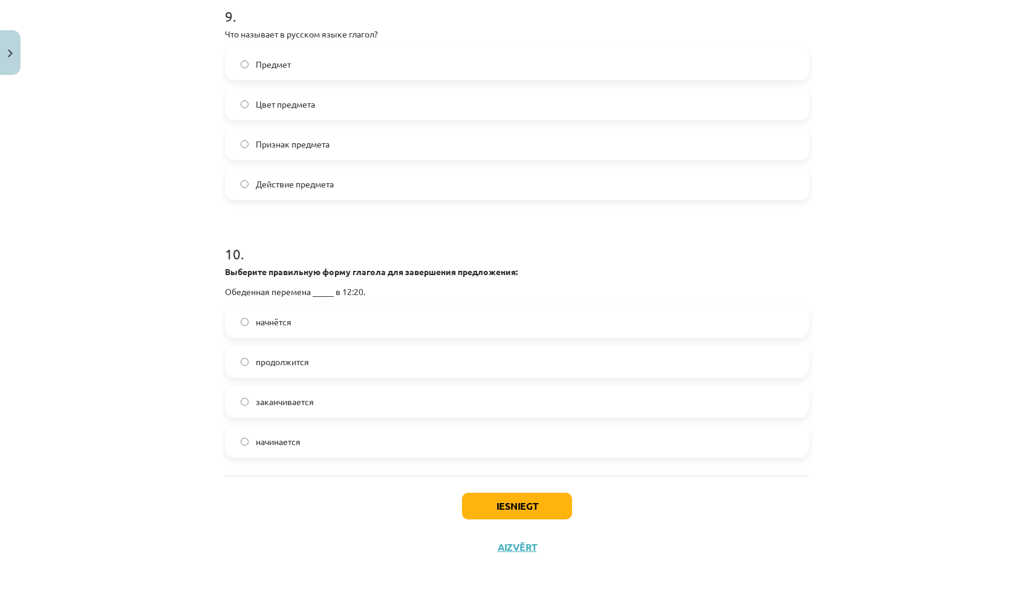
scroll to position [2260, 0]
click at [399, 320] on label "начнётся" at bounding box center [517, 321] width 582 height 30
click at [517, 510] on button "Iesniegt" at bounding box center [517, 506] width 110 height 27
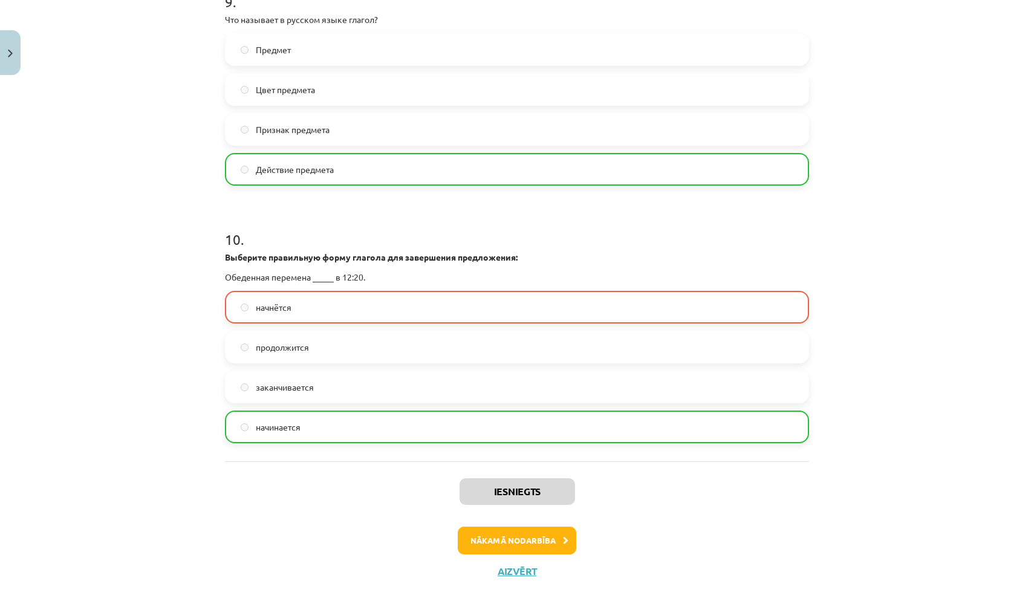
click at [488, 551] on button "Nākamā nodarbība" at bounding box center [517, 541] width 118 height 28
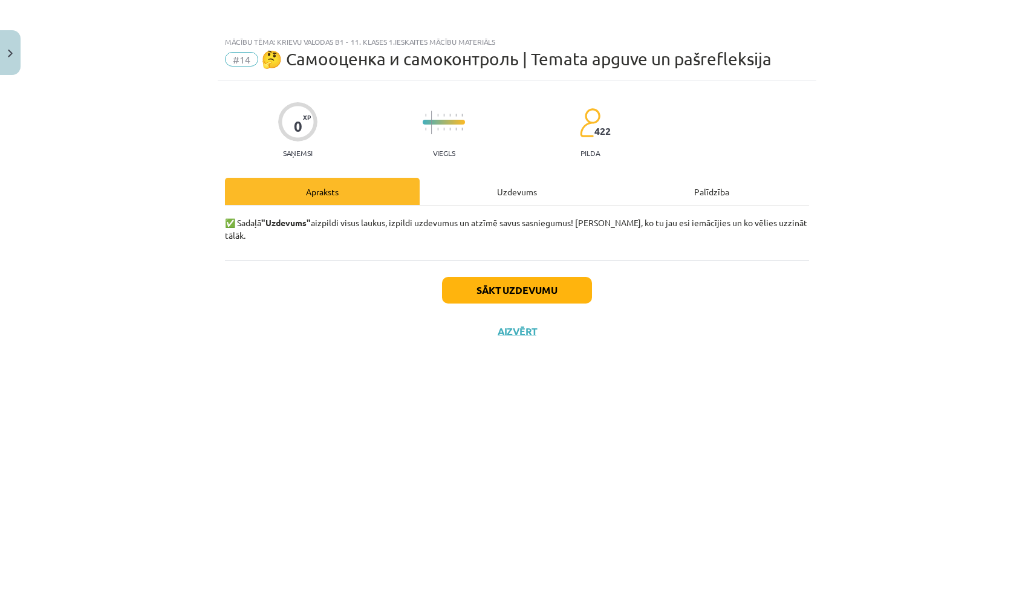
click at [528, 277] on button "Sākt uzdevumu" at bounding box center [517, 290] width 150 height 27
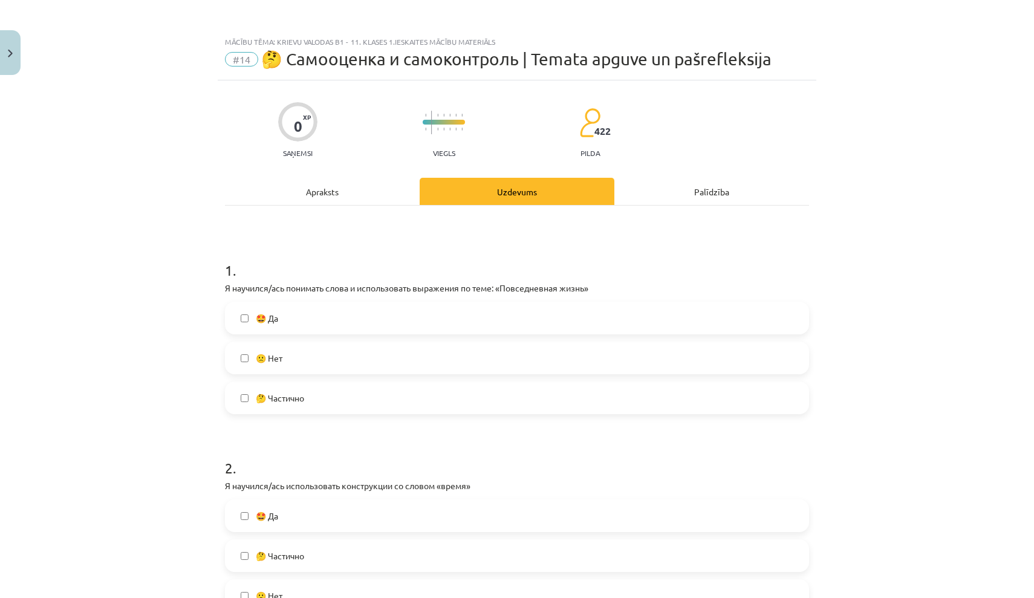
click at [454, 323] on label "🤩 Да" at bounding box center [517, 318] width 582 height 30
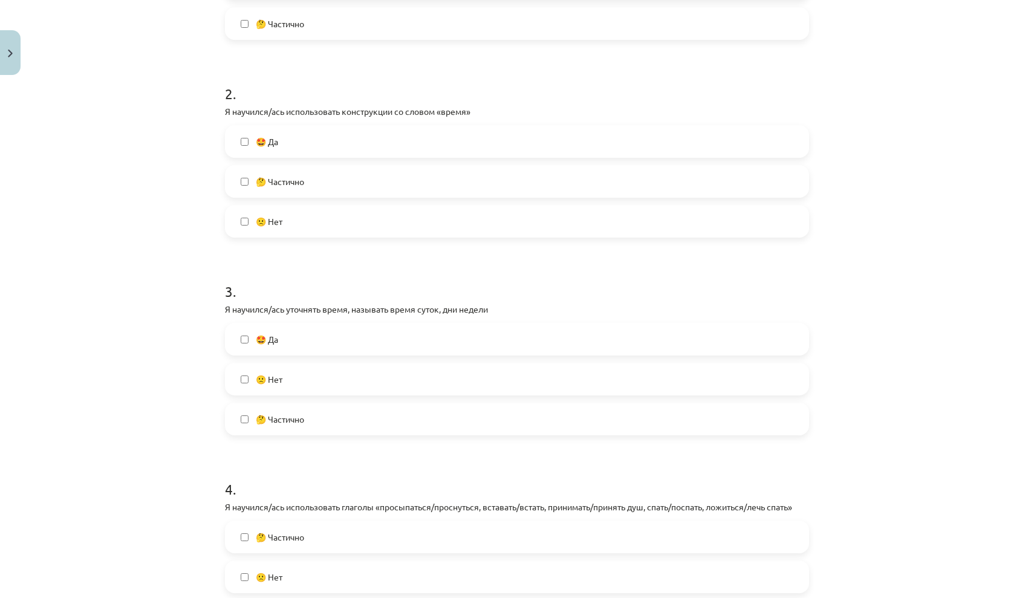
scroll to position [370, 0]
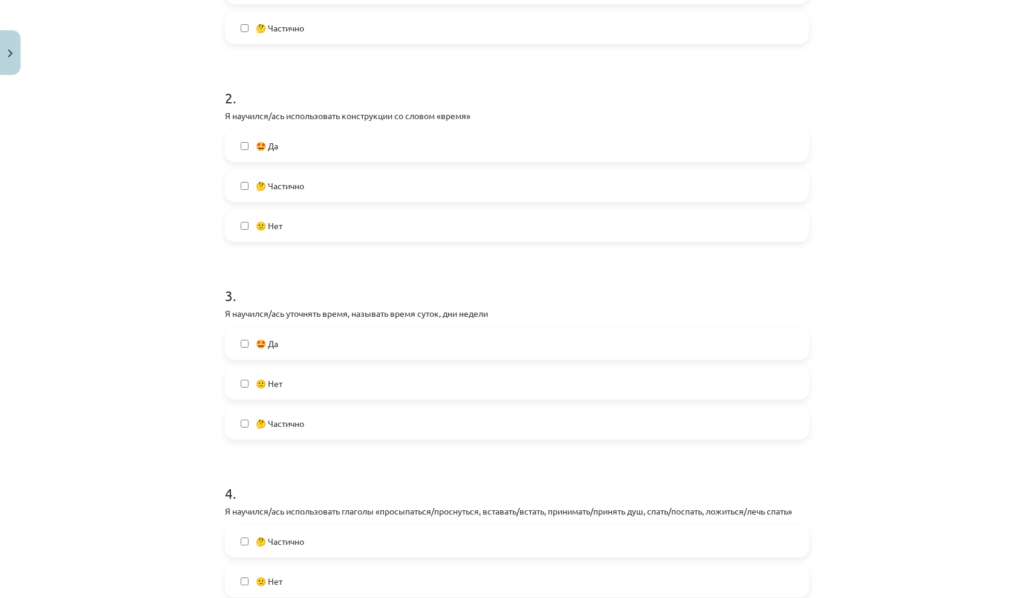
click at [393, 149] on label "🤩 Да" at bounding box center [517, 146] width 582 height 30
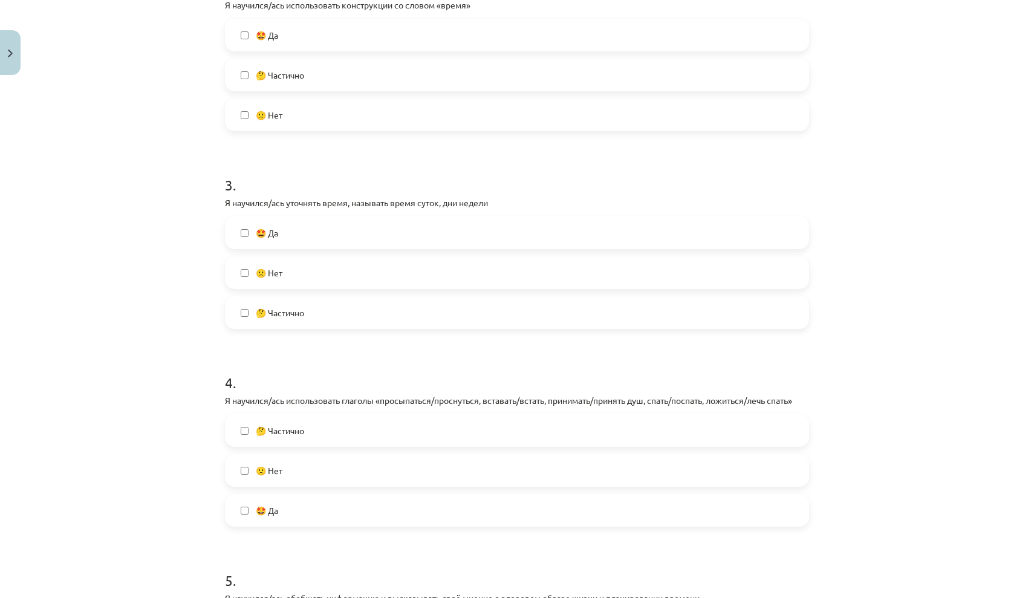
scroll to position [501, 0]
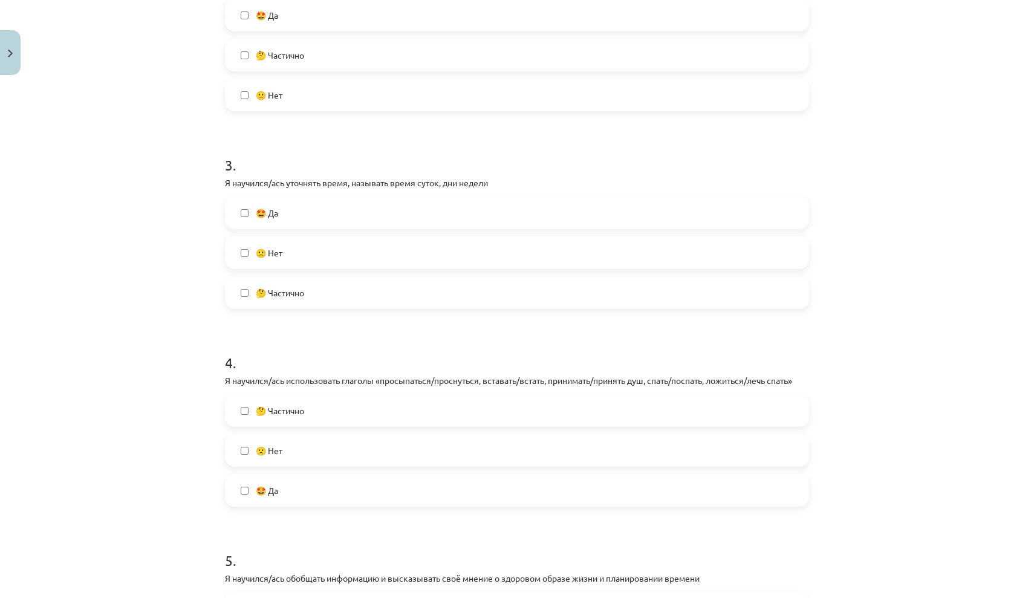
click at [326, 224] on label "🤩 Да" at bounding box center [517, 213] width 582 height 30
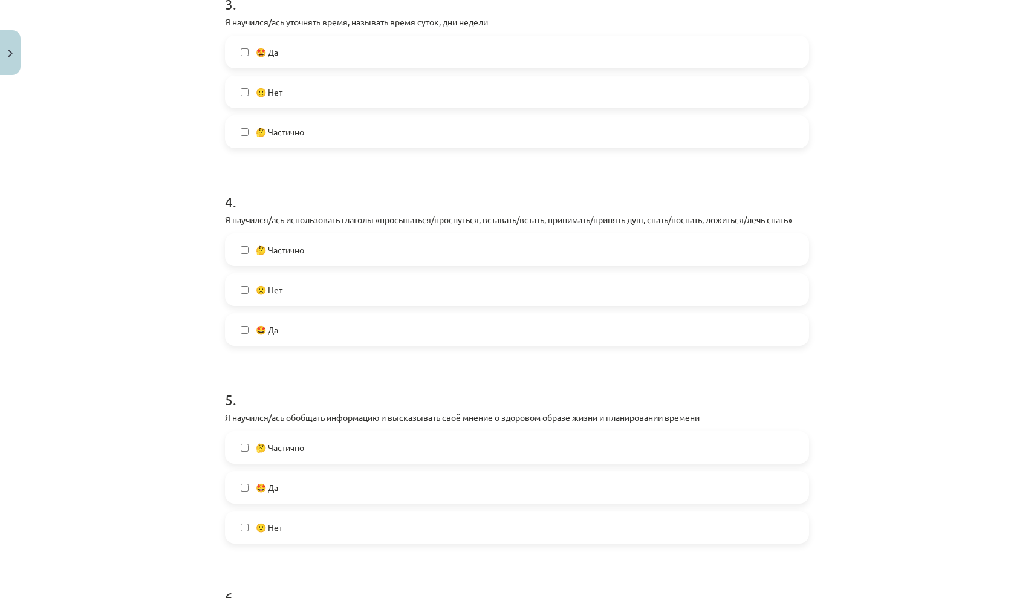
click at [292, 336] on label "🤩 Да" at bounding box center [517, 329] width 582 height 30
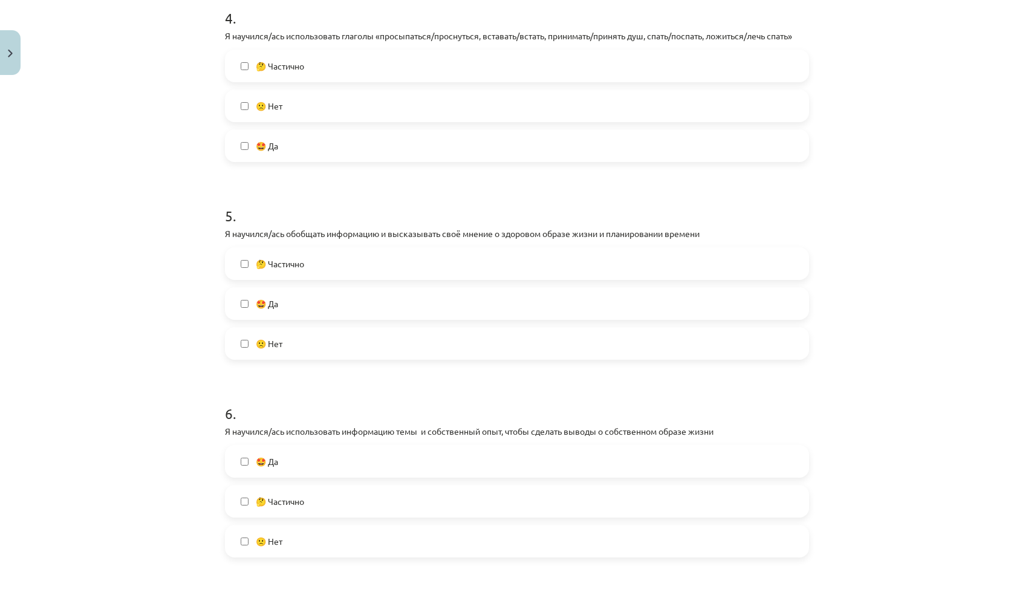
scroll to position [853, 0]
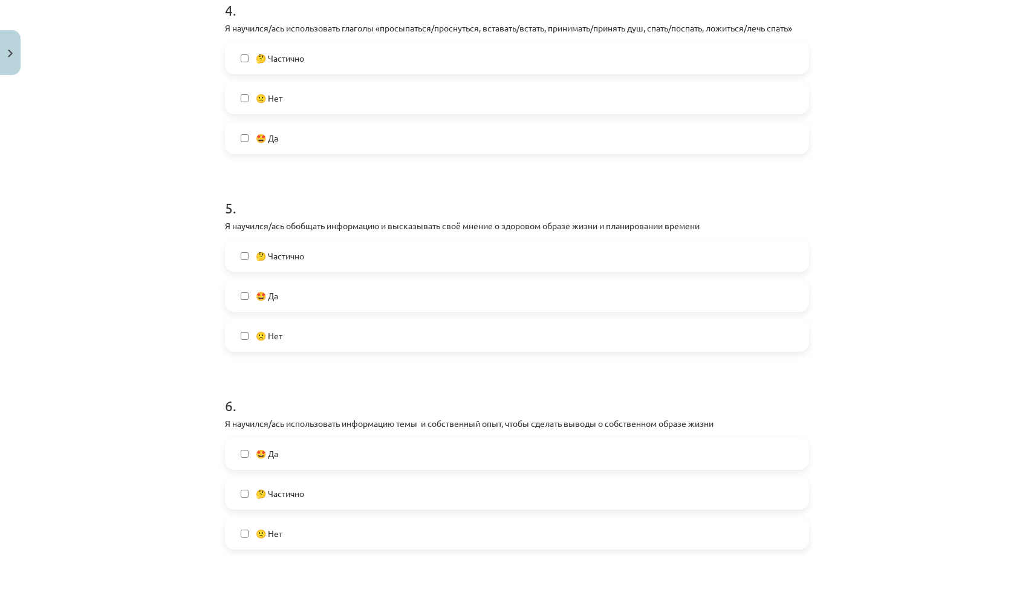
click at [302, 299] on label "🤩 Да" at bounding box center [517, 295] width 582 height 30
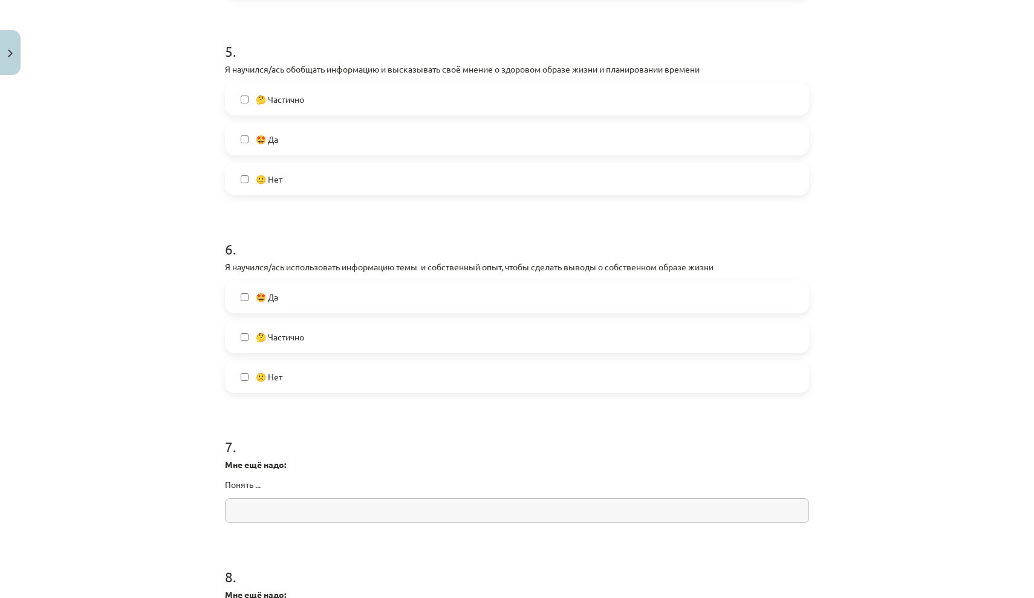
click at [302, 299] on label "🤩 Да" at bounding box center [517, 297] width 582 height 30
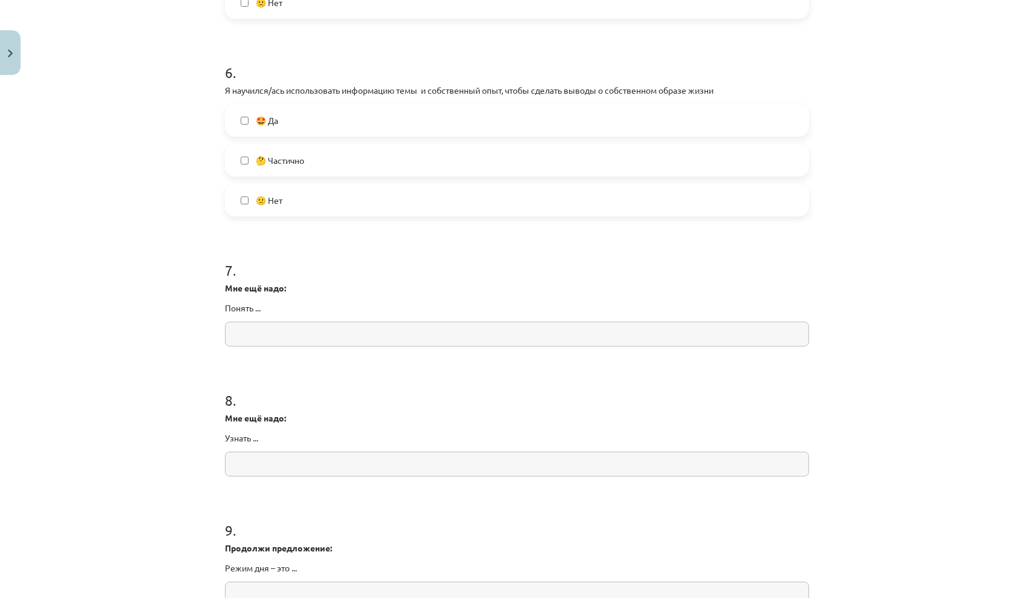
scroll to position [1187, 0]
click at [290, 341] on input "text" at bounding box center [517, 333] width 584 height 25
type input "*"
click at [449, 468] on input "text" at bounding box center [517, 463] width 584 height 25
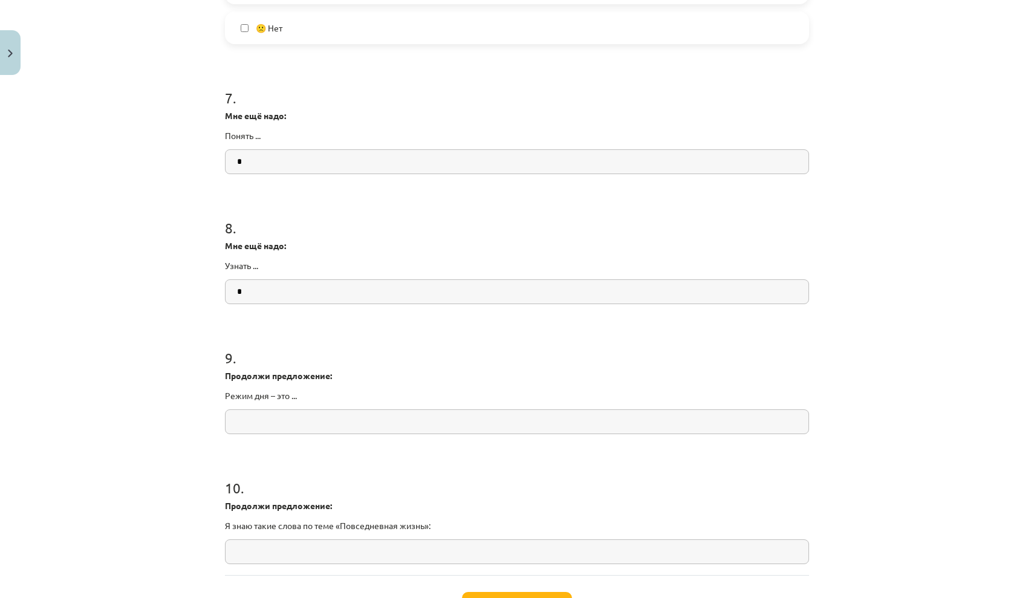
scroll to position [1427, 0]
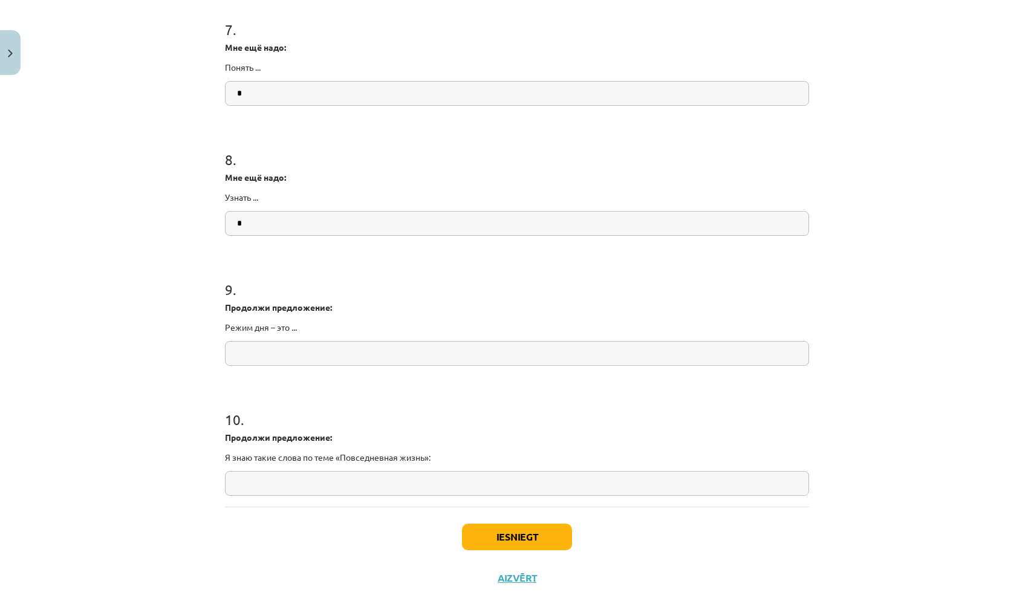
type input "*"
click at [415, 357] on input "text" at bounding box center [517, 353] width 584 height 25
type input "*"
click at [373, 481] on input "text" at bounding box center [517, 483] width 584 height 25
type input "*"
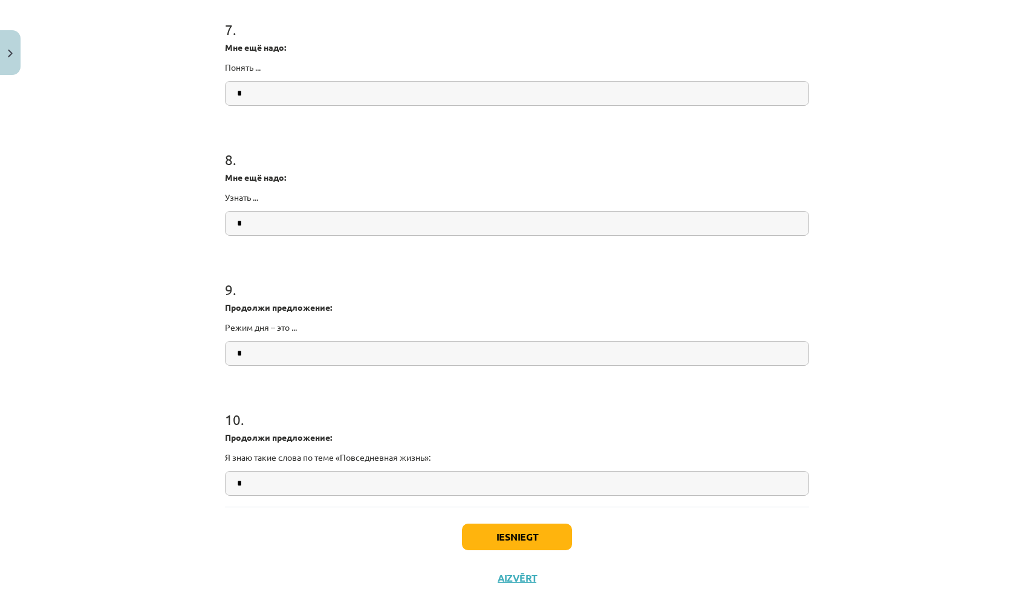
click at [525, 549] on button "Iesniegt" at bounding box center [517, 537] width 110 height 27
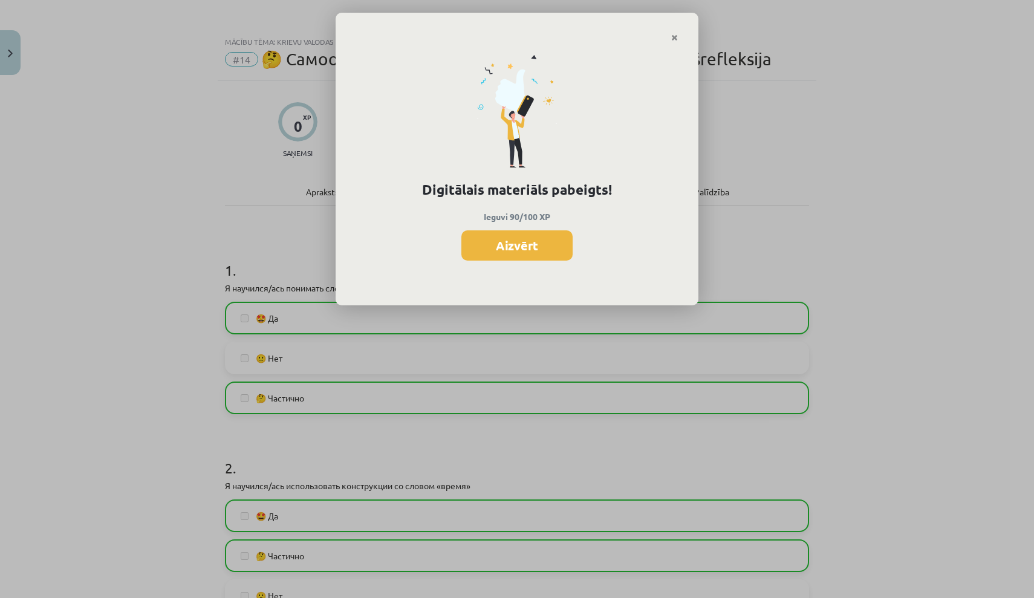
scroll to position [0, 0]
click at [521, 236] on button "Aizvērt" at bounding box center [516, 245] width 111 height 30
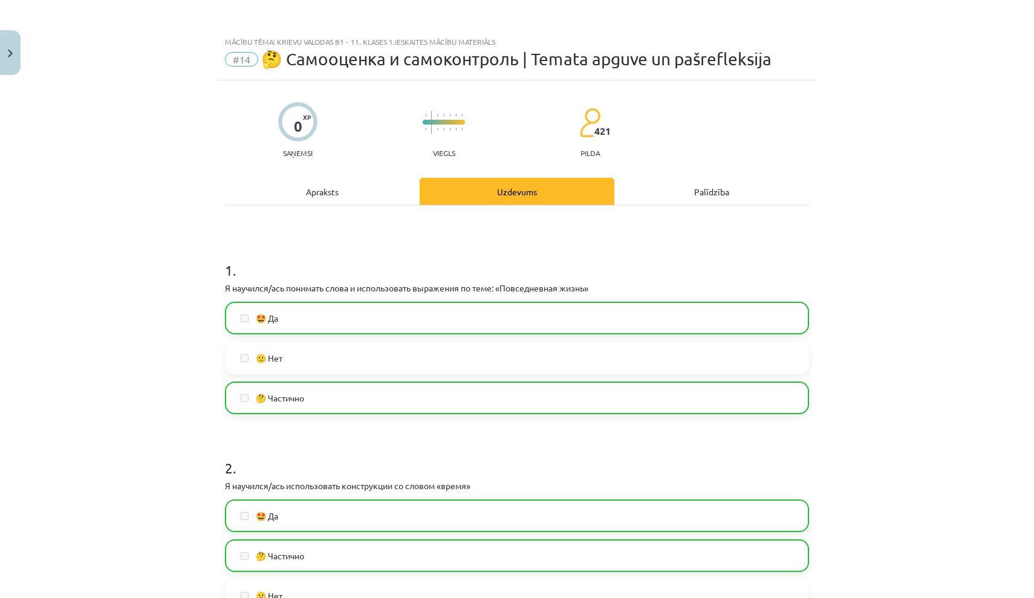
click at [8, 50] on img "Close" at bounding box center [10, 54] width 5 height 8
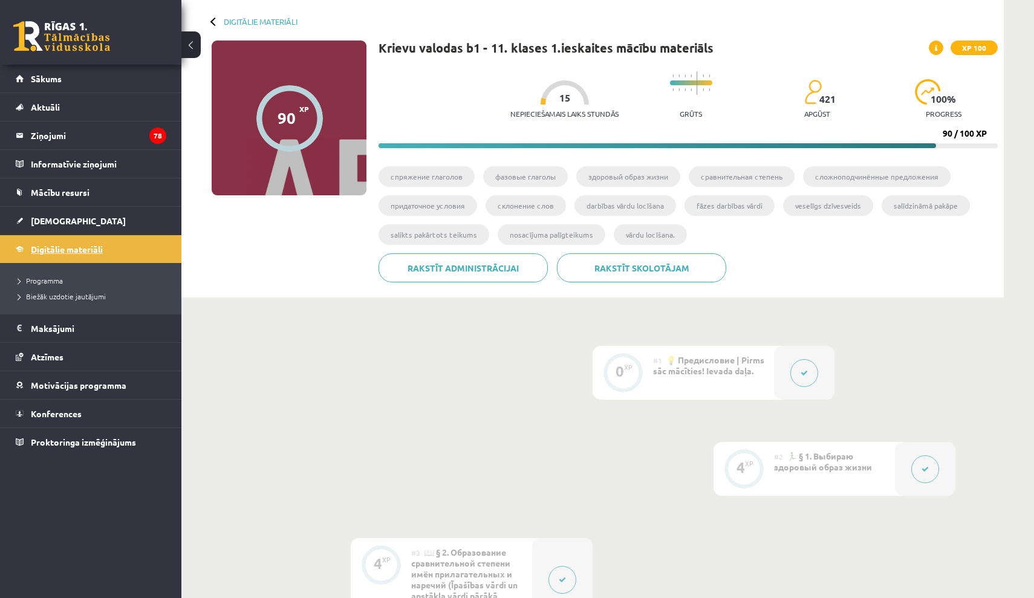
click at [89, 255] on link "Digitālie materiāli" at bounding box center [91, 249] width 151 height 28
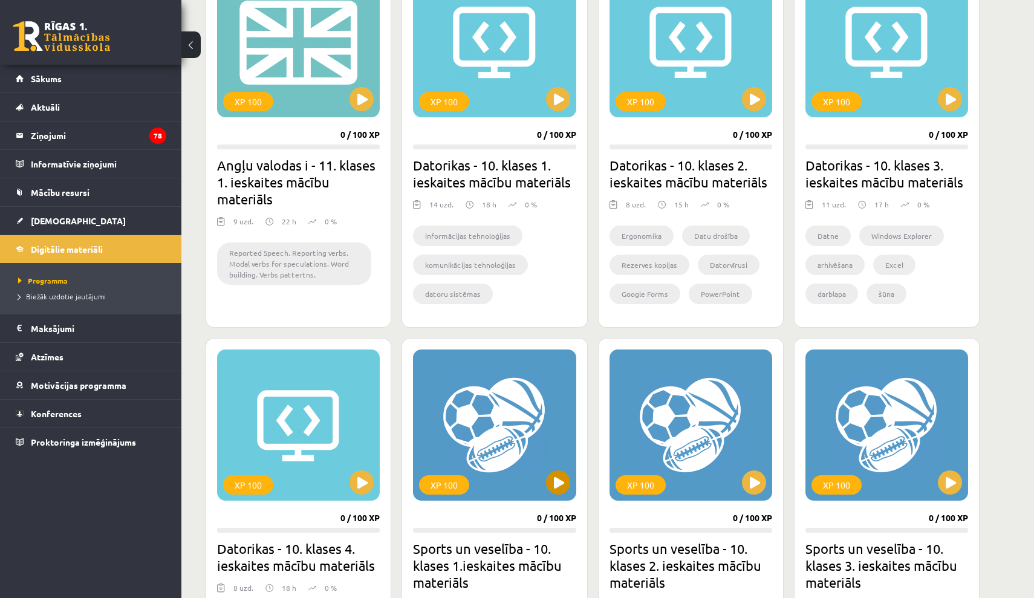
scroll to position [391, 0]
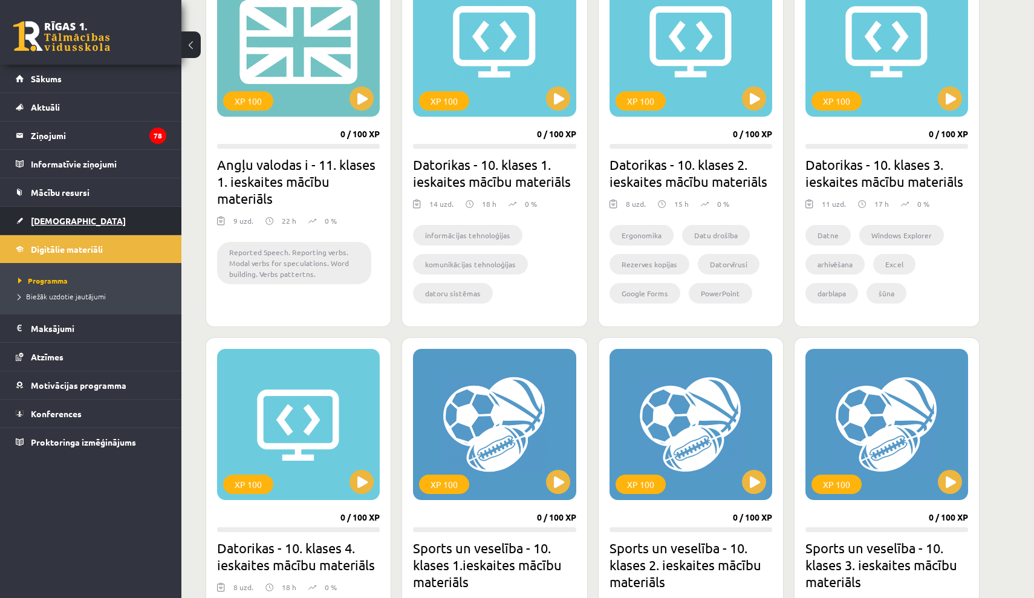
click at [71, 227] on link "[DEMOGRAPHIC_DATA]" at bounding box center [91, 221] width 151 height 28
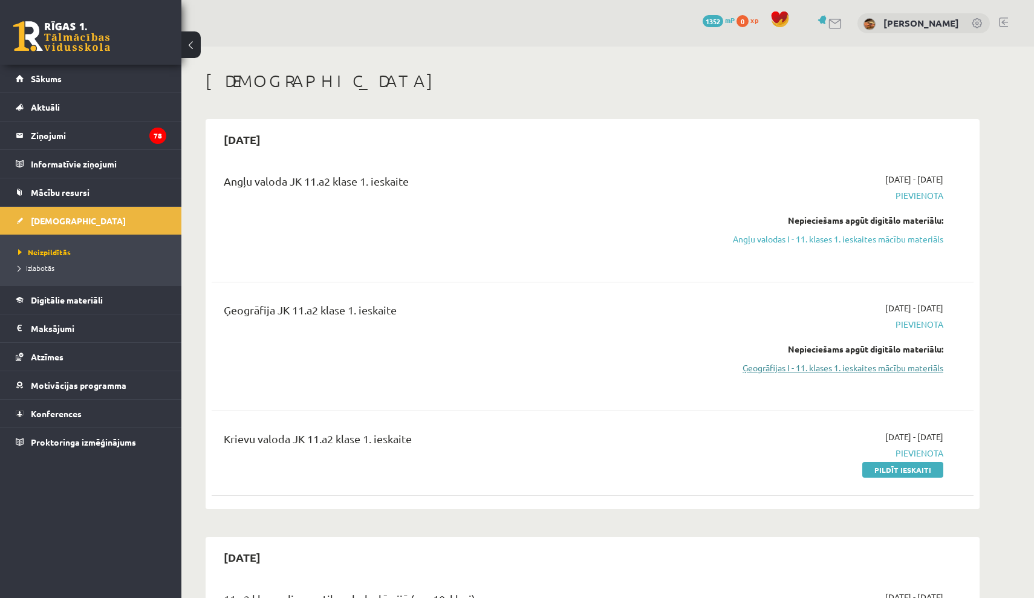
click at [909, 370] on link "Ģeogrāfijas I - 11. klases 1. ieskaites mācību materiāls" at bounding box center [829, 367] width 228 height 13
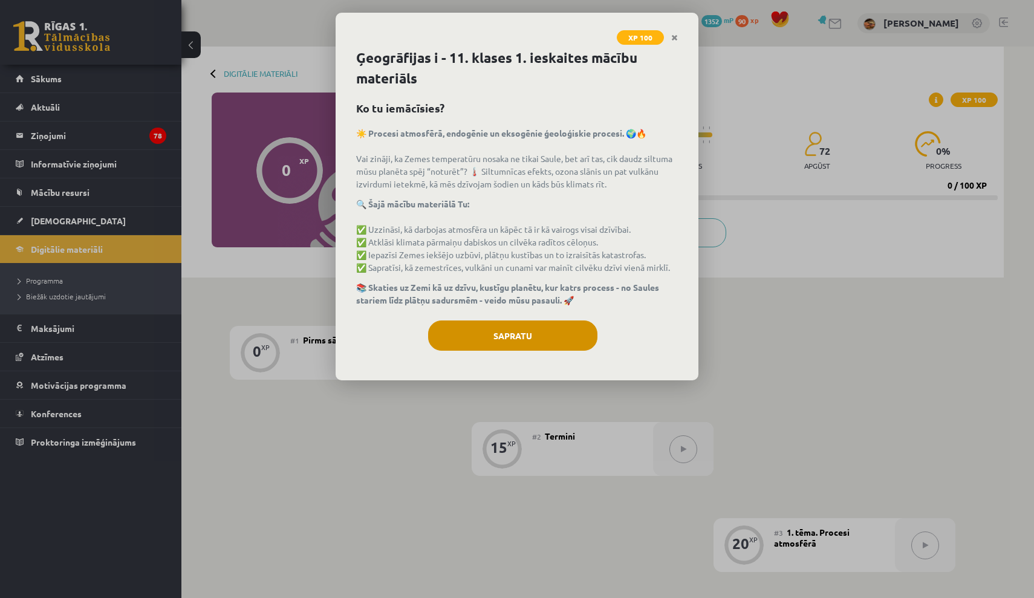
click at [564, 338] on button "Sapratu" at bounding box center [512, 335] width 169 height 30
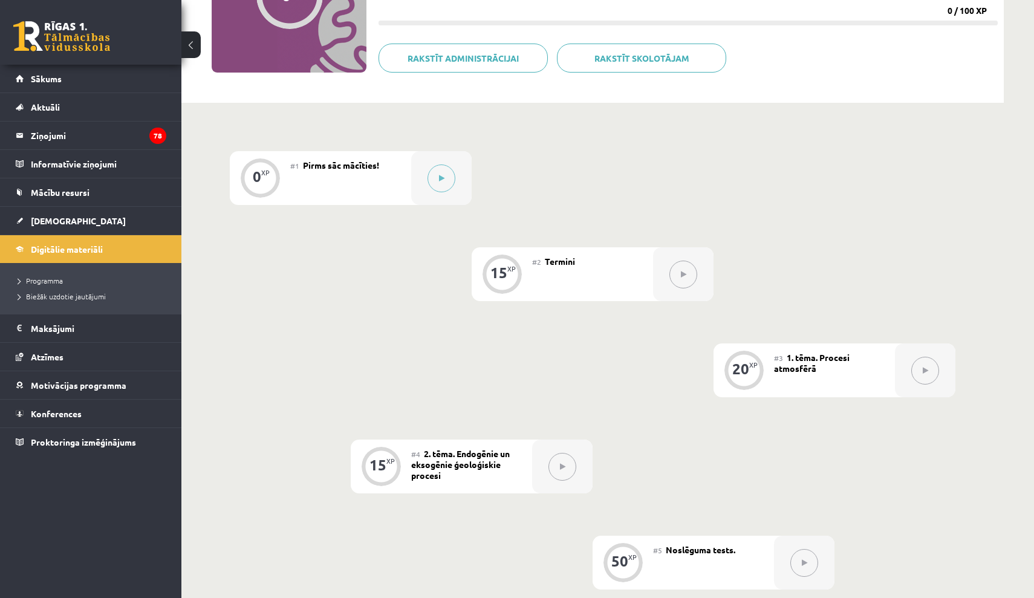
scroll to position [164, 0]
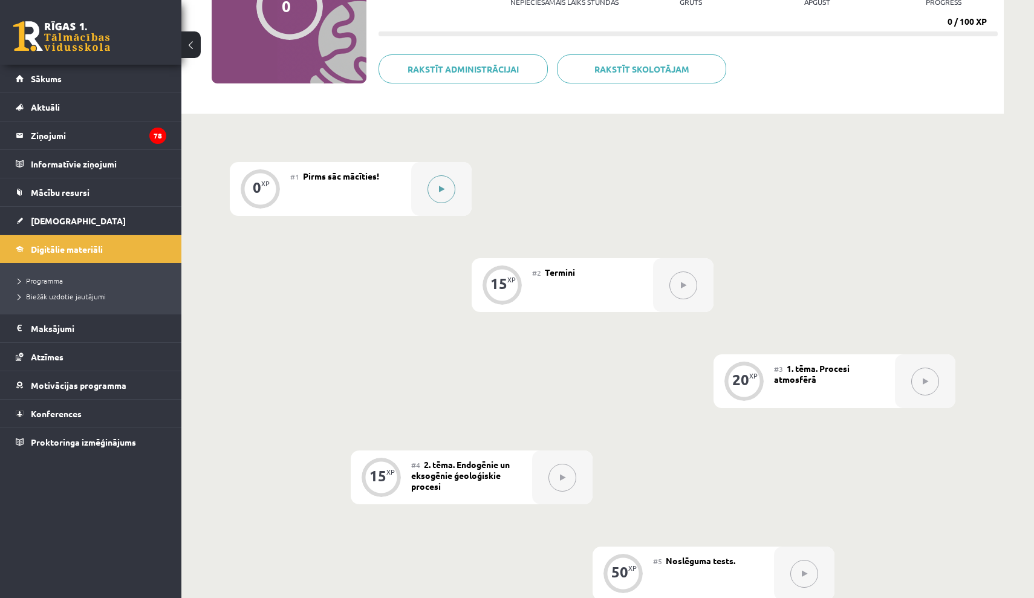
click at [446, 194] on button at bounding box center [441, 189] width 28 height 28
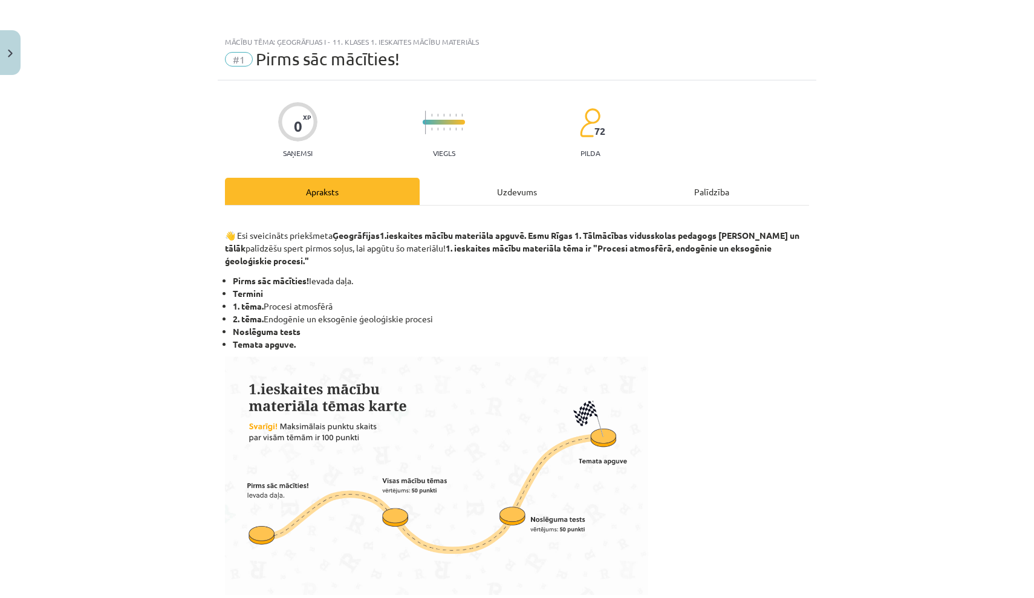
click at [534, 199] on div "Uzdevums" at bounding box center [517, 191] width 195 height 27
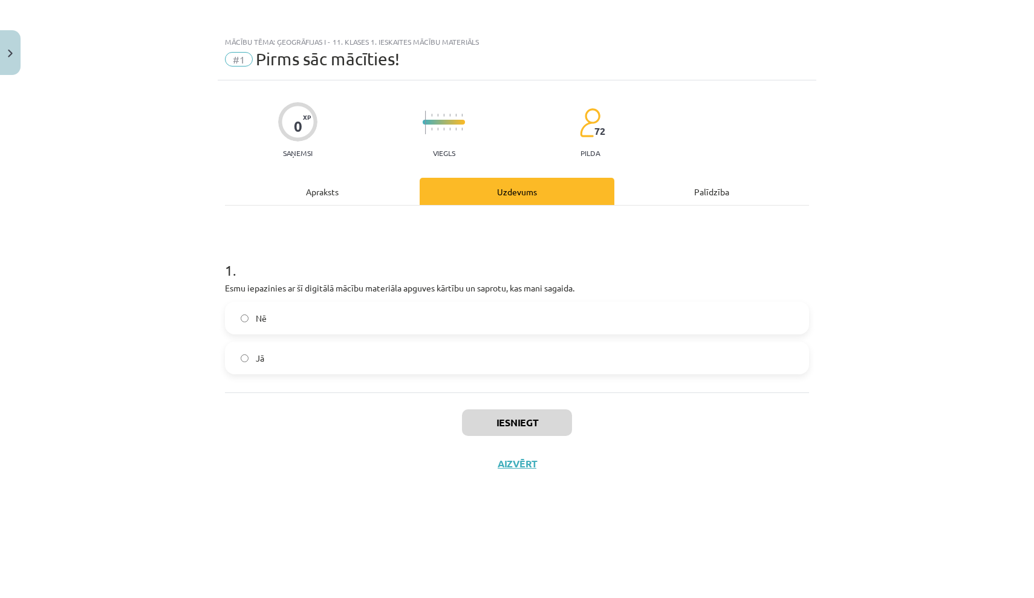
click at [487, 370] on label "Jā" at bounding box center [517, 358] width 582 height 30
click at [520, 429] on button "Iesniegt" at bounding box center [517, 422] width 110 height 27
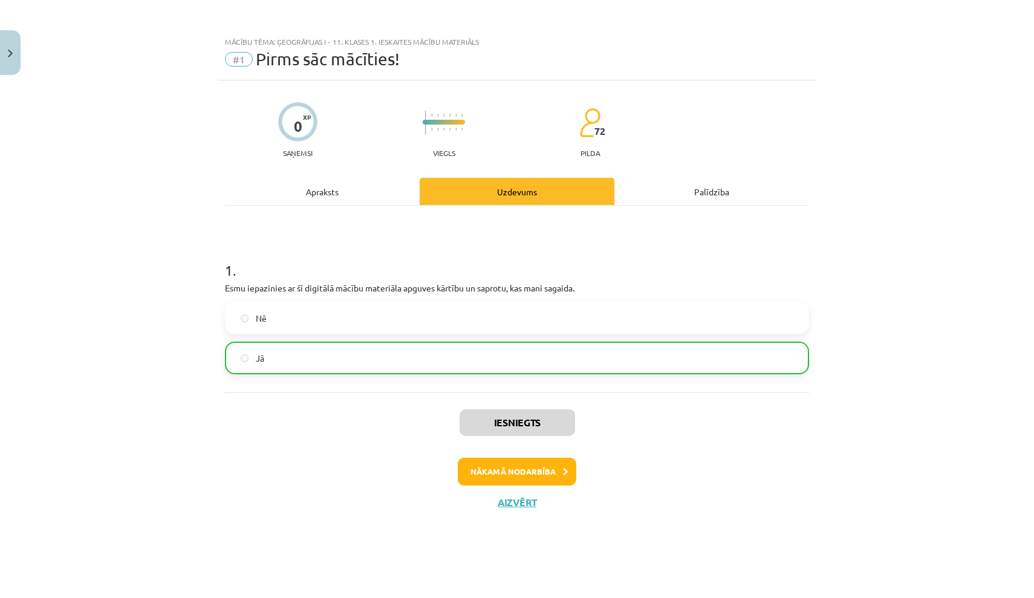
click at [523, 467] on button "Nākamā nodarbība" at bounding box center [517, 472] width 118 height 28
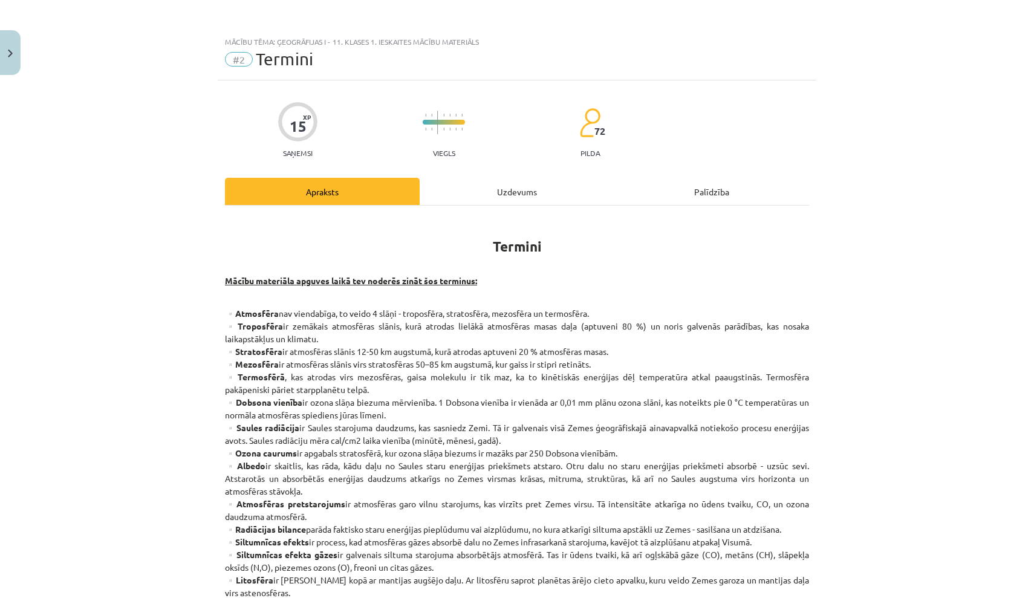
click at [506, 192] on div "Uzdevums" at bounding box center [517, 191] width 195 height 27
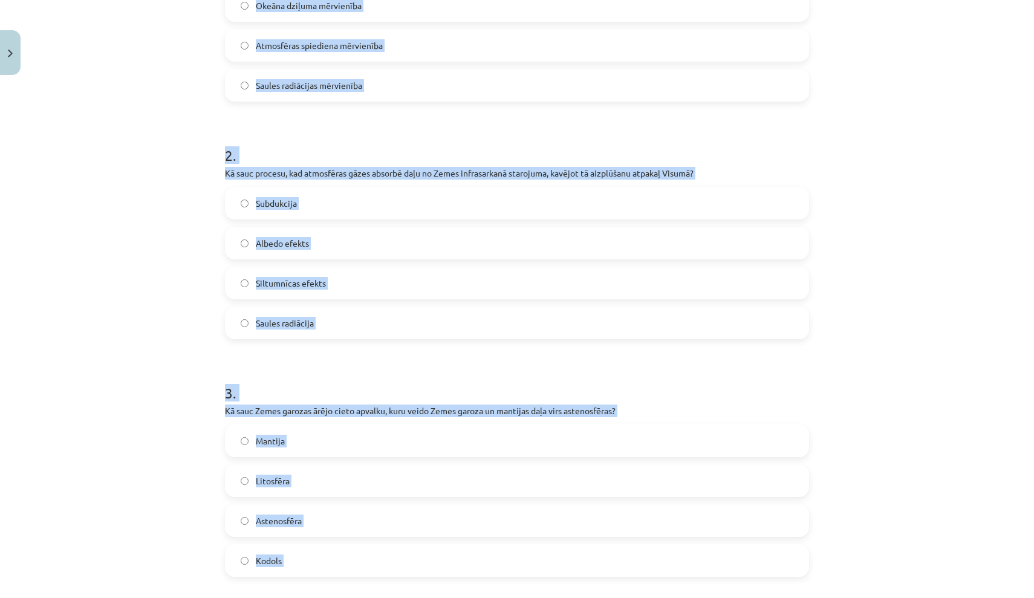
scroll to position [410, 0]
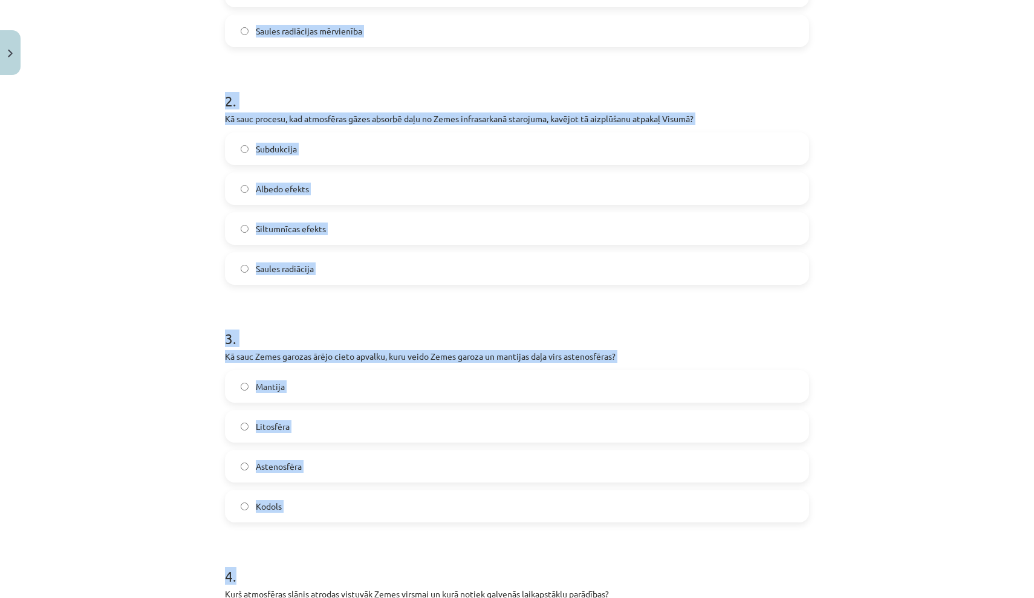
drag, startPoint x: 222, startPoint y: 236, endPoint x: 469, endPoint y: 597, distance: 438.0
click at [469, 597] on div "15 XP Saņemsi Viegls 72 pilda Apraksts Uzdevums Palīdzība 1 . Kas ir Dobsona vi…" at bounding box center [517, 391] width 598 height 1434
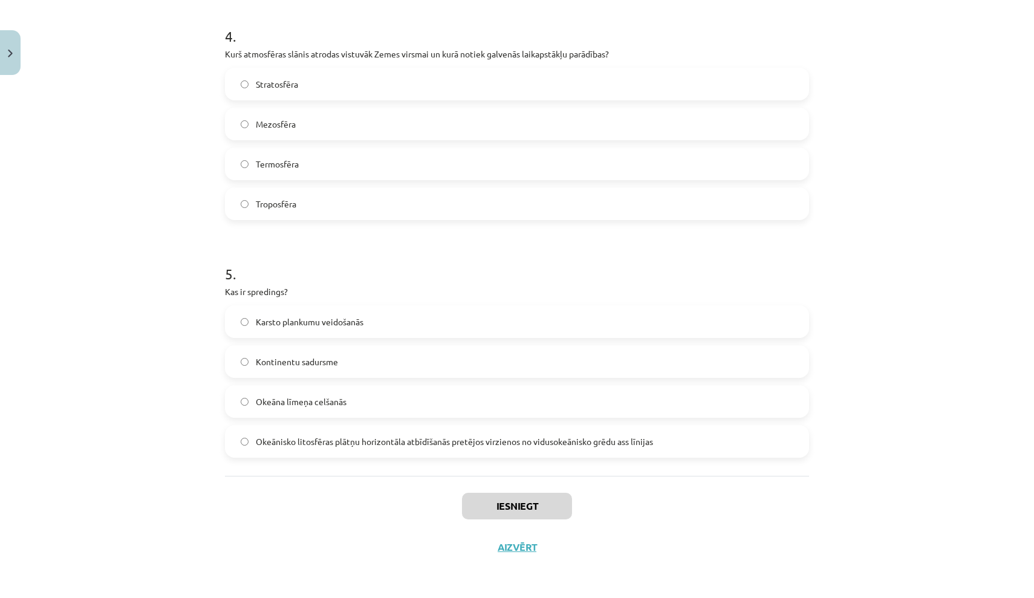
scroll to position [215, 0]
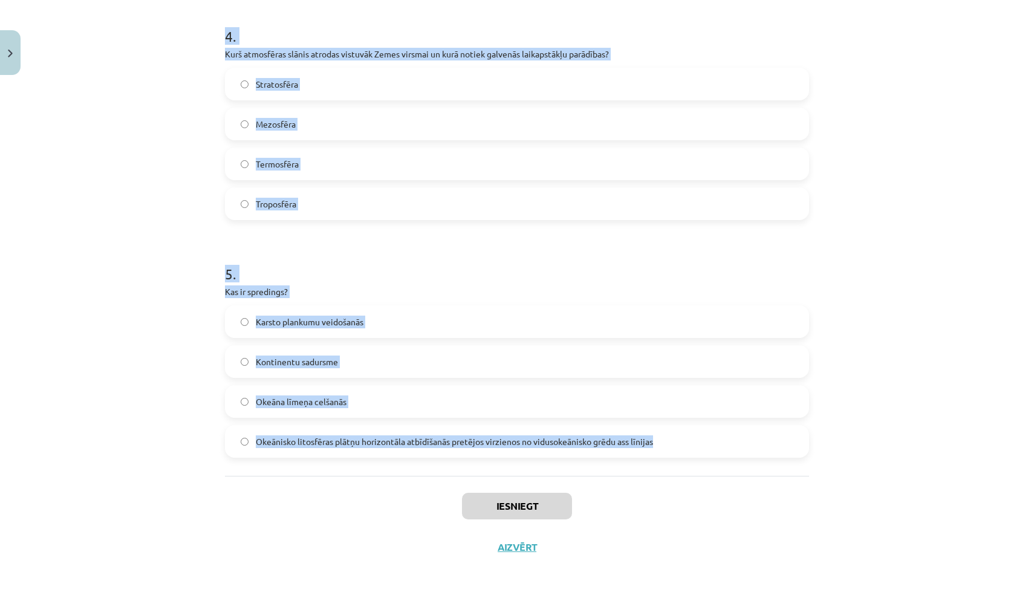
drag, startPoint x: 222, startPoint y: 129, endPoint x: 796, endPoint y: 442, distance: 652.8
copy form "1 . Kas ir Dobsona vienība? Ozona slāņa biezuma mērvienība Okeāna dziļuma mērvi…"
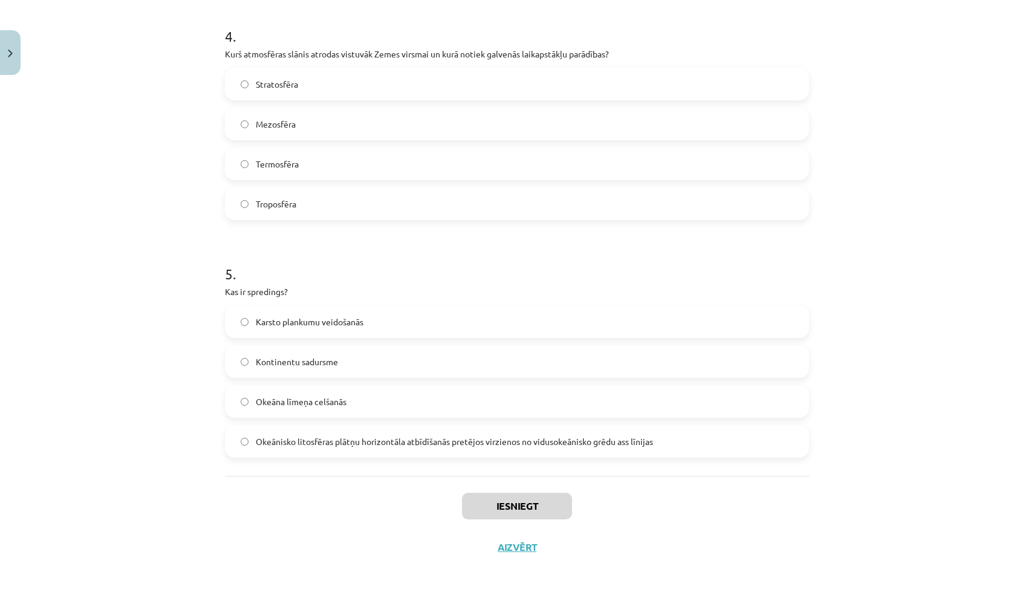
click at [101, 190] on div "Mācību tēma: Ģeogrāfijas i - 11. klases 1. ieskaites mācību materiāls #2 Termin…" at bounding box center [517, 299] width 1034 height 598
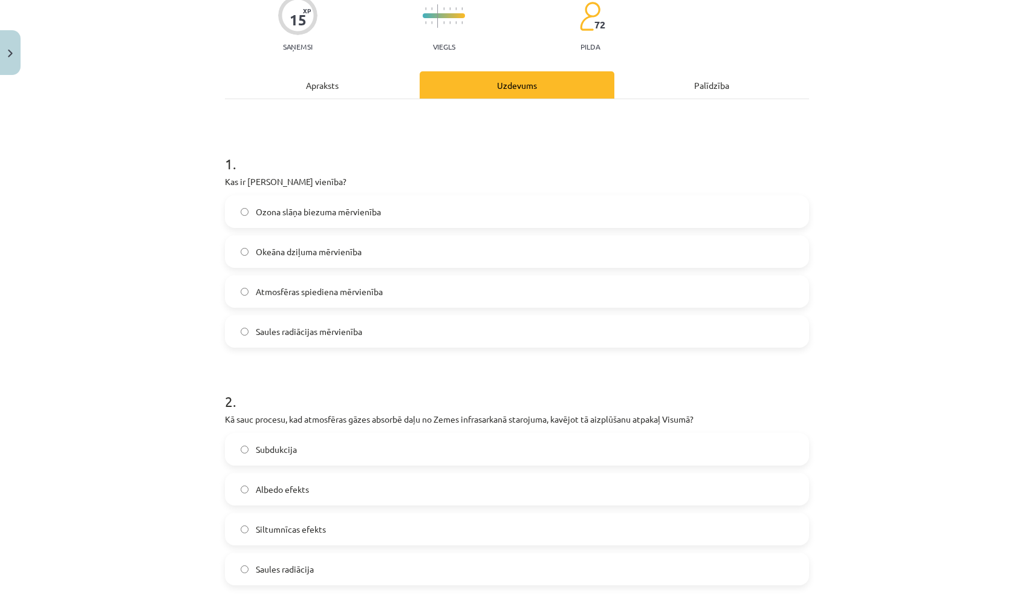
scroll to position [107, 0]
click at [414, 215] on label "Ozona slāņa biezuma mērvienība" at bounding box center [517, 211] width 582 height 30
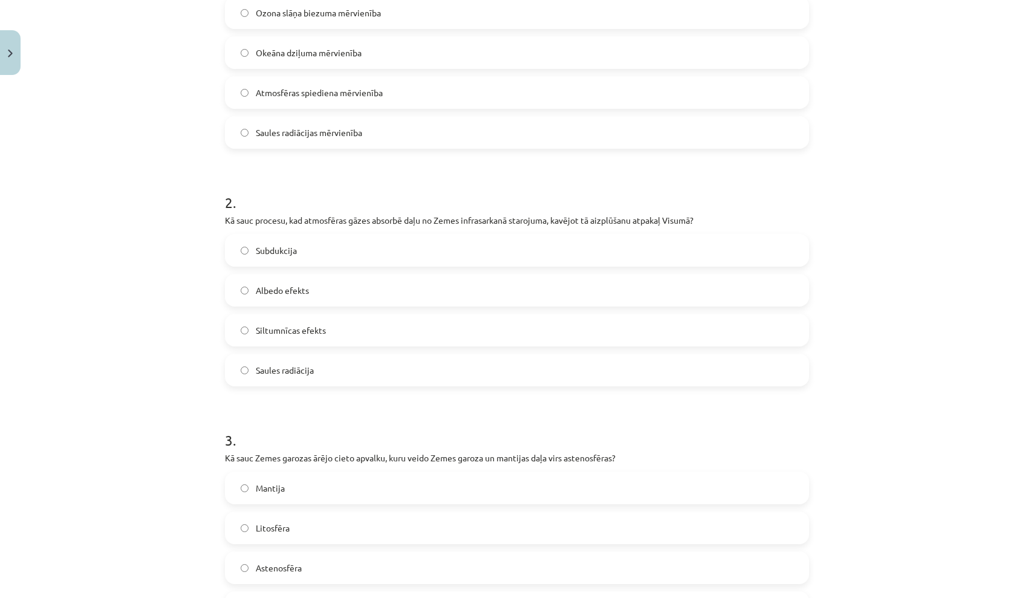
scroll to position [329, 0]
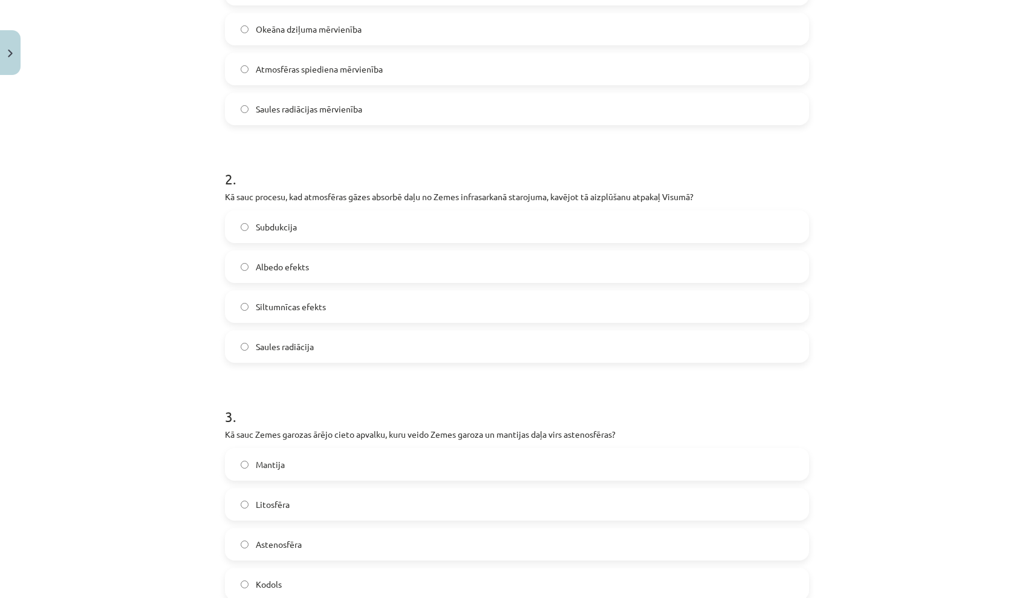
click at [331, 309] on label "Siltumnīcas efekts" at bounding box center [517, 306] width 582 height 30
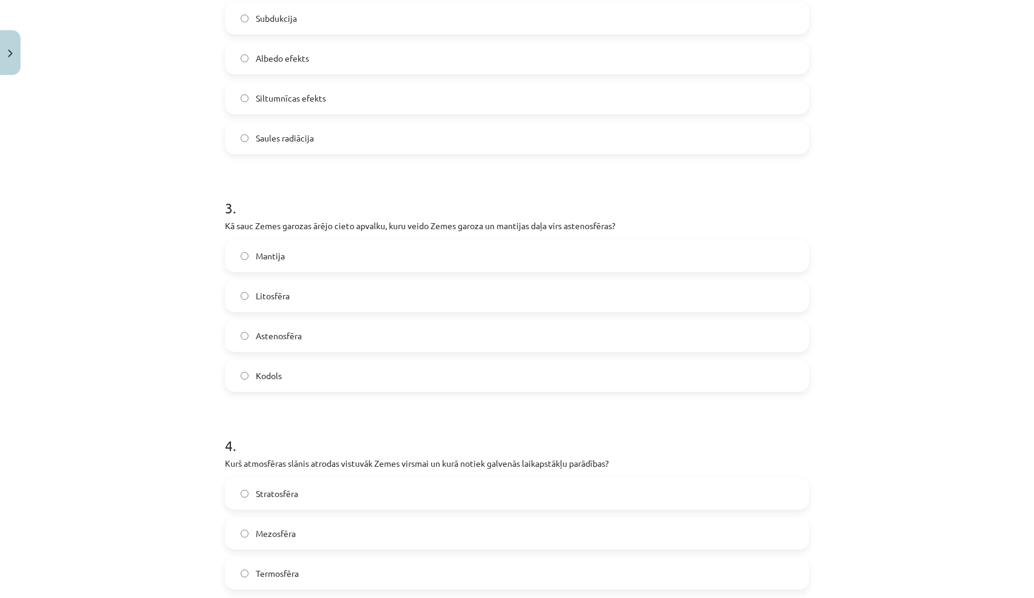
scroll to position [538, 0]
click at [317, 300] on label "Litosfēra" at bounding box center [517, 295] width 582 height 30
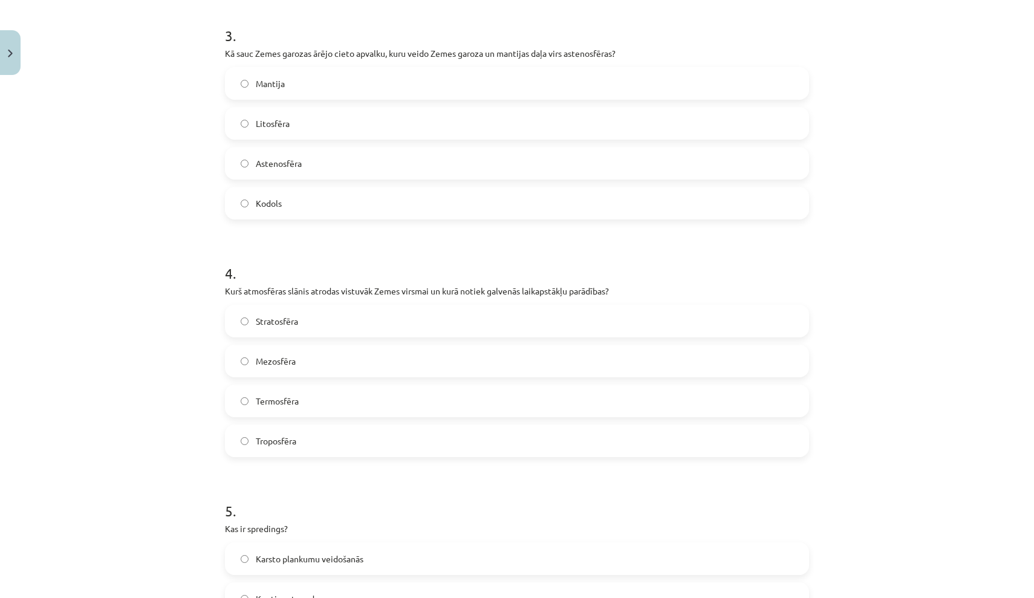
scroll to position [722, 0]
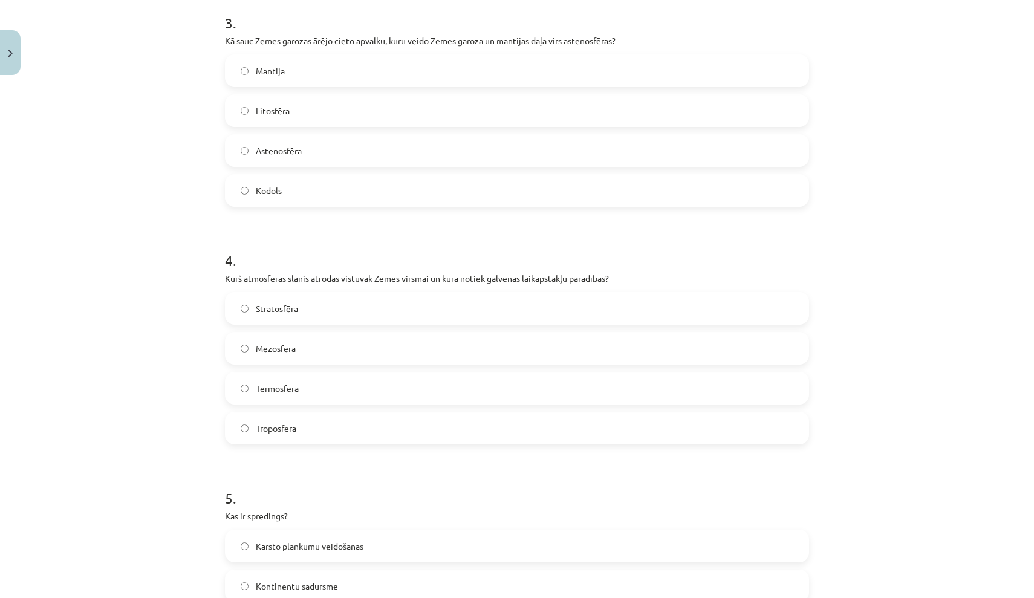
click at [285, 436] on label "Troposfēra" at bounding box center [517, 428] width 582 height 30
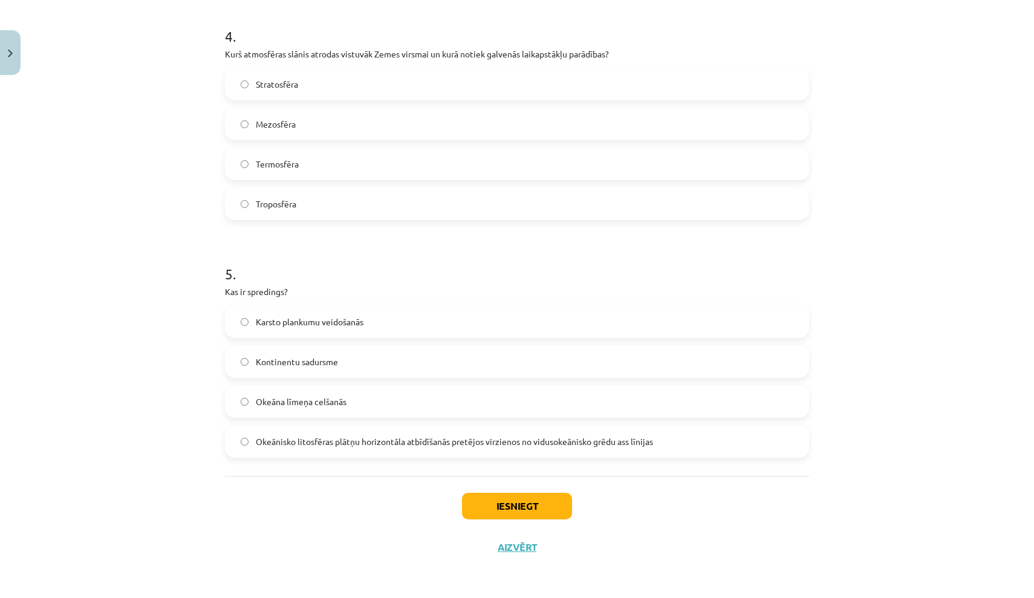
scroll to position [948, 0]
click at [366, 441] on span "Okeānisko litosfēras plātņu horizontāla atbīdīšanās pretējos virzienos no vidus…" at bounding box center [454, 441] width 397 height 13
click at [506, 493] on button "Iesniegt" at bounding box center [517, 506] width 110 height 27
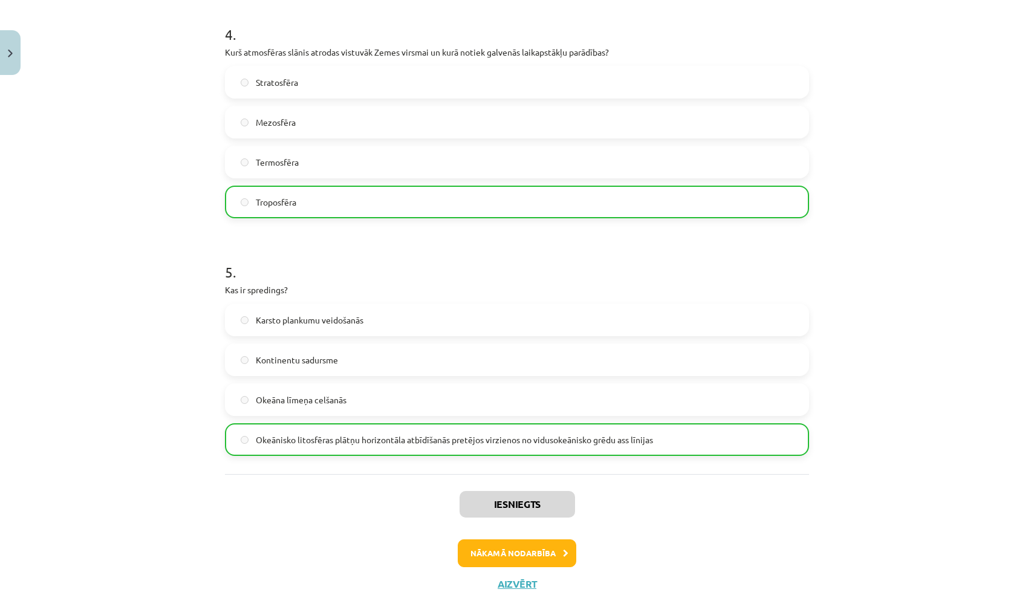
click at [531, 552] on button "Nākamā nodarbība" at bounding box center [517, 553] width 118 height 28
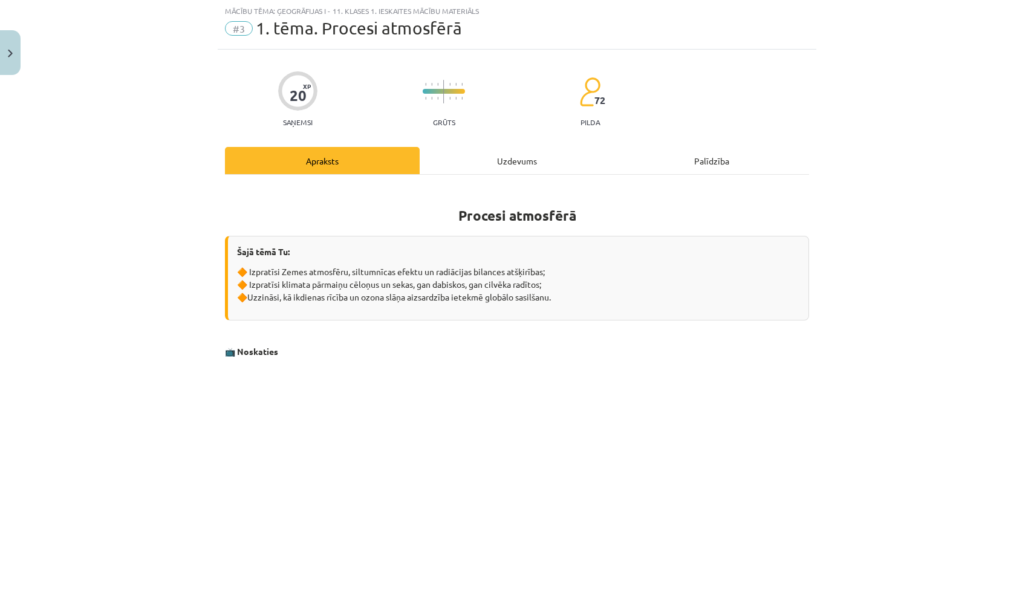
scroll to position [30, 0]
click at [487, 154] on div "Uzdevums" at bounding box center [517, 160] width 195 height 27
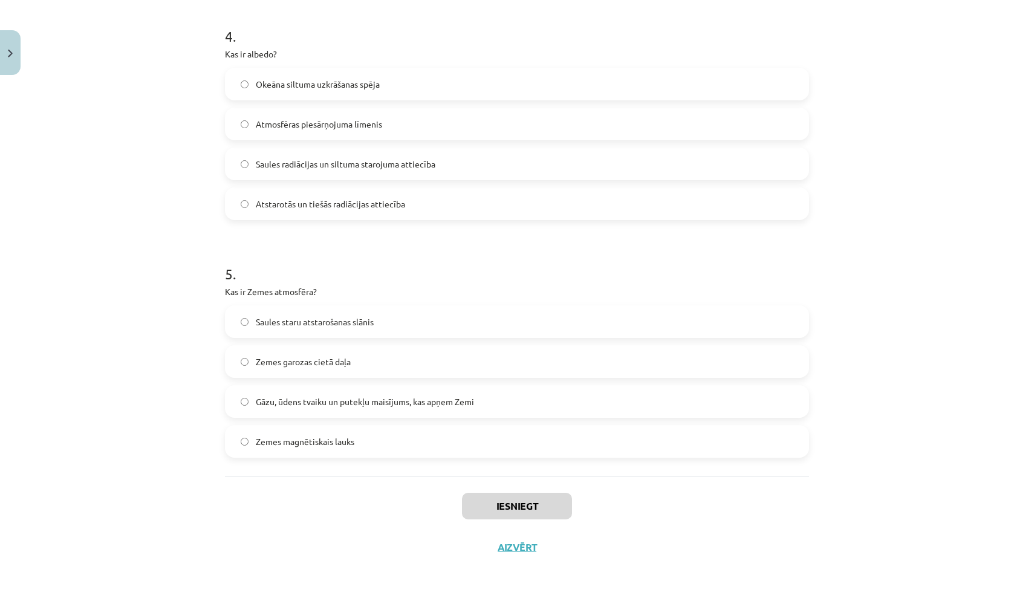
scroll to position [250, 0]
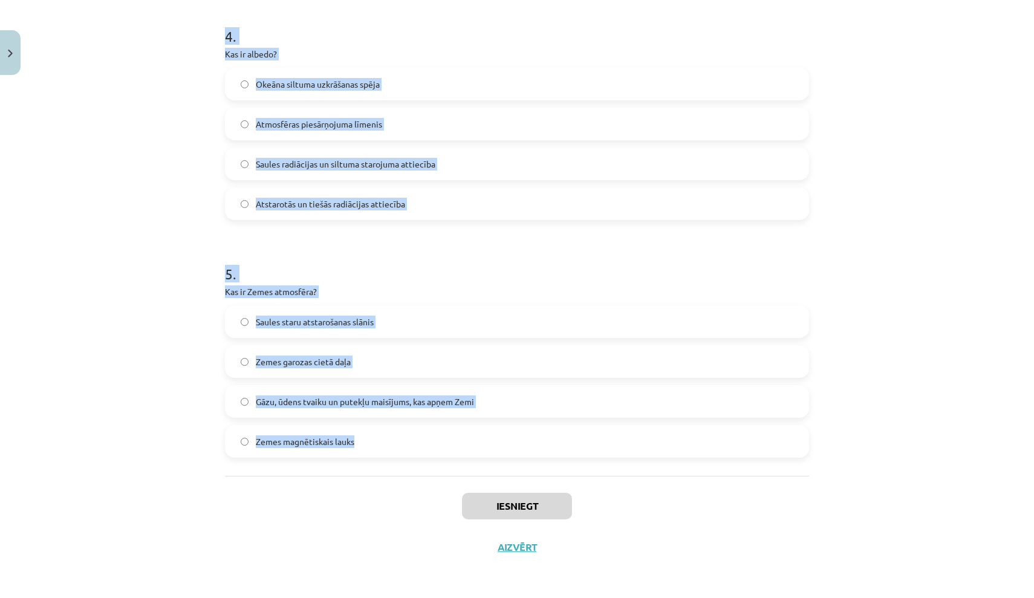
drag, startPoint x: 229, startPoint y: 237, endPoint x: 432, endPoint y: 449, distance: 292.9
copy form ". Kāda ir ozona slāņa biezuma mērvienība? Dobsona vienība (DV) Mikrometri Milim…"
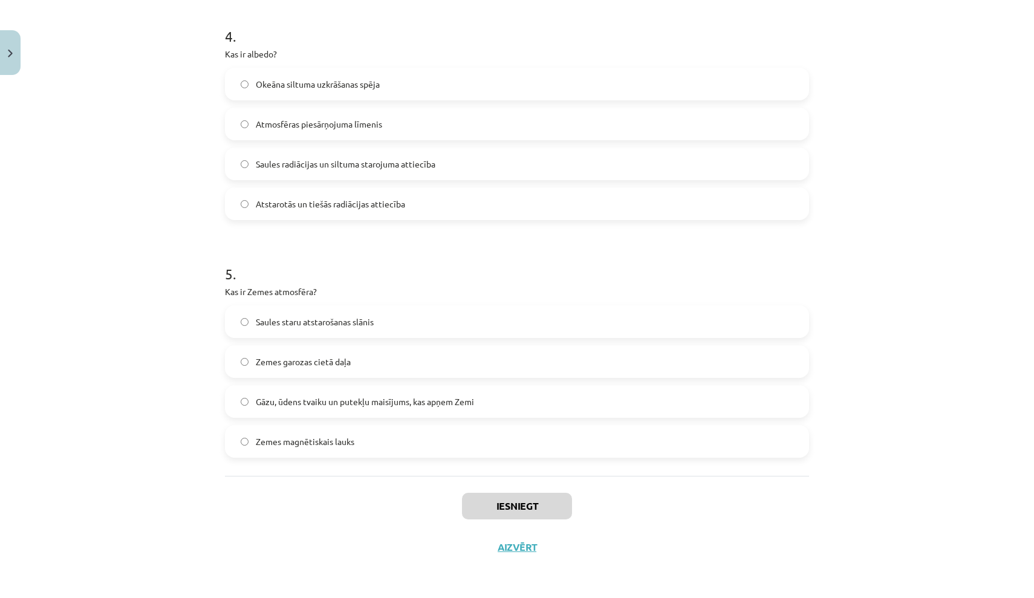
click at [80, 164] on div "Mācību tēma: Ģeogrāfijas i - 11. klases 1. ieskaites mācību materiāls #3 1. tēm…" at bounding box center [517, 299] width 1034 height 598
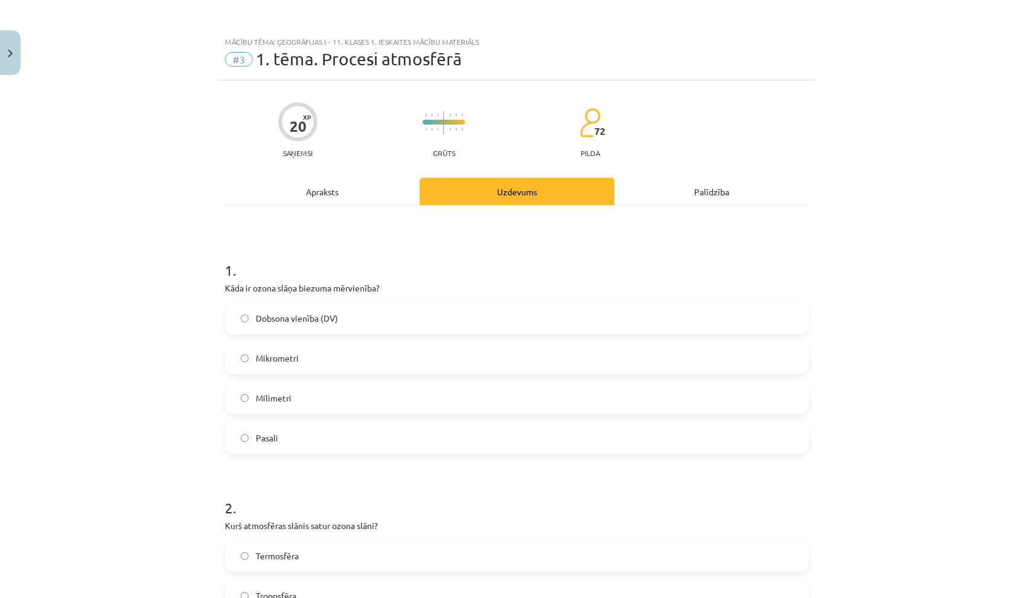
scroll to position [0, 0]
click at [316, 311] on label "Dobsona vienība (DV)" at bounding box center [517, 318] width 582 height 30
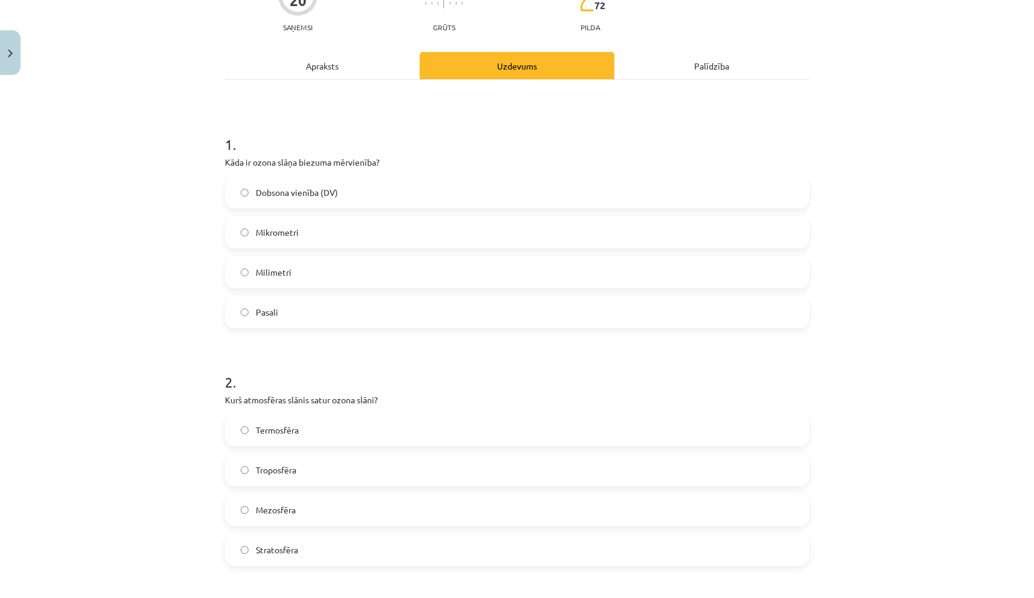
scroll to position [141, 0]
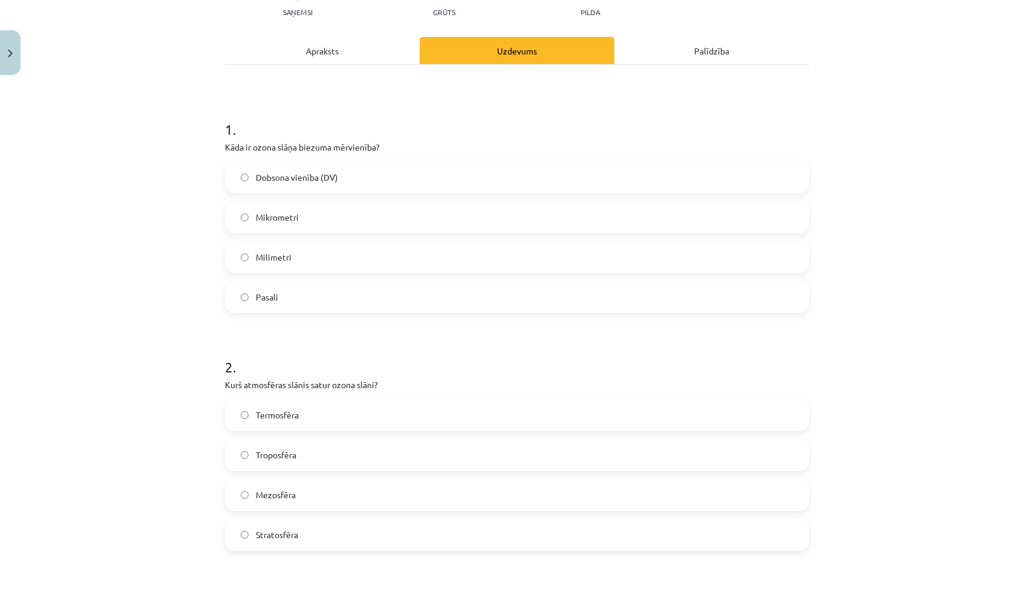
click at [312, 540] on label "Stratosfēra" at bounding box center [517, 534] width 582 height 30
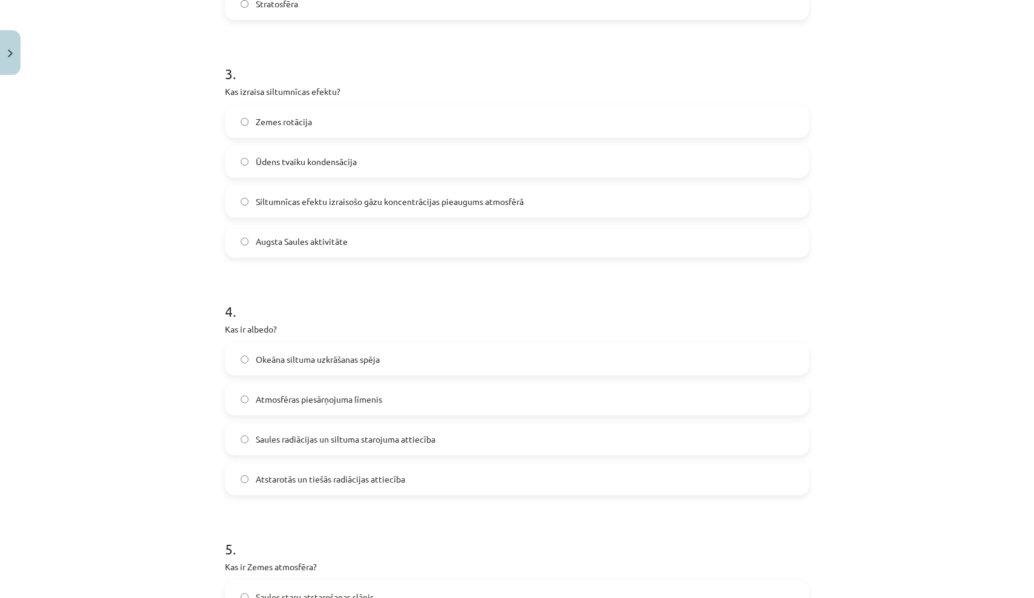
scroll to position [670, 0]
click at [555, 192] on label "Siltumnīcas efektu izraisošo gāzu koncentrācijas pieaugums atmosfērā" at bounding box center [517, 202] width 582 height 30
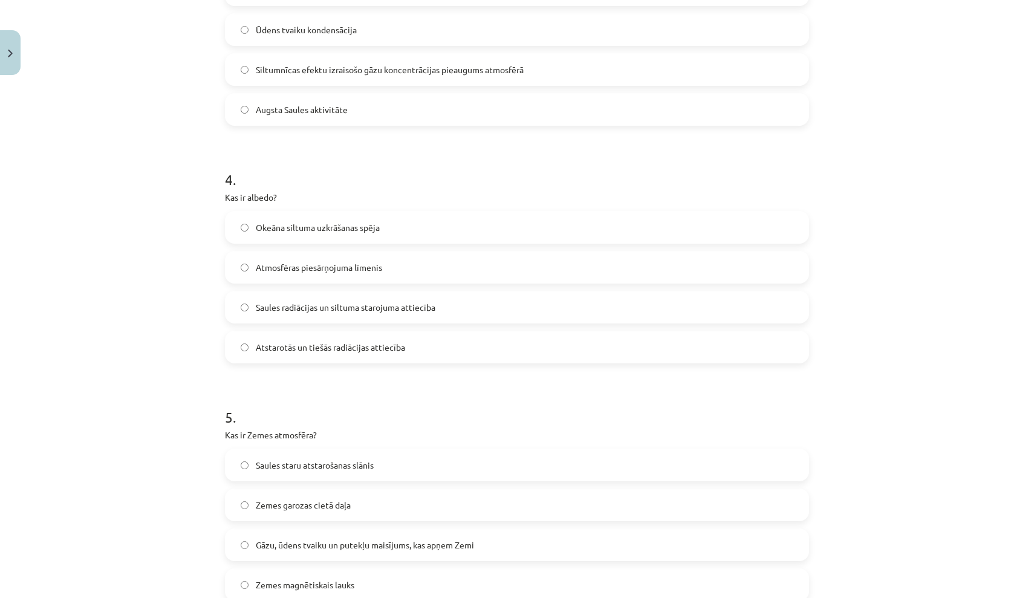
scroll to position [813, 0]
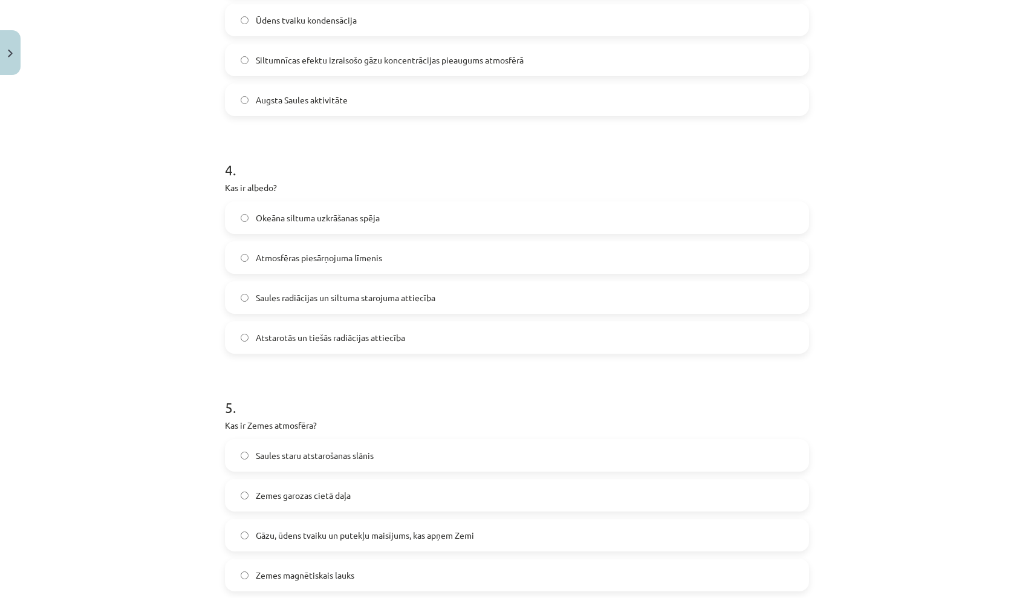
click at [435, 347] on label "Atstarotās un tiešās radiācijas attiecība" at bounding box center [517, 337] width 582 height 30
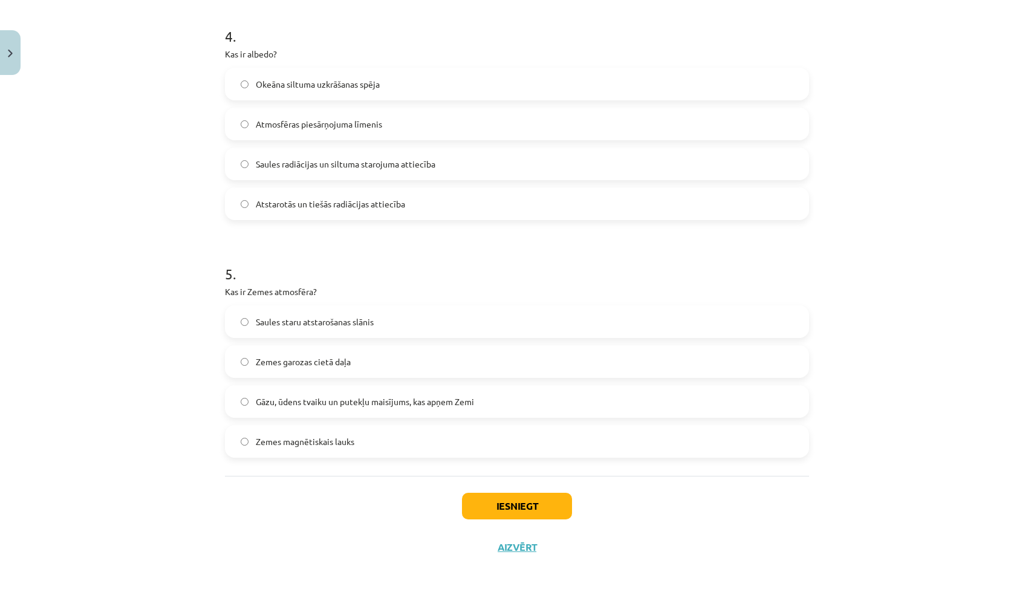
scroll to position [948, 0]
click at [455, 391] on label "Gāzu, ūdens tvaiku un putekļu maisījums, kas apņem Zemi" at bounding box center [517, 401] width 582 height 30
click at [504, 501] on button "Iesniegt" at bounding box center [517, 506] width 110 height 27
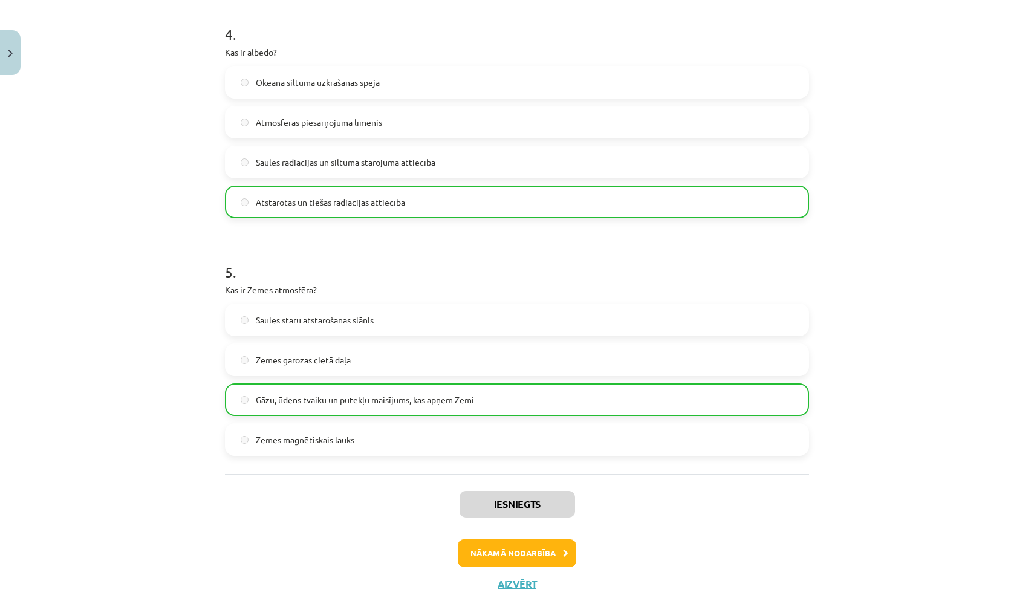
click at [507, 554] on button "Nākamā nodarbība" at bounding box center [517, 553] width 118 height 28
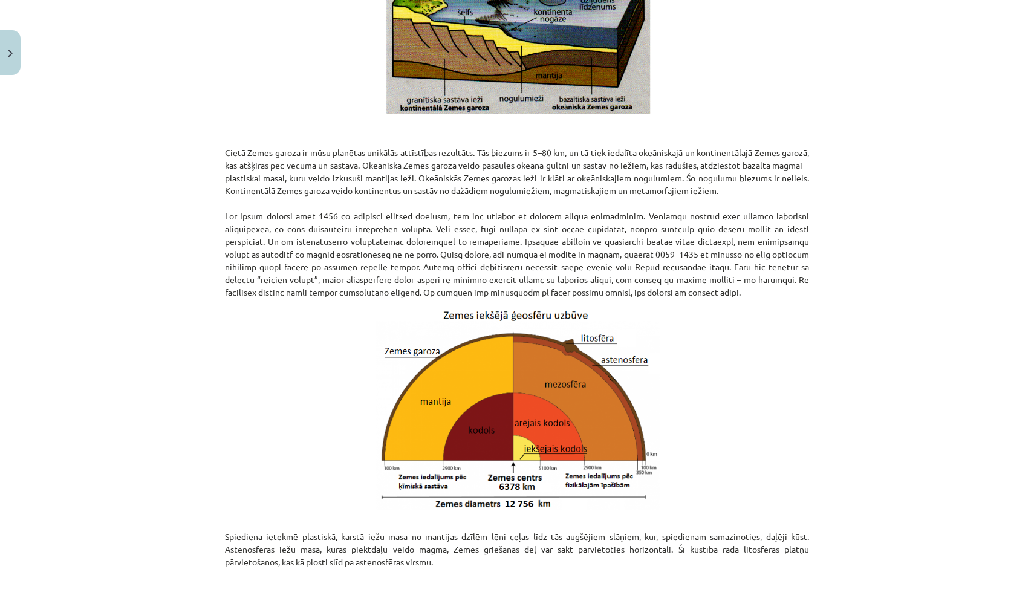
scroll to position [30, 0]
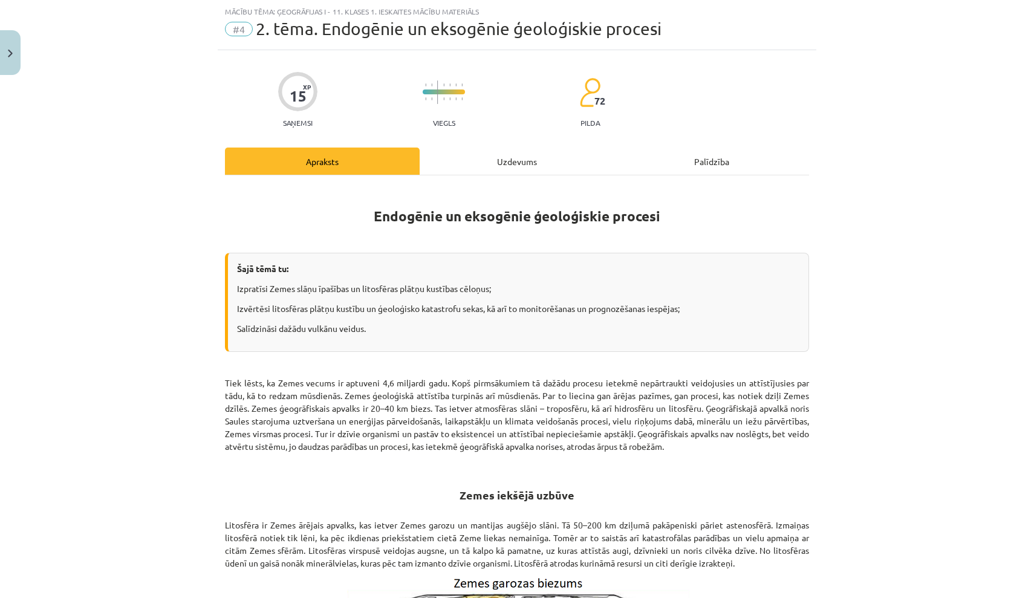
click at [529, 150] on div "Uzdevums" at bounding box center [517, 160] width 195 height 27
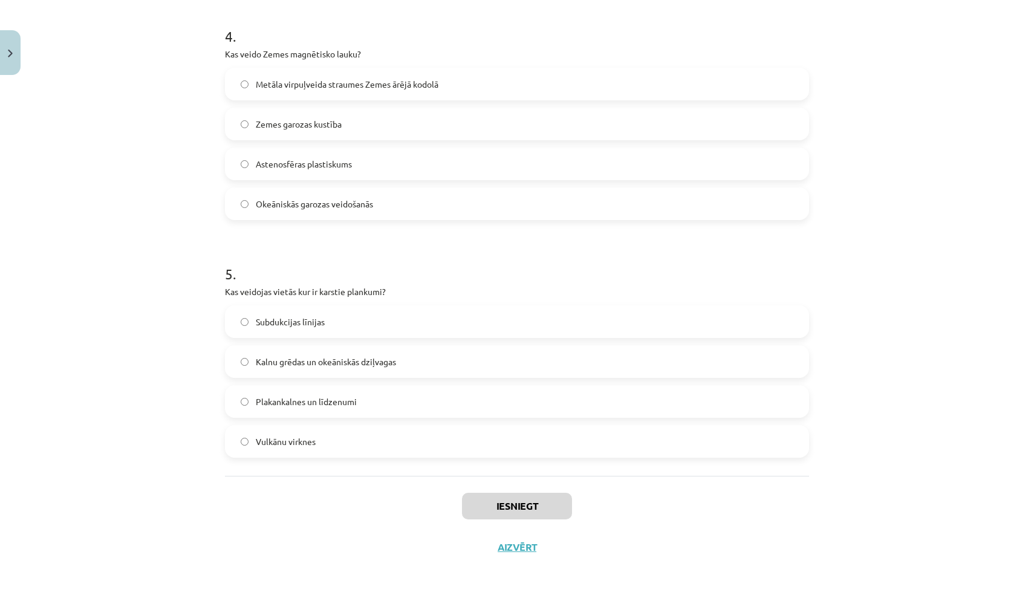
scroll to position [272, 0]
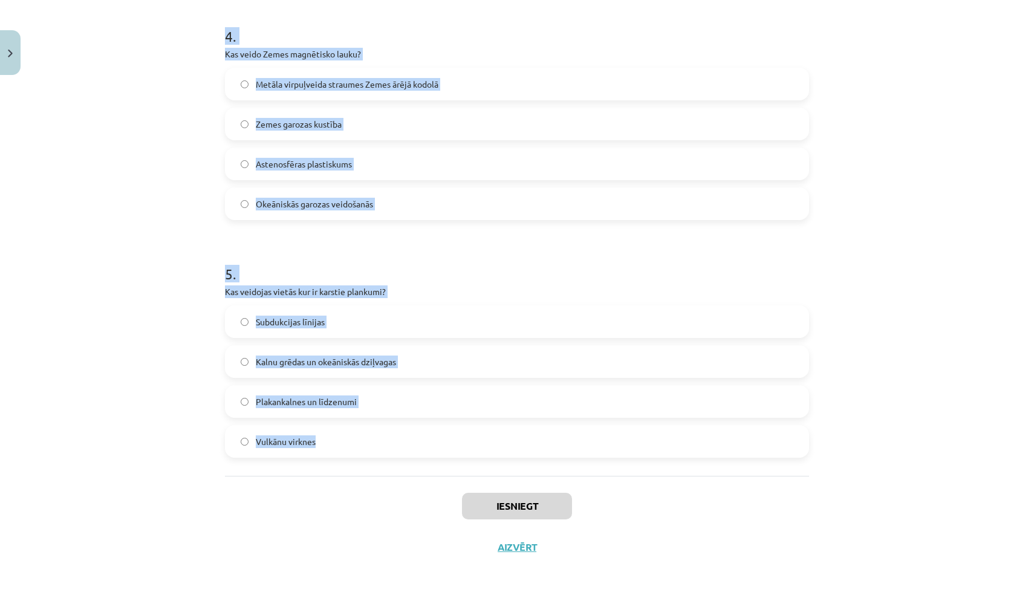
drag, startPoint x: 227, startPoint y: 257, endPoint x: 439, endPoint y: 444, distance: 282.7
copy form "Kurš ģeoloģiskais process veido jaunu okeānisko Zemes garozu? Spredings Rifts S…"
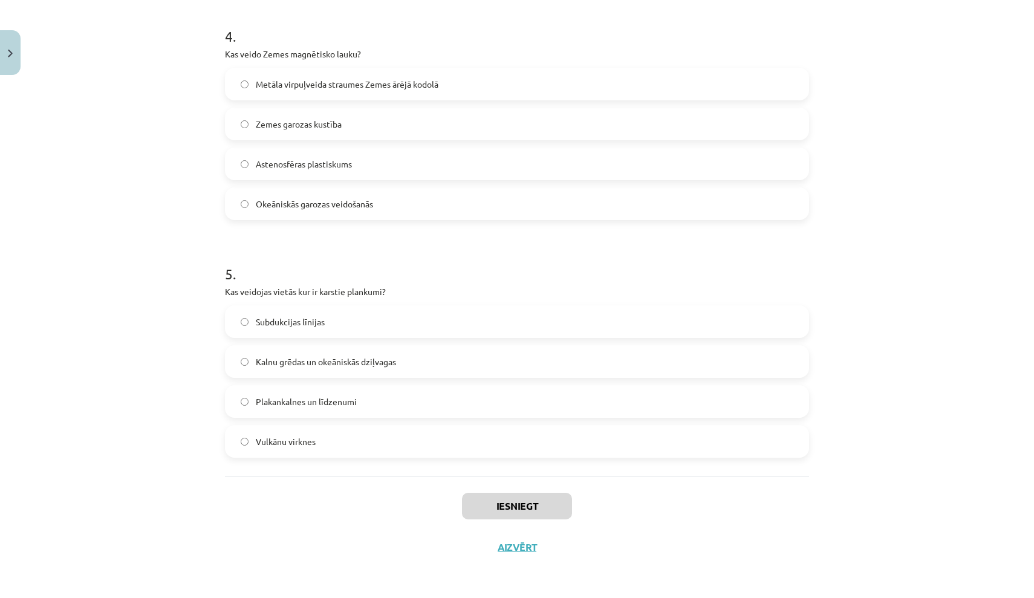
click at [909, 145] on div "Mācību tēma: Ģeogrāfijas i - 11. klases 1. ieskaites mācību materiāls #4 2. tēm…" at bounding box center [517, 299] width 1034 height 598
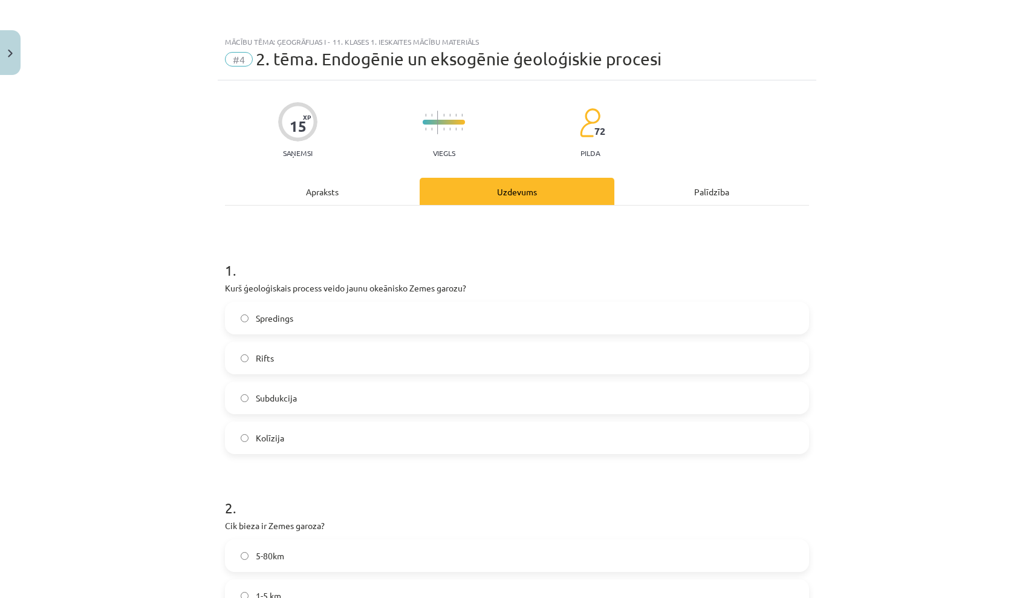
scroll to position [0, 0]
click at [548, 313] on label "Spredings" at bounding box center [517, 318] width 582 height 30
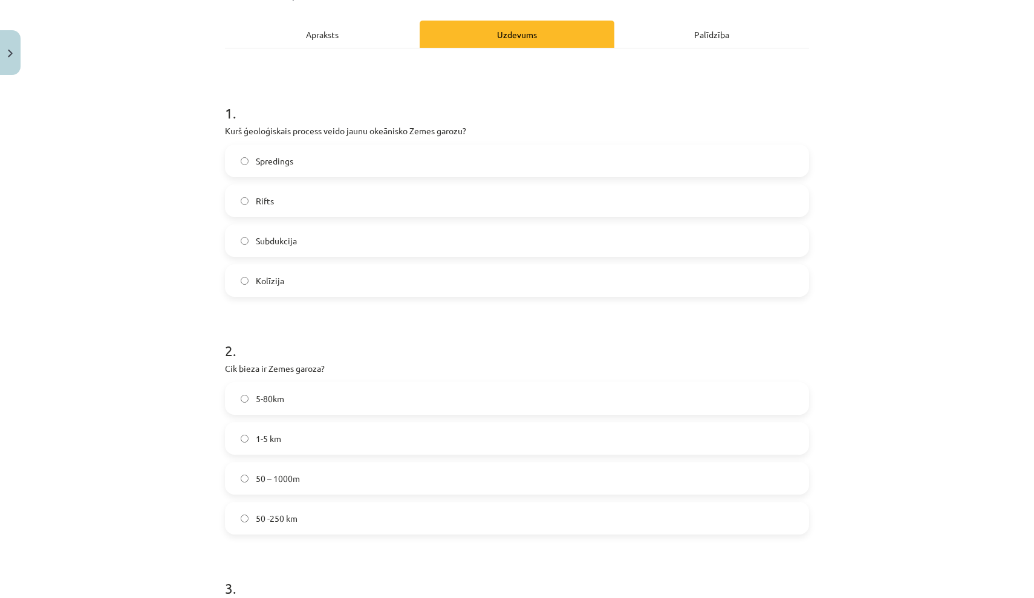
scroll to position [224, 0]
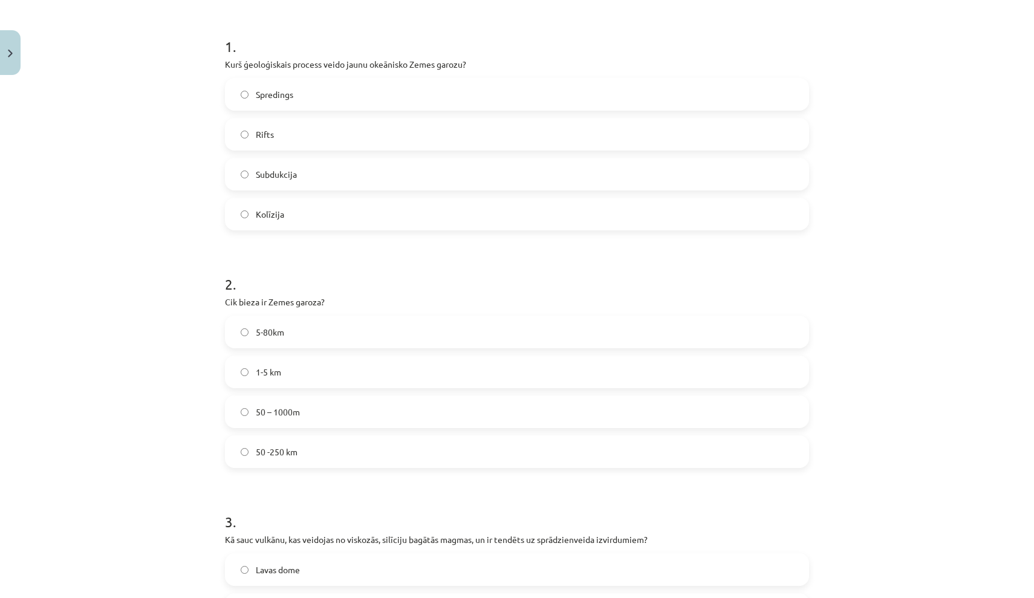
click at [395, 340] on label "5-80km" at bounding box center [517, 332] width 582 height 30
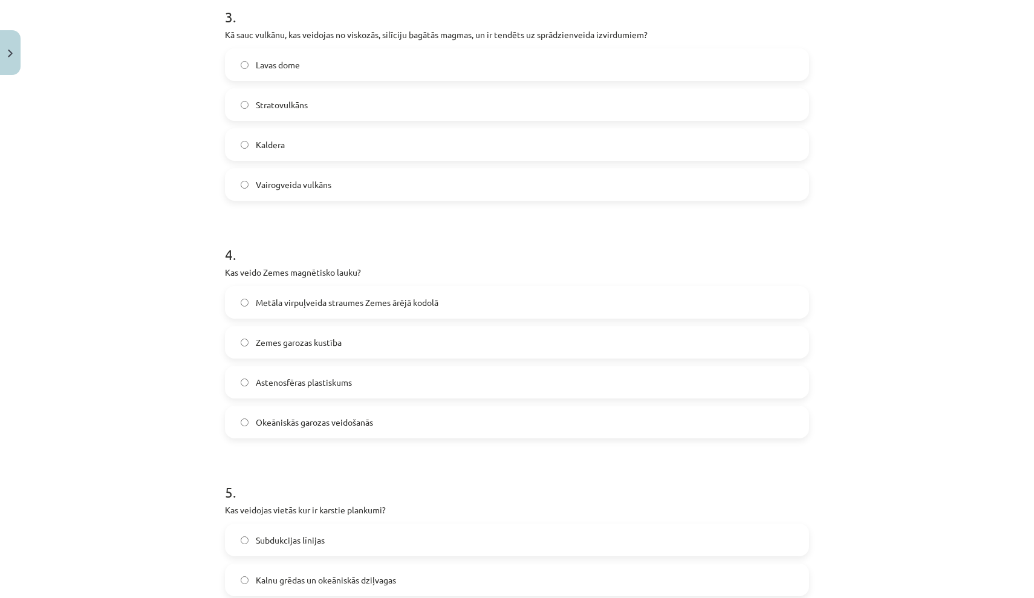
scroll to position [734, 0]
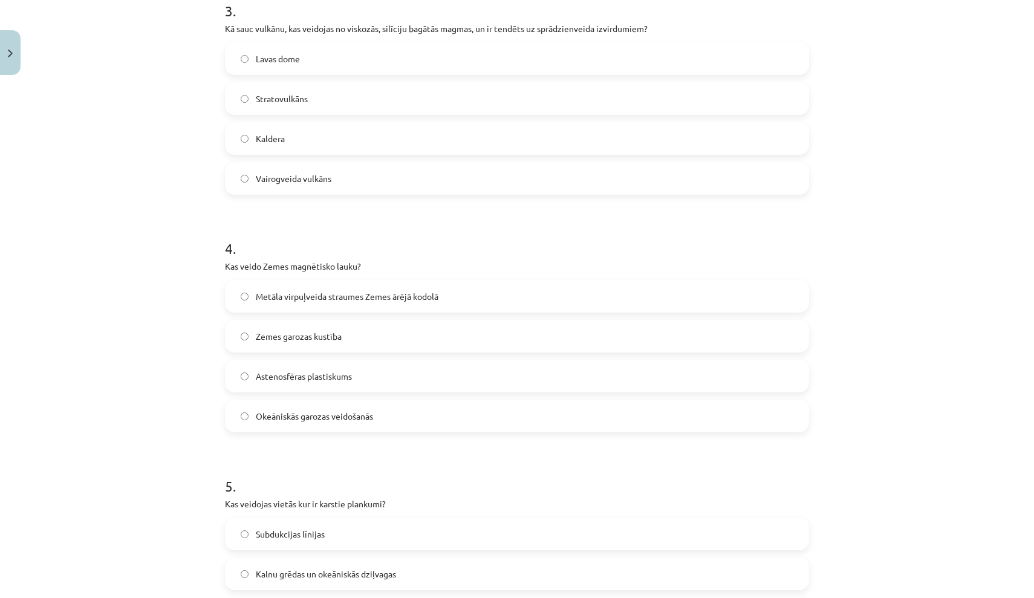
click at [447, 112] on label "Stratovulkāns" at bounding box center [517, 98] width 582 height 30
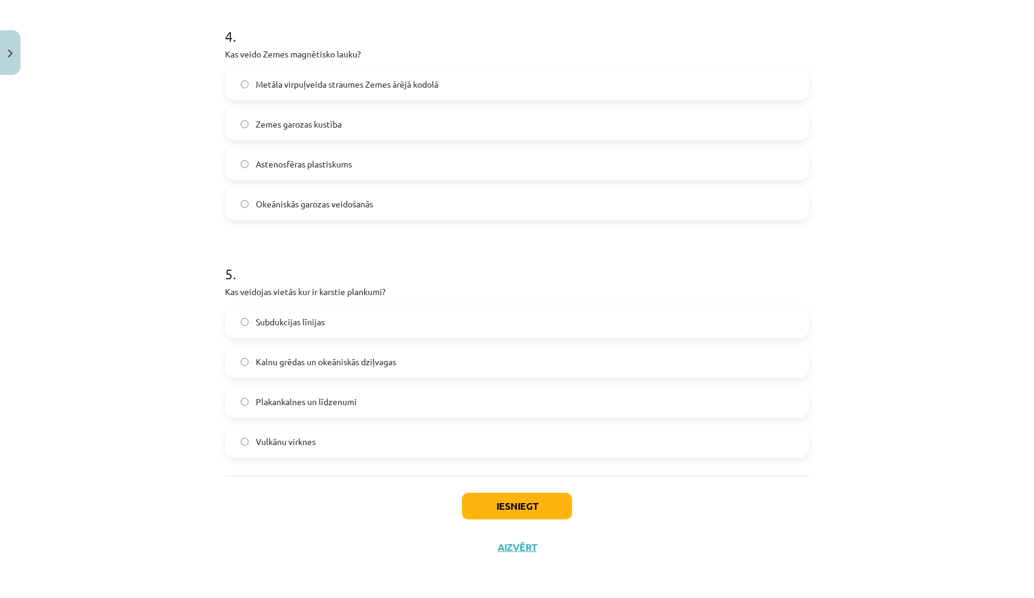
scroll to position [948, 0]
click at [502, 96] on label "Metāla virpuļveida straumes Zemes ārējā kodolā" at bounding box center [517, 84] width 582 height 30
click at [360, 436] on label "Vulkānu virknes" at bounding box center [517, 441] width 582 height 30
click at [522, 506] on button "Iesniegt" at bounding box center [517, 506] width 110 height 27
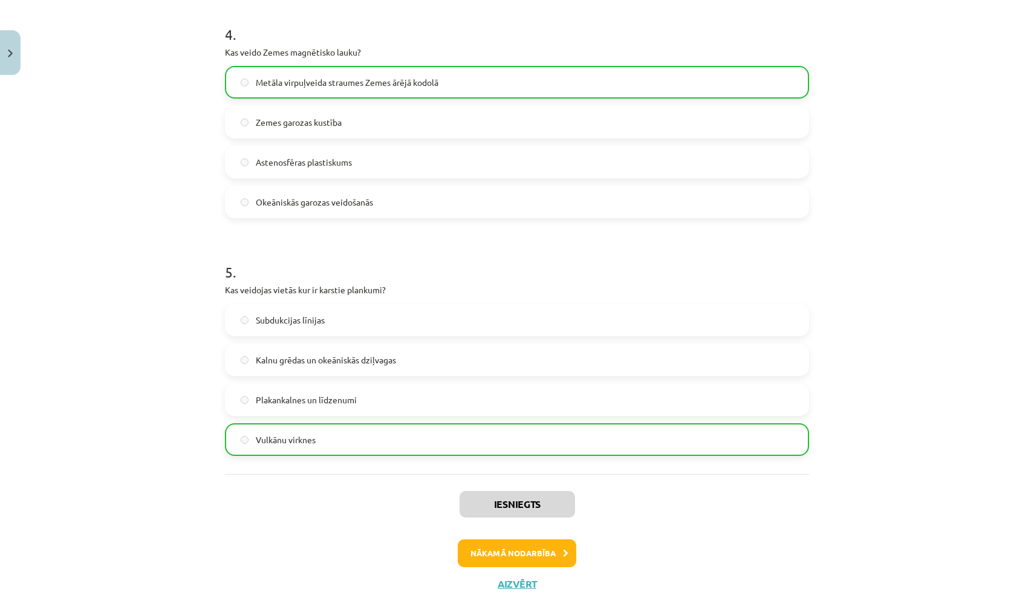
click at [522, 555] on button "Nākamā nodarbība" at bounding box center [517, 553] width 118 height 28
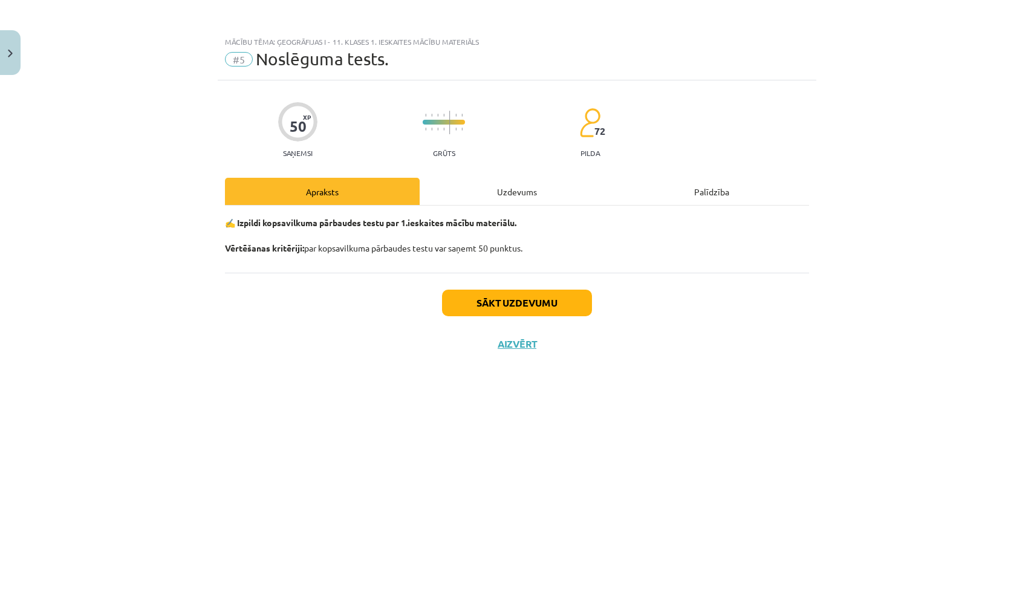
click at [511, 201] on div "Uzdevums" at bounding box center [517, 191] width 195 height 27
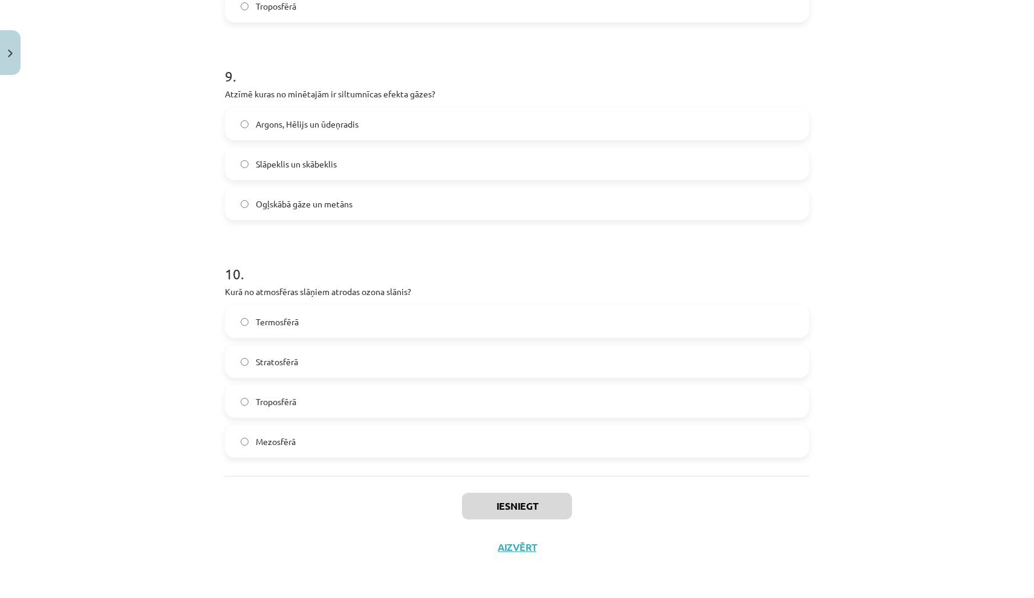
scroll to position [297, 0]
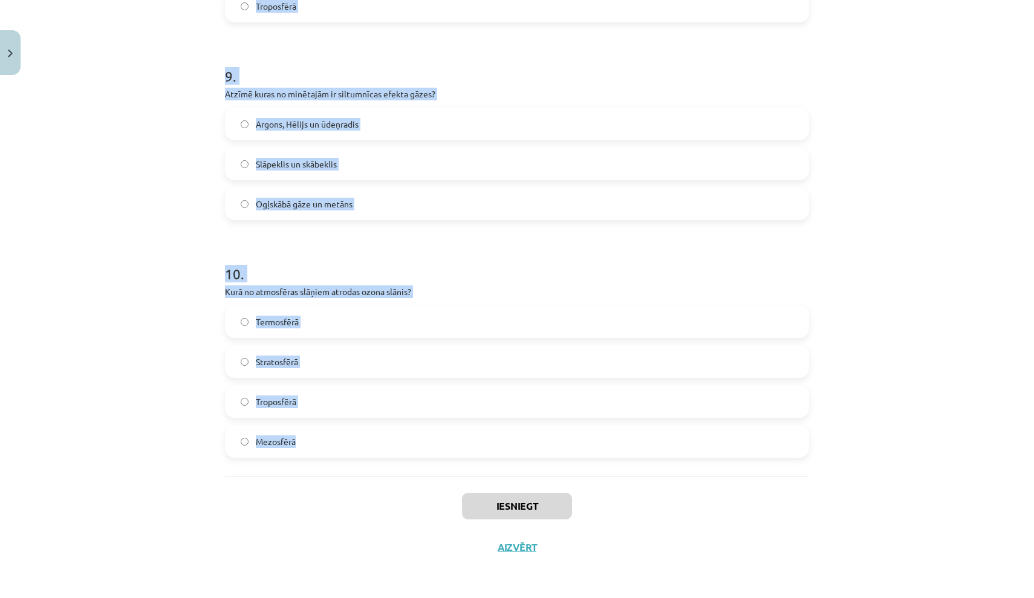
drag, startPoint x: 225, startPoint y: 268, endPoint x: 448, endPoint y: 453, distance: 288.9
copy form "1 . Kas ir cunami? Tropiskais ciklons Spēcīgs vējš, kas veidojas okeāna vidū Vu…"
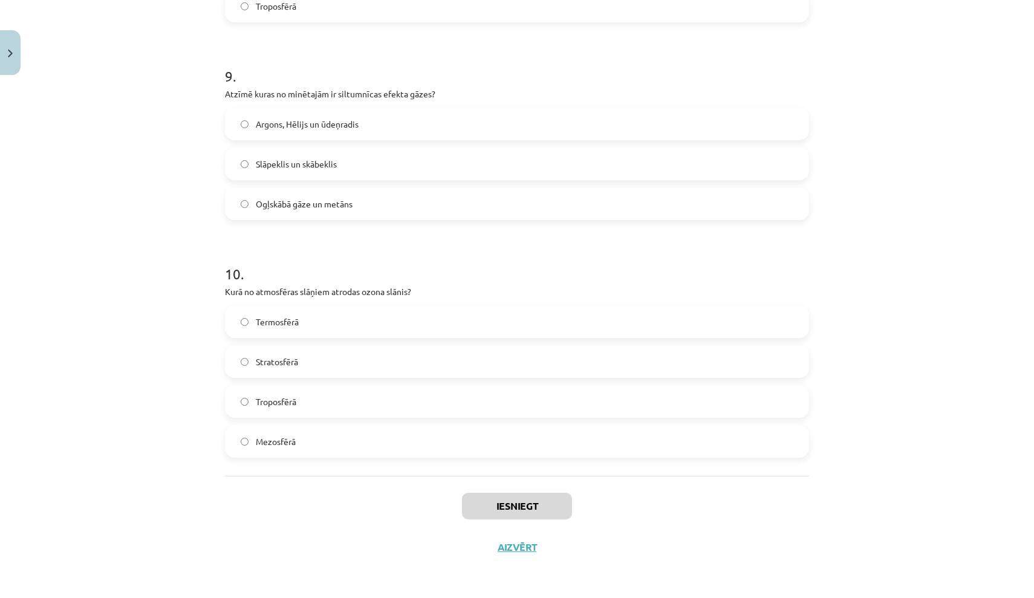
click at [852, 74] on div "Mācību tēma: Ģeogrāfijas i - 11. klases 1. ieskaites mācību materiāls #5 Noslēg…" at bounding box center [517, 299] width 1034 height 598
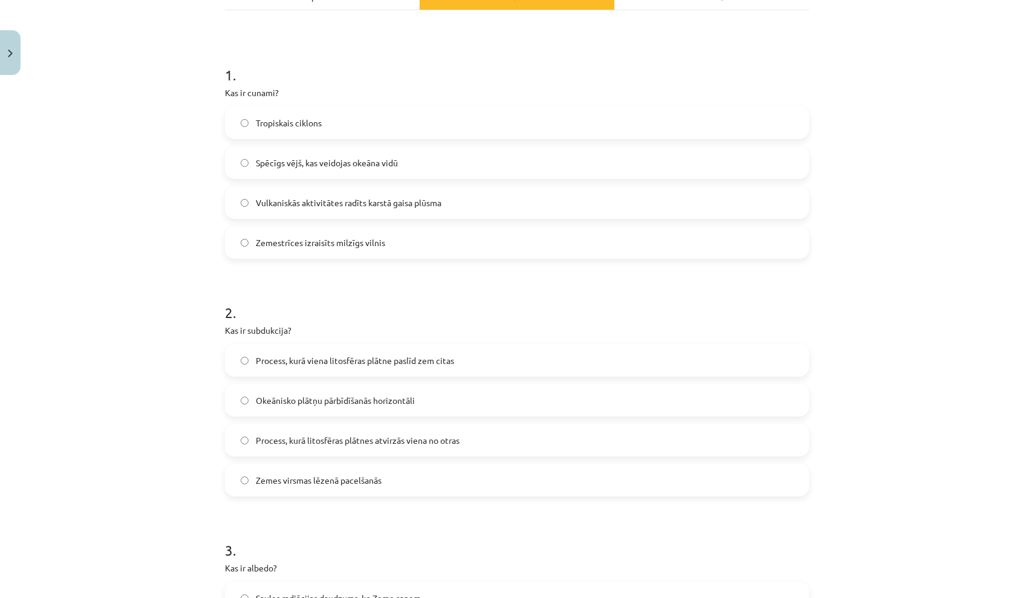
scroll to position [201, 0]
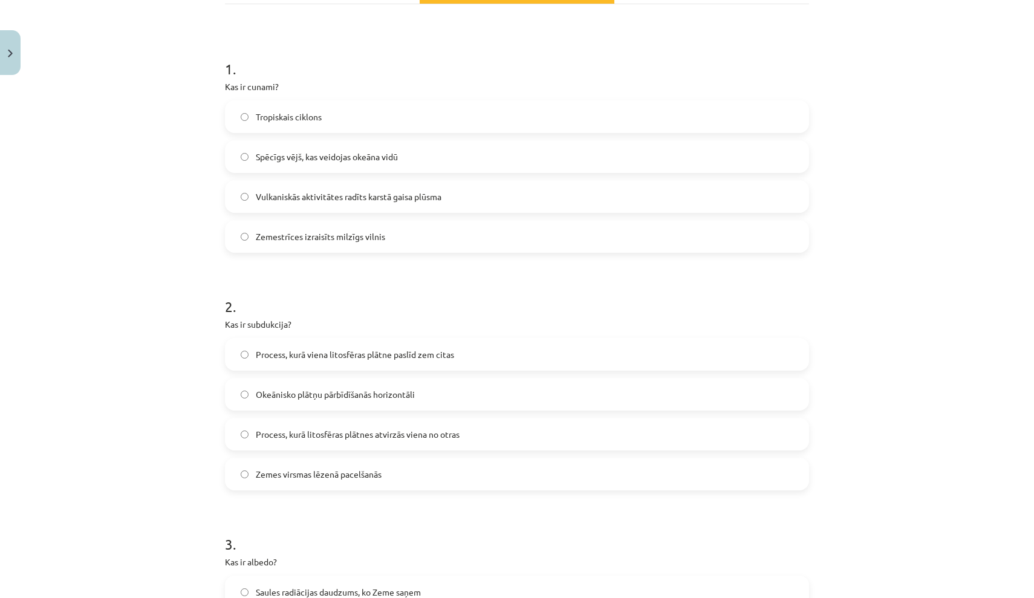
click at [492, 242] on label "Zemestrīces izraisīts milzīgs vilnis" at bounding box center [517, 236] width 582 height 30
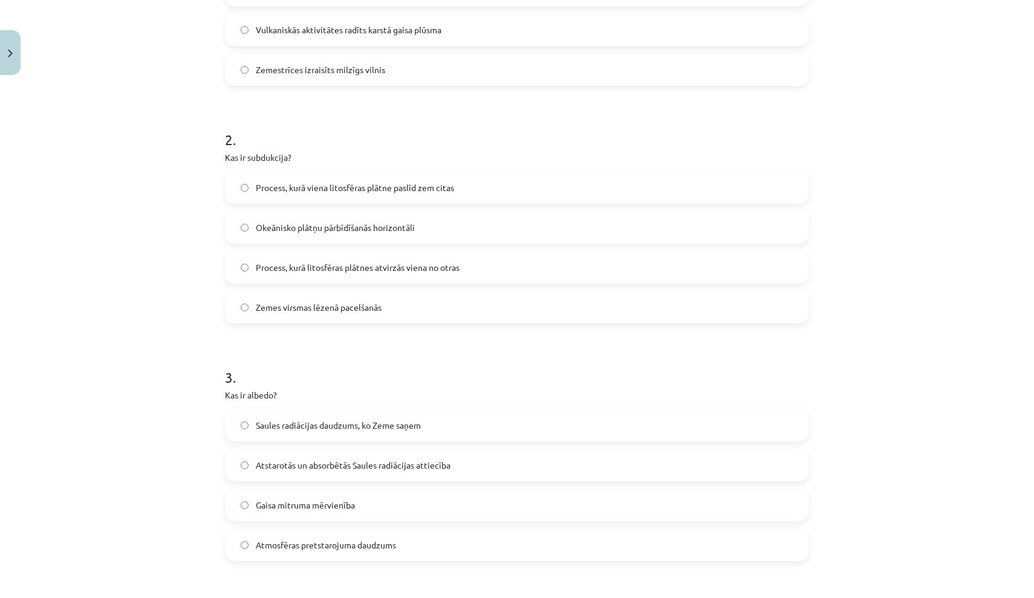
scroll to position [371, 0]
click at [382, 262] on span "Process, kurā litosfēras plātnes atvirzās viena no otras" at bounding box center [358, 265] width 204 height 13
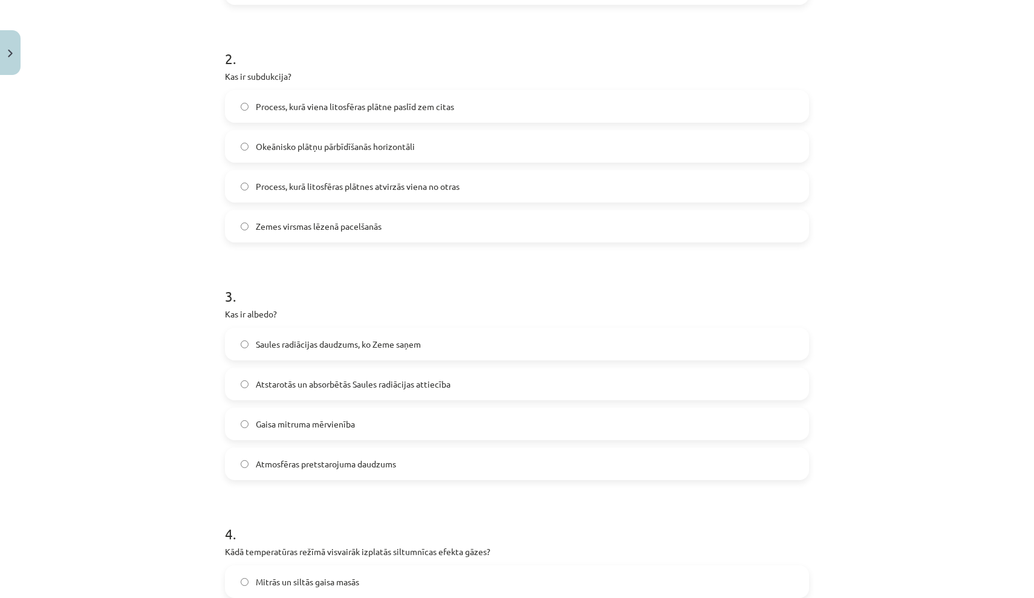
scroll to position [453, 0]
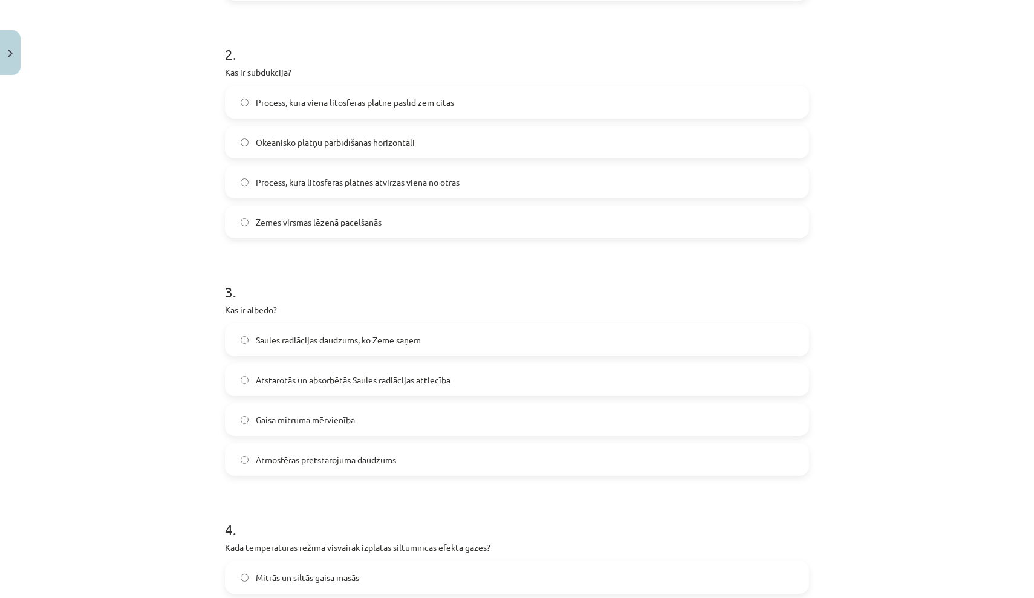
click at [501, 99] on label "Process, kurā viena litosfēras plātne paslīd zem citas" at bounding box center [517, 102] width 582 height 30
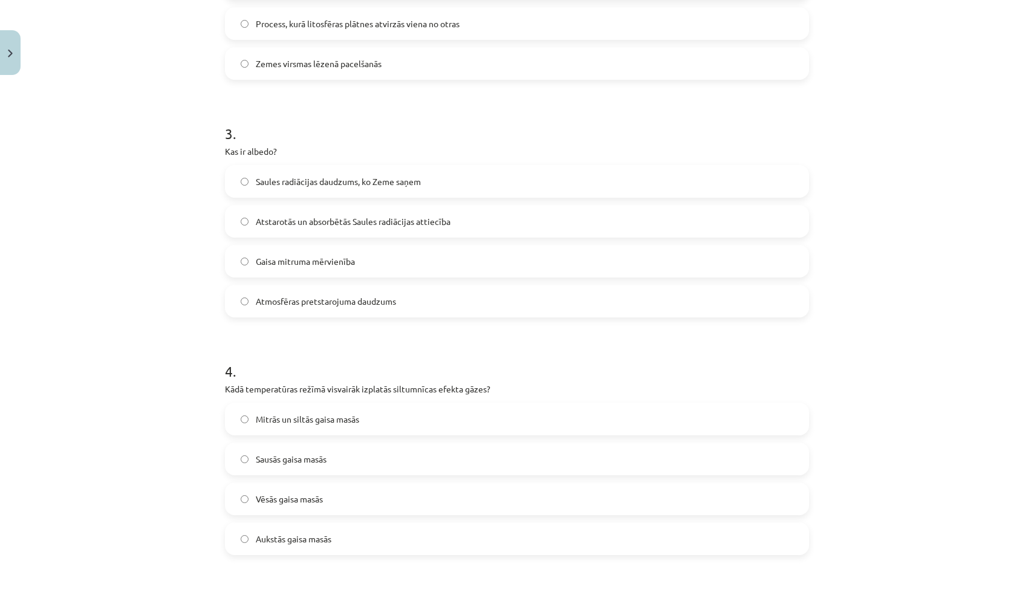
scroll to position [614, 0]
click at [388, 214] on span "Atstarotās un absorbētās Saules radiācijas attiecība" at bounding box center [353, 219] width 195 height 13
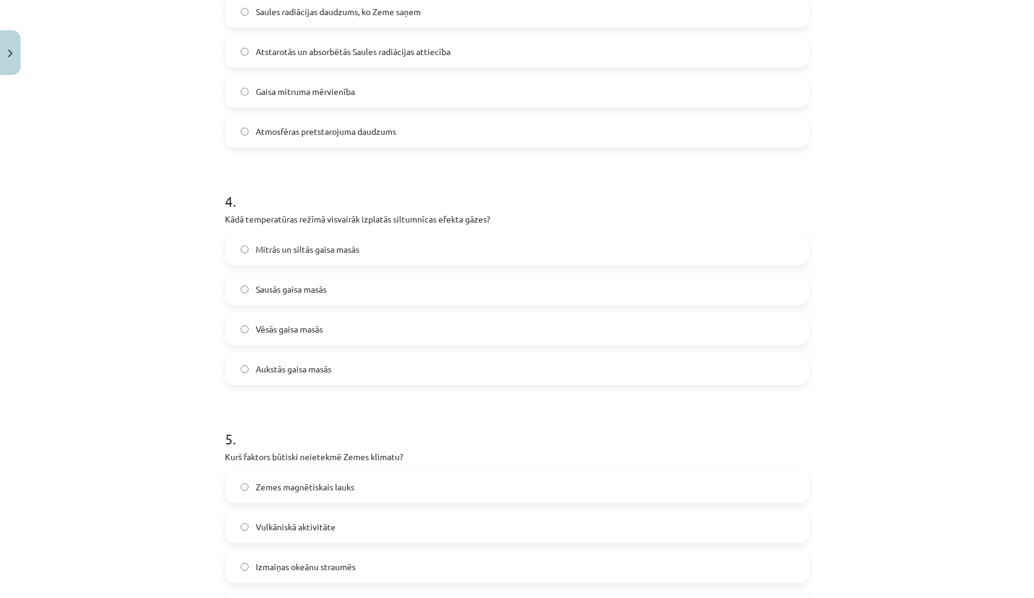
scroll to position [784, 0]
click at [293, 244] on span "Mitrās un siltās gaisa masās" at bounding box center [307, 247] width 103 height 13
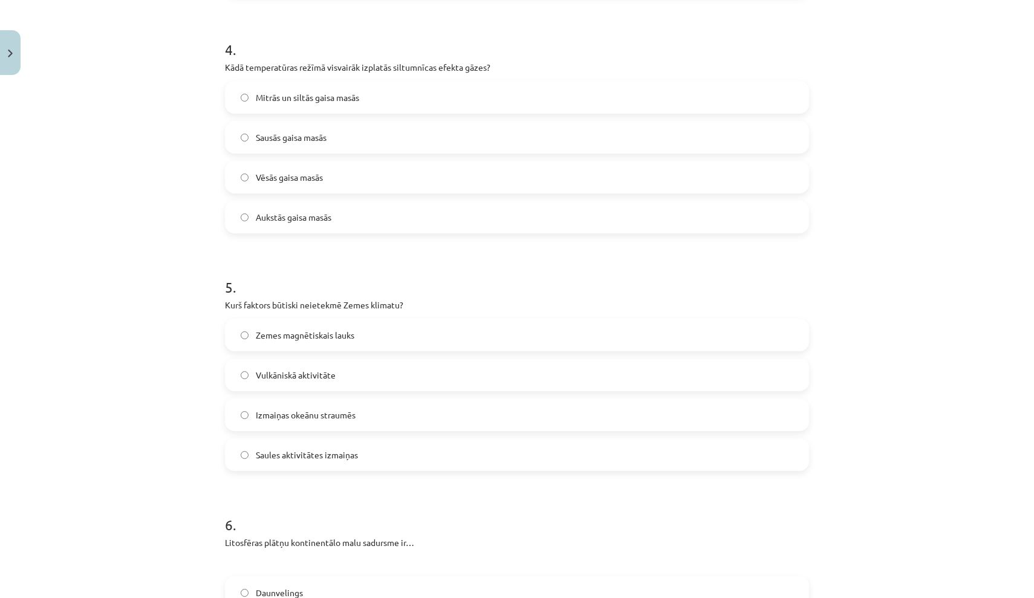
scroll to position [942, 0]
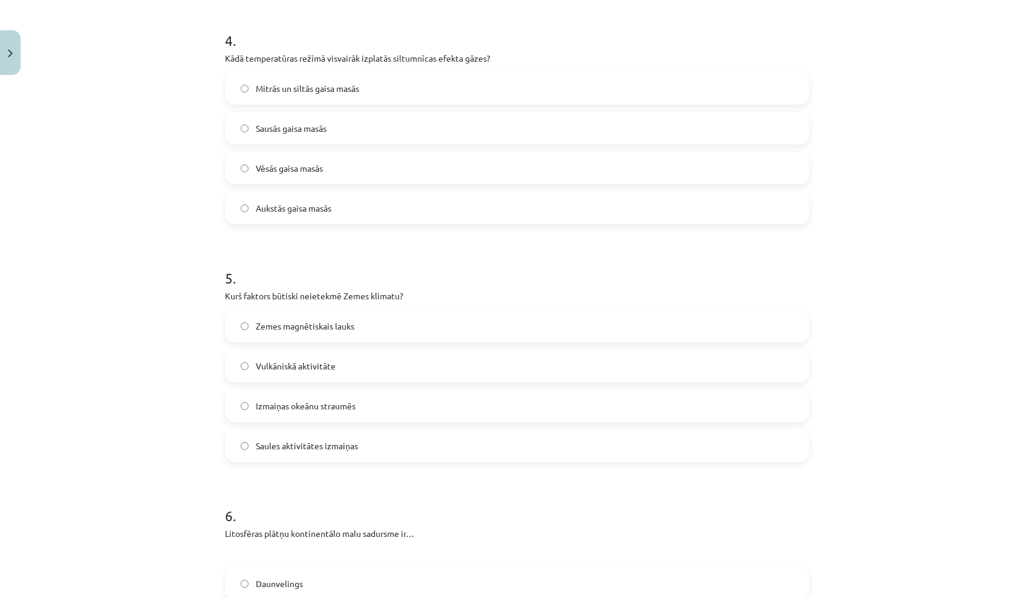
click at [417, 325] on label "Zemes magnētiskais lauks" at bounding box center [517, 326] width 582 height 30
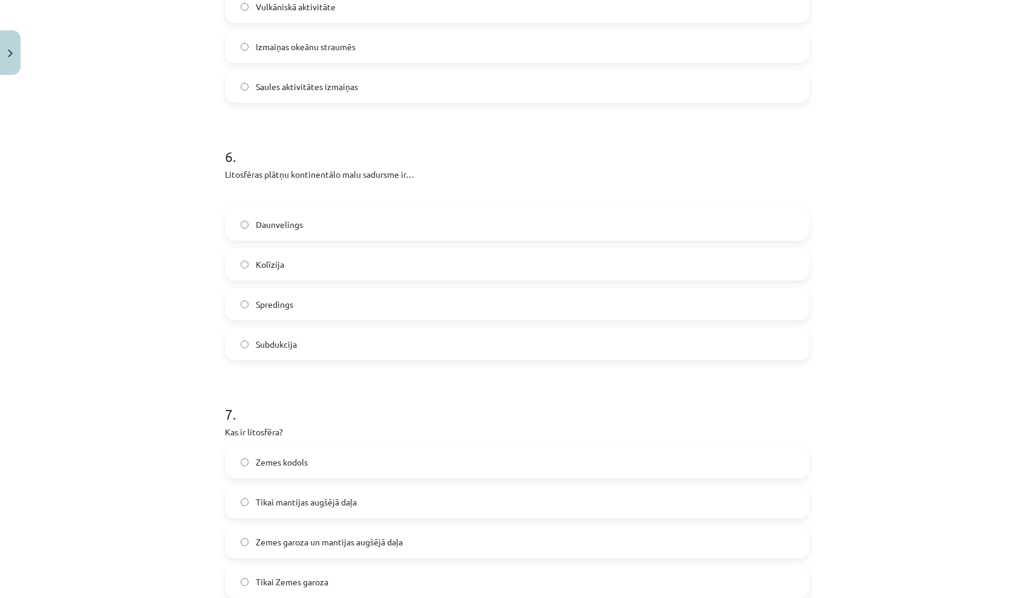
scroll to position [1303, 0]
click at [297, 272] on label "Kolīzija" at bounding box center [517, 263] width 582 height 30
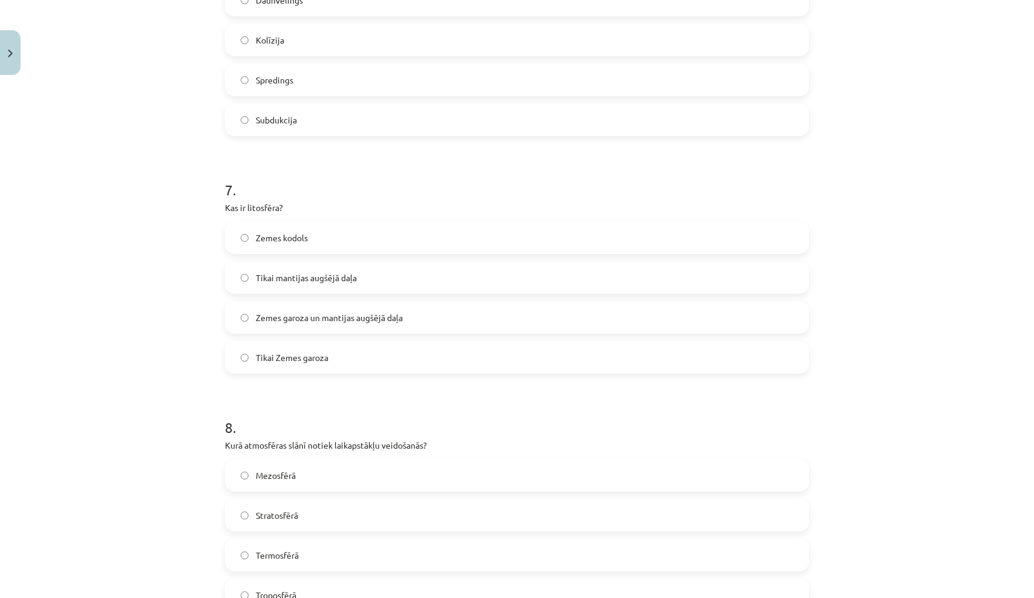
scroll to position [1526, 0]
click at [328, 331] on div "Zemes garoza un mantijas augšējā daļa" at bounding box center [517, 316] width 584 height 33
click at [337, 324] on label "Zemes garoza un mantijas augšējā daļa" at bounding box center [517, 317] width 582 height 30
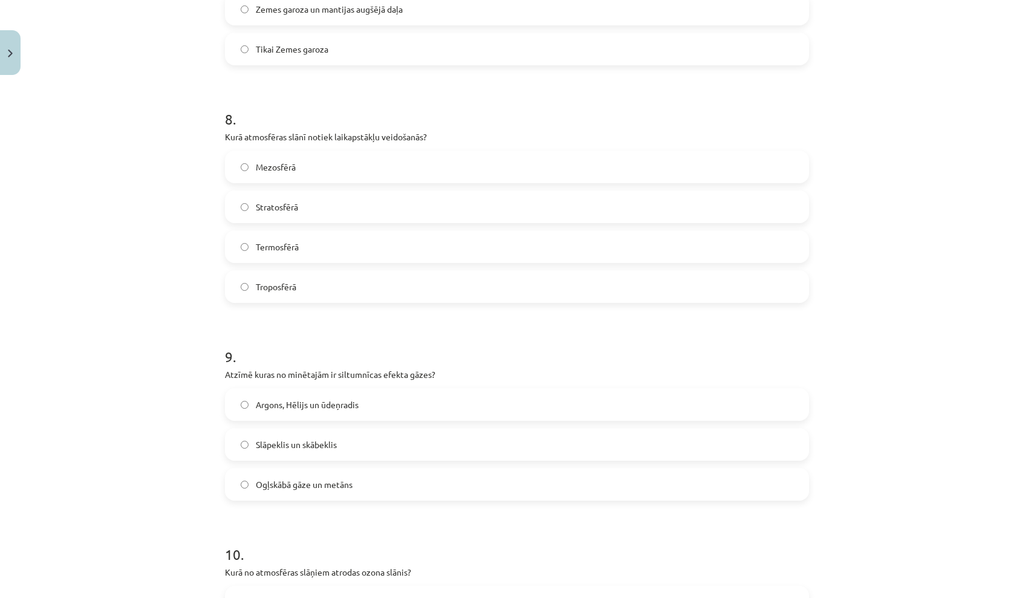
scroll to position [1842, 0]
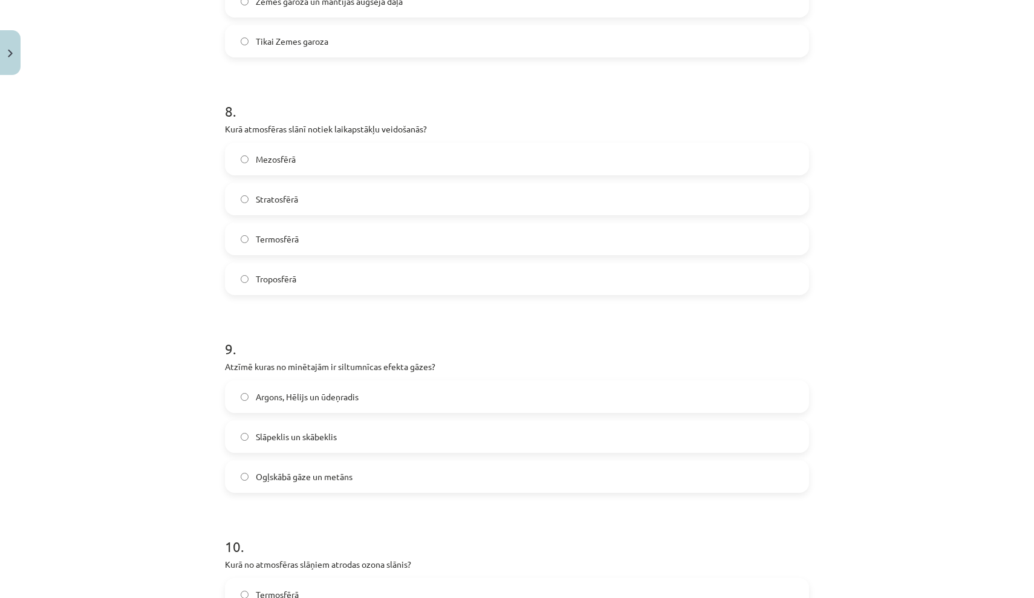
click at [381, 264] on label "Troposfērā" at bounding box center [517, 279] width 582 height 30
click at [343, 469] on label "Ogļskābā gāze un metāns" at bounding box center [517, 476] width 582 height 30
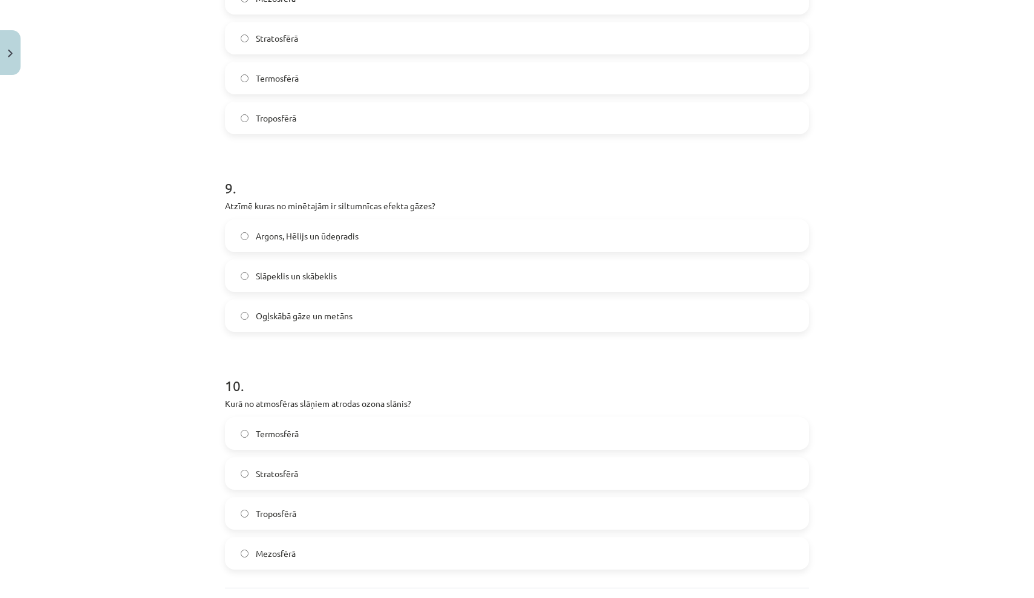
scroll to position [2053, 0]
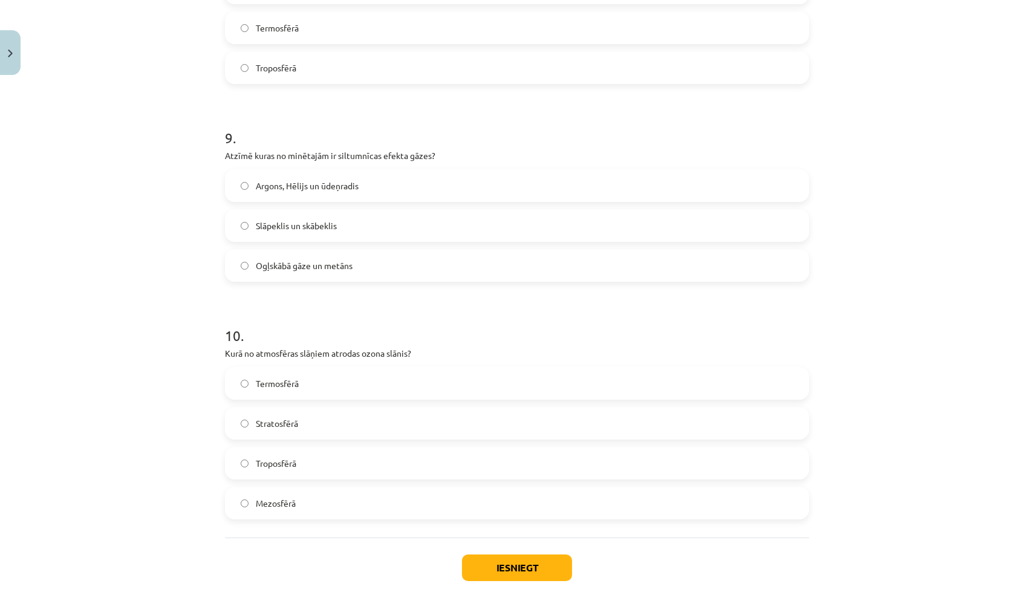
click at [375, 427] on label "Stratosfērā" at bounding box center [517, 423] width 582 height 30
click at [507, 568] on button "Iesniegt" at bounding box center [517, 567] width 110 height 27
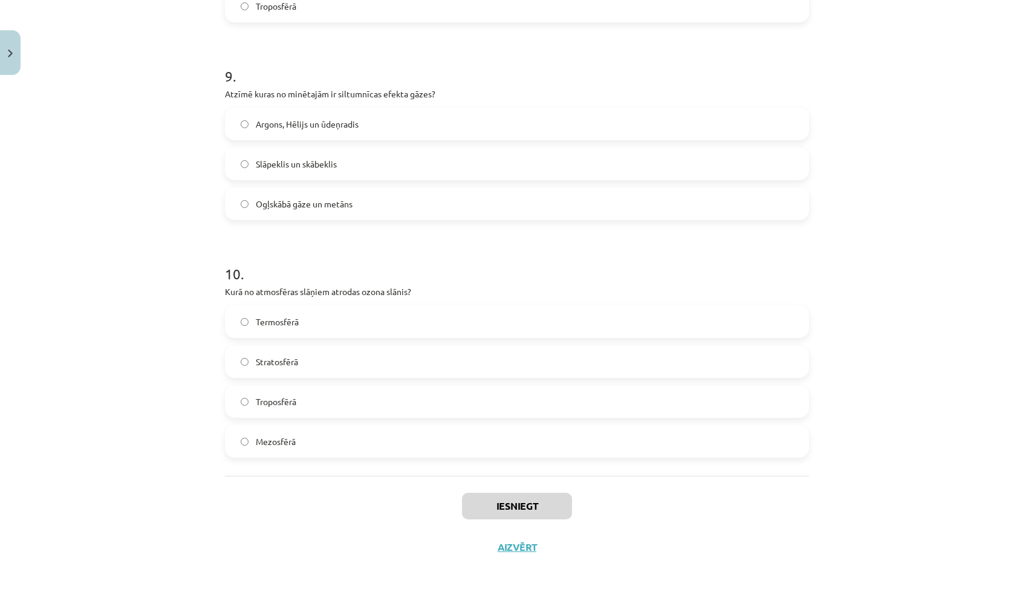
scroll to position [2116, 0]
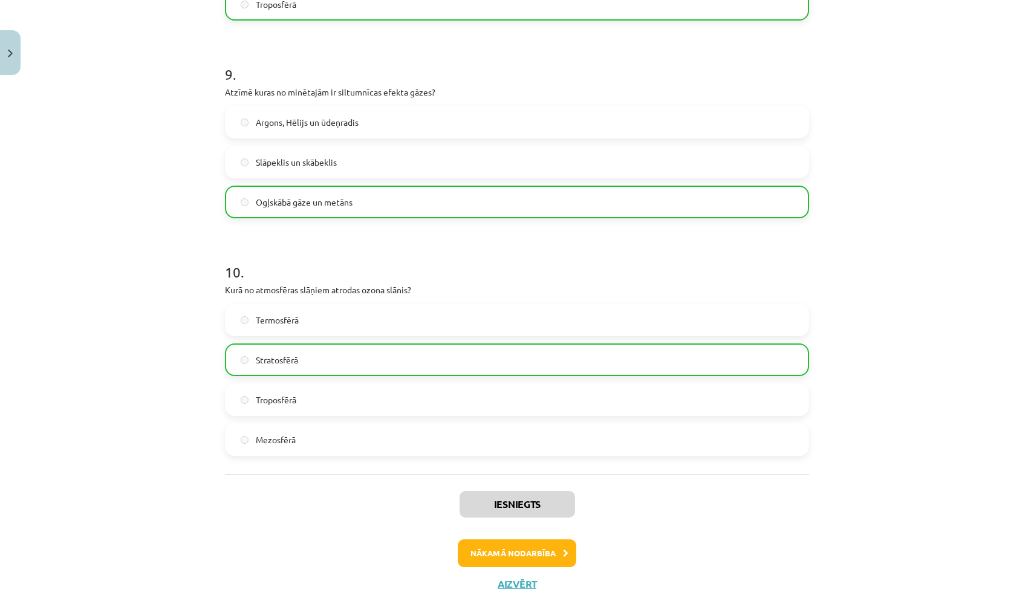
click at [510, 559] on button "Nākamā nodarbība" at bounding box center [517, 553] width 118 height 28
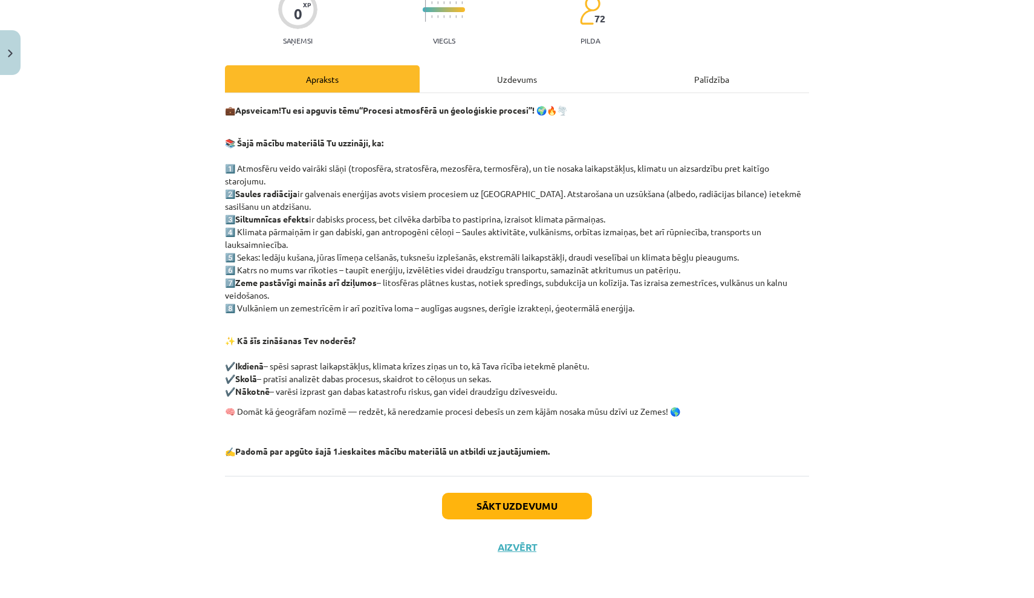
click at [485, 505] on button "Sākt uzdevumu" at bounding box center [517, 506] width 150 height 27
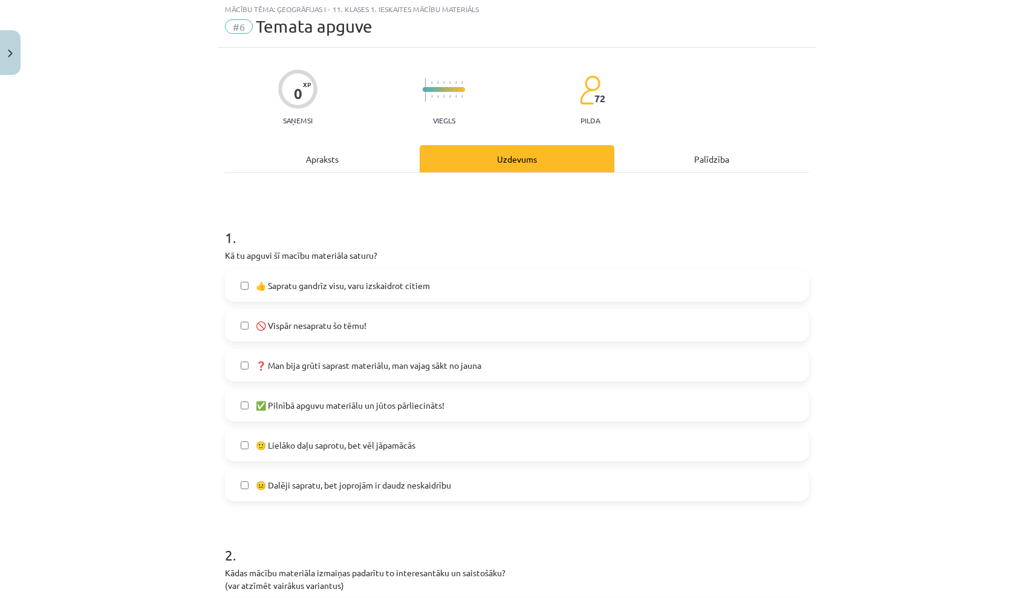
scroll to position [30, 0]
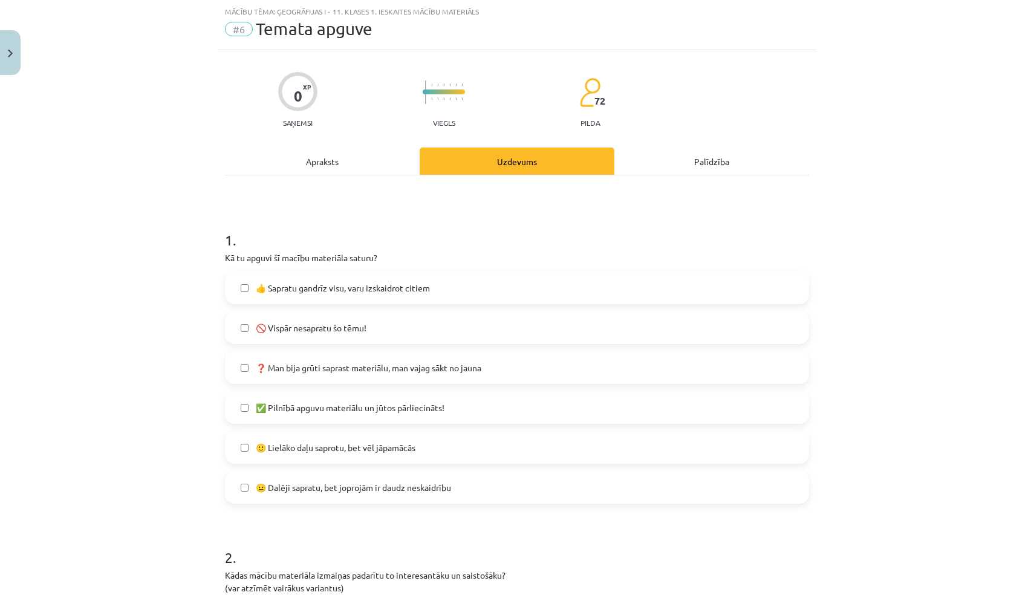
click at [475, 292] on label "👍 Sapratu gandrīz visu, varu izskaidrot citiem" at bounding box center [517, 288] width 582 height 30
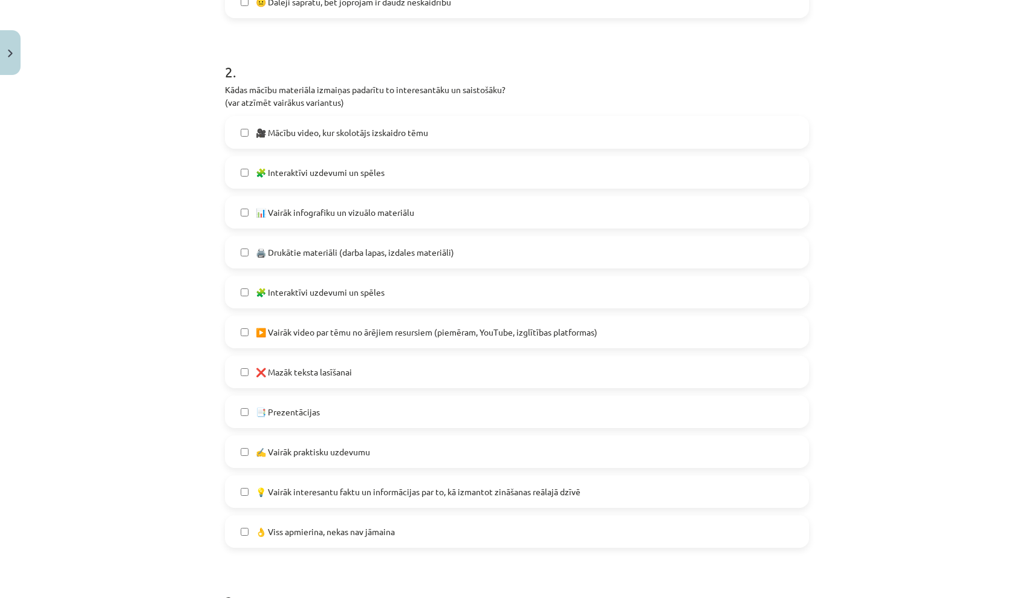
scroll to position [515, 0]
click at [491, 126] on label "🎥 Mācību video, kur skolotājs izskaidro tēmu" at bounding box center [517, 133] width 582 height 30
click at [479, 177] on label "🧩 Interaktīvi uzdevumi un spēles" at bounding box center [517, 173] width 582 height 30
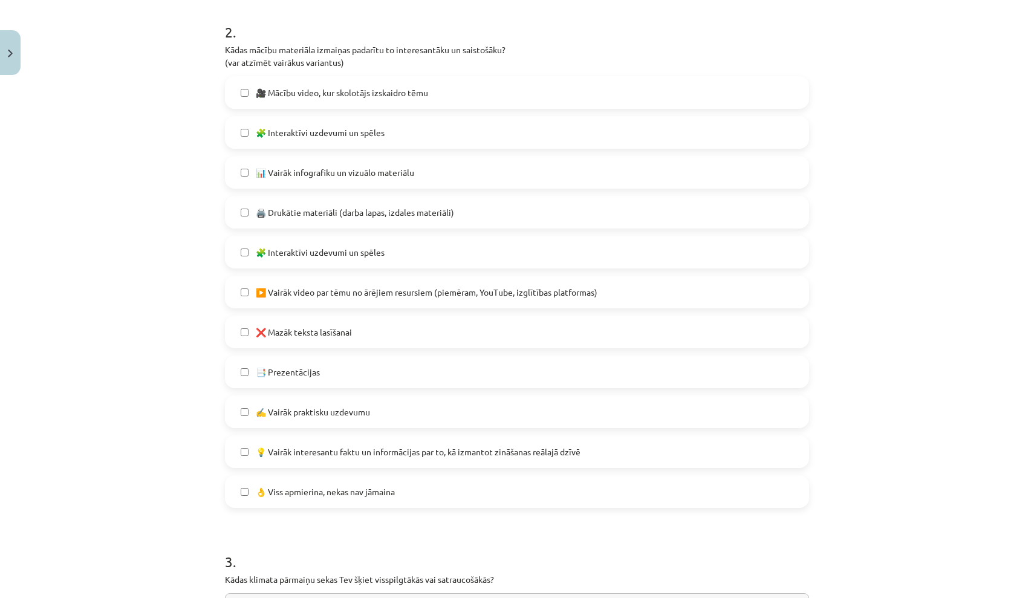
scroll to position [544, 0]
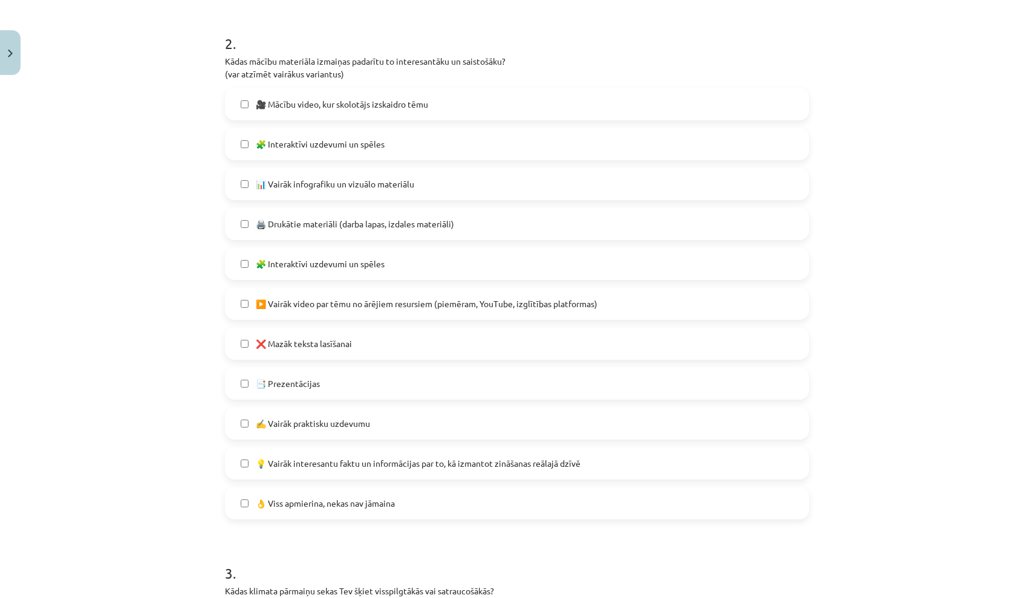
click at [391, 350] on label "❌ Mazāk teksta lasīšanai" at bounding box center [517, 343] width 582 height 30
click at [432, 297] on span "▶️ Vairāk video par tēmu no ārējiem resursiem (piemēram, YouTube, izglītības pl…" at bounding box center [427, 303] width 342 height 13
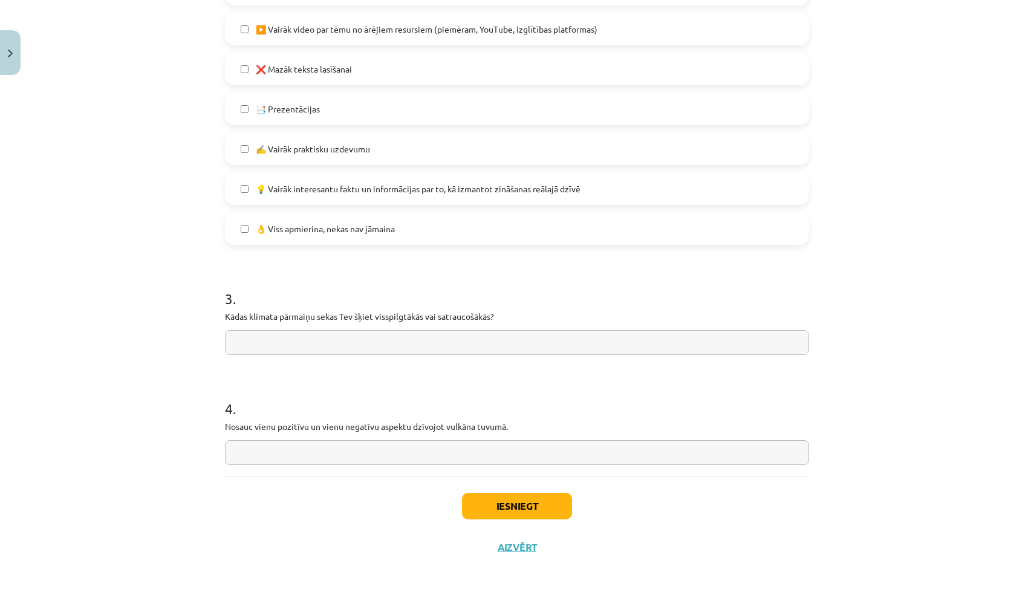
scroll to position [820, 0]
click at [551, 345] on input "text" at bounding box center [517, 342] width 584 height 25
type input "*"
click at [466, 459] on input "text" at bounding box center [517, 452] width 584 height 25
type input "*"
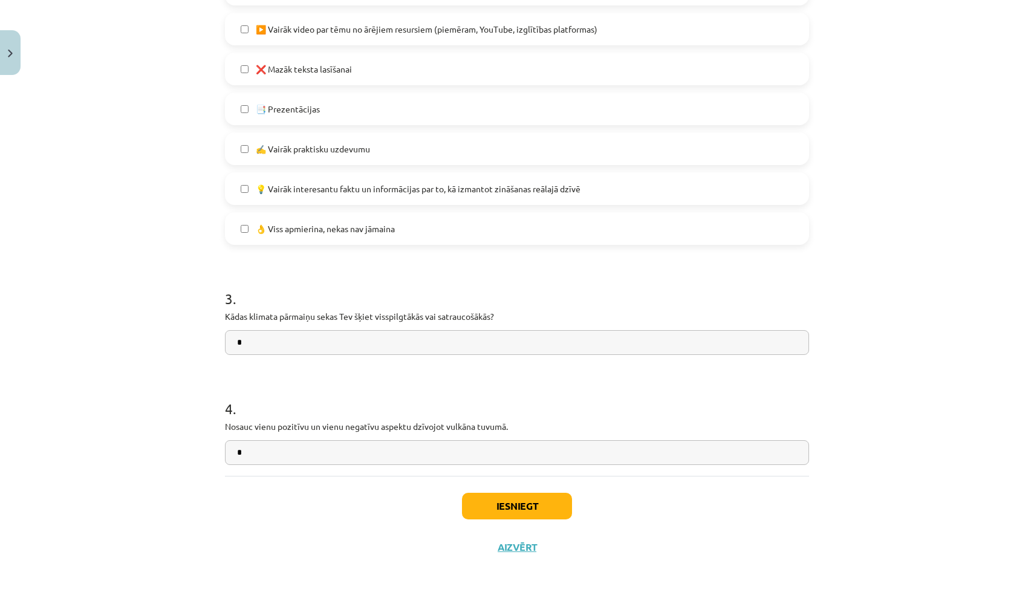
click at [552, 496] on button "Iesniegt" at bounding box center [517, 506] width 110 height 27
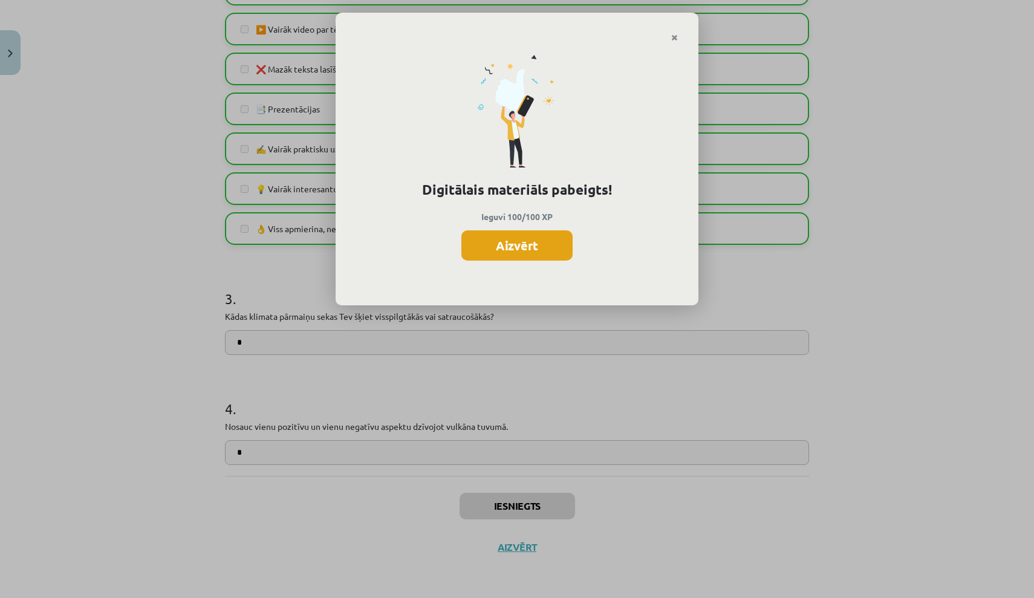
click at [536, 250] on button "Aizvērt" at bounding box center [516, 245] width 111 height 30
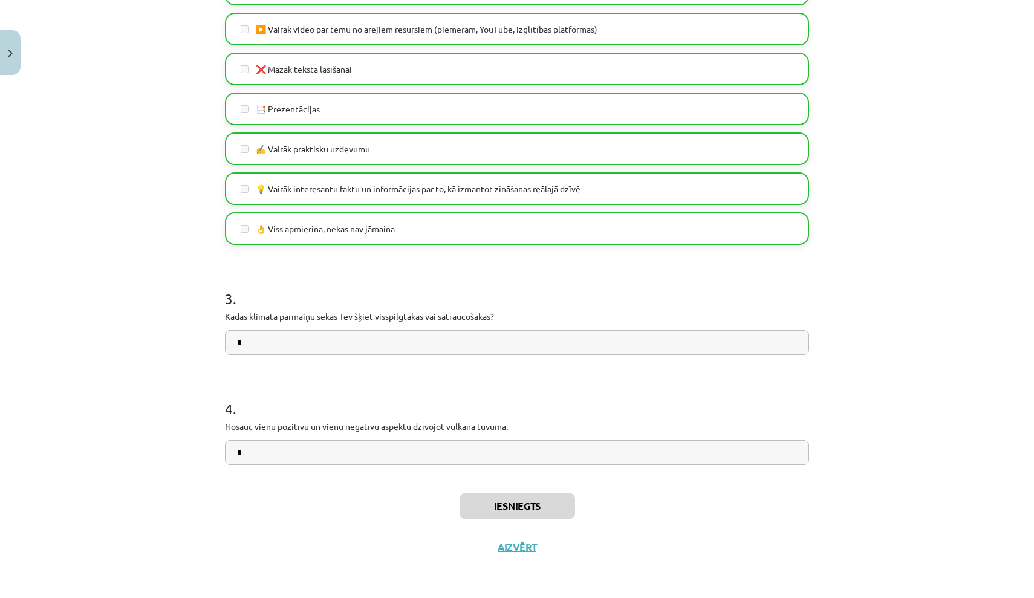
click at [510, 552] on button "Aizvērt" at bounding box center [517, 547] width 46 height 12
